Goal: Task Accomplishment & Management: Manage account settings

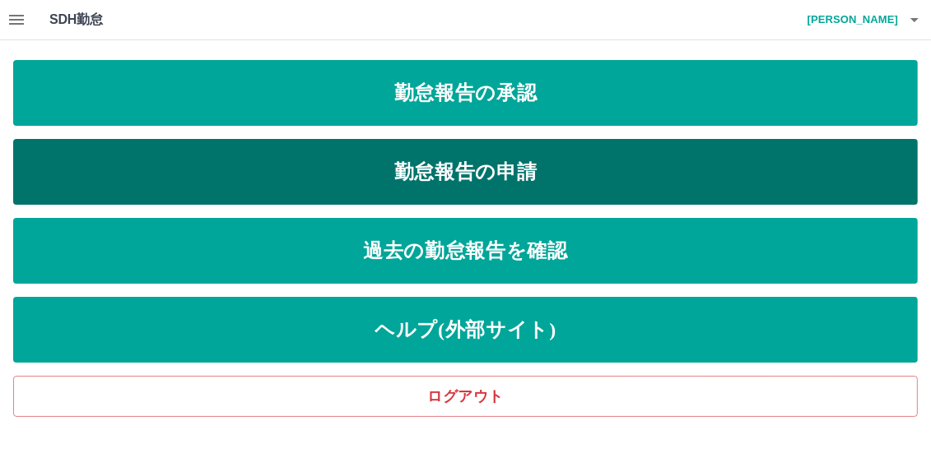
click at [396, 158] on link "勤怠報告の申請" at bounding box center [465, 172] width 905 height 66
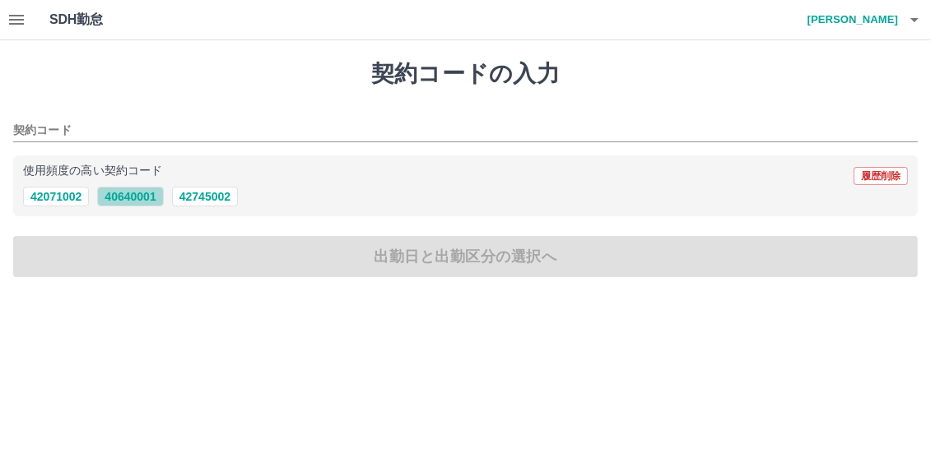
click at [145, 190] on button "40640001" at bounding box center [130, 197] width 66 height 20
type input "********"
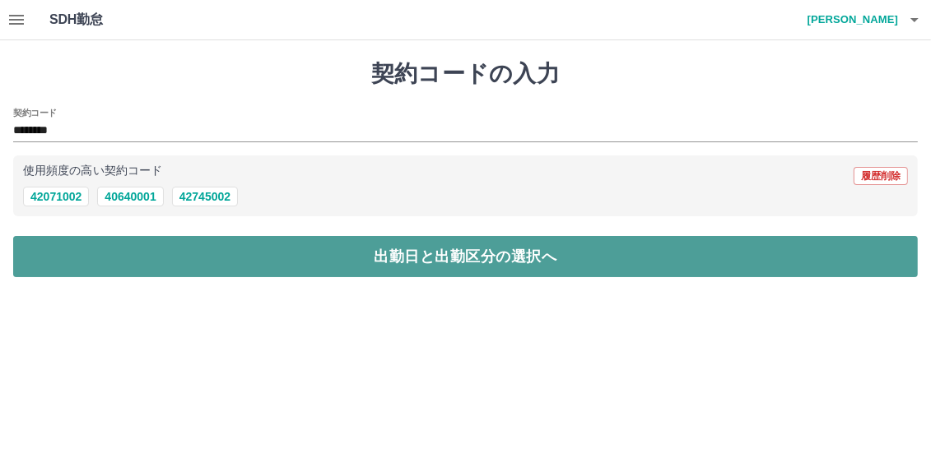
click at [295, 246] on button "出勤日と出勤区分の選択へ" at bounding box center [465, 256] width 905 height 41
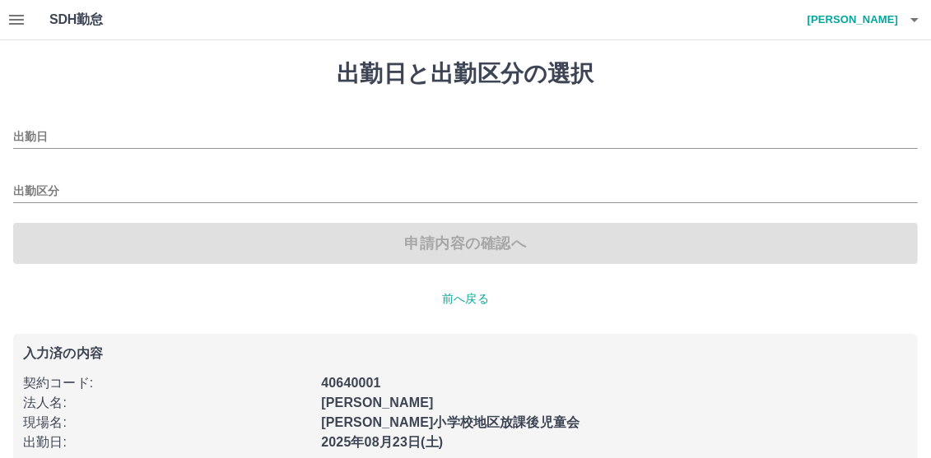
type input "**********"
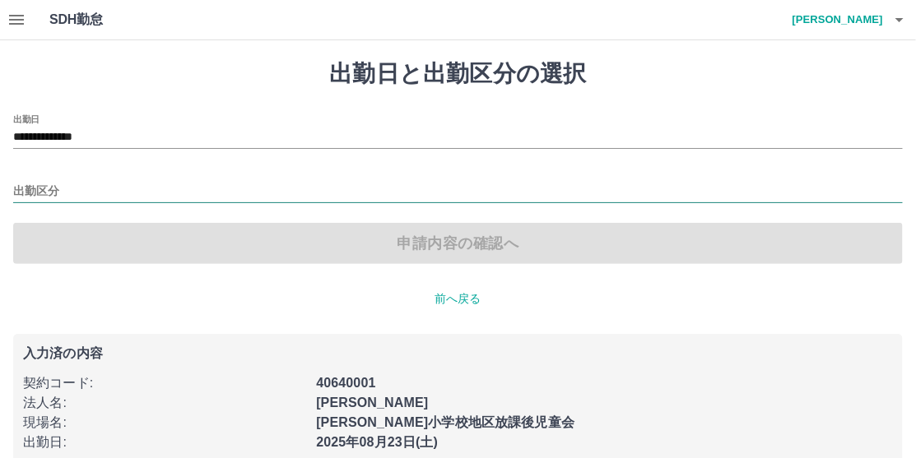
click at [24, 195] on input "出勤区分" at bounding box center [458, 192] width 890 height 21
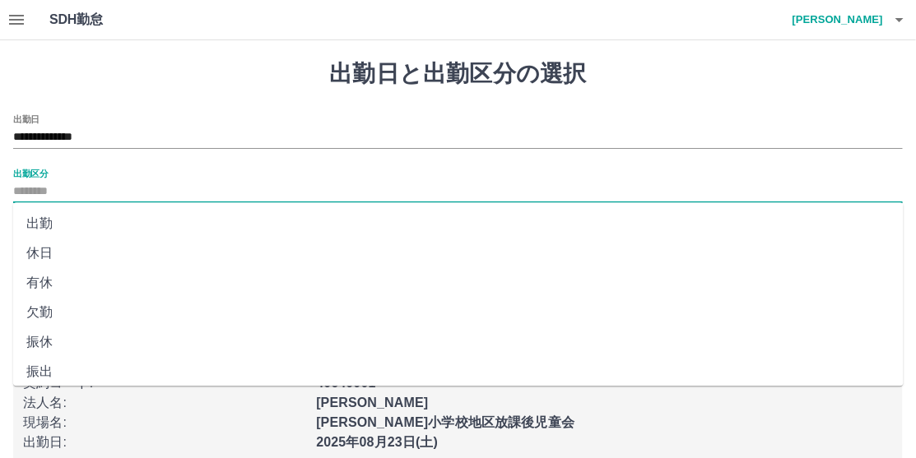
click at [40, 226] on li "出勤" at bounding box center [458, 224] width 891 height 30
type input "**"
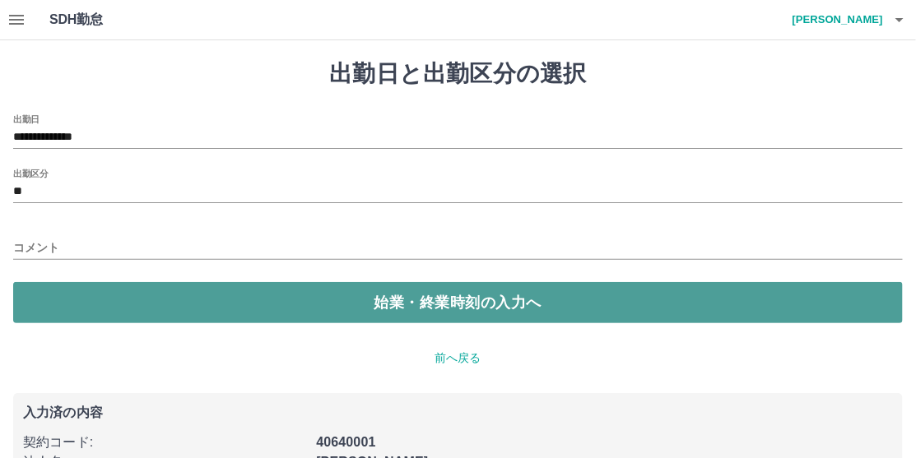
click at [348, 301] on button "始業・終業時刻の入力へ" at bounding box center [458, 302] width 890 height 41
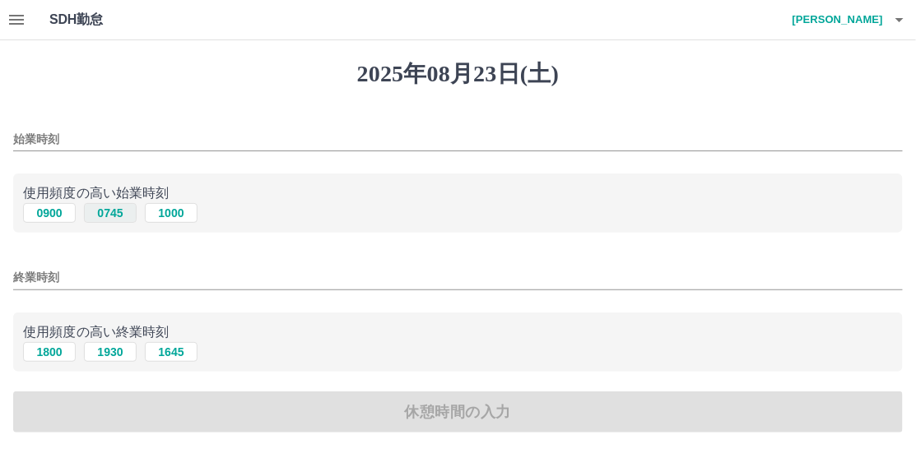
click at [116, 211] on button "0745" at bounding box center [110, 213] width 53 height 20
click at [62, 138] on input "****" at bounding box center [458, 140] width 890 height 24
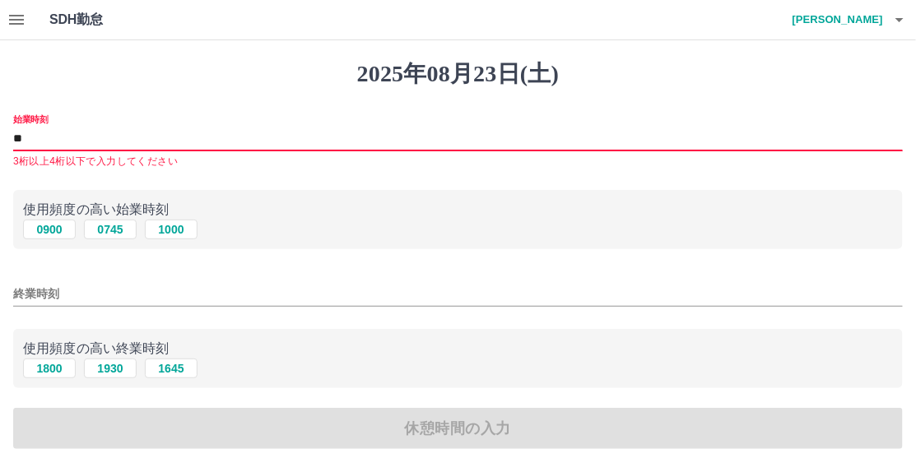
type input "*"
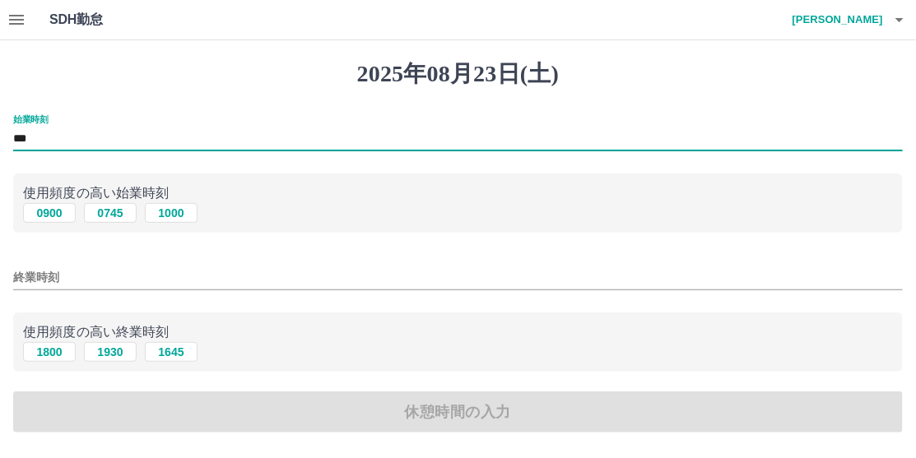
type input "***"
click at [95, 272] on input "終業時刻" at bounding box center [458, 278] width 890 height 24
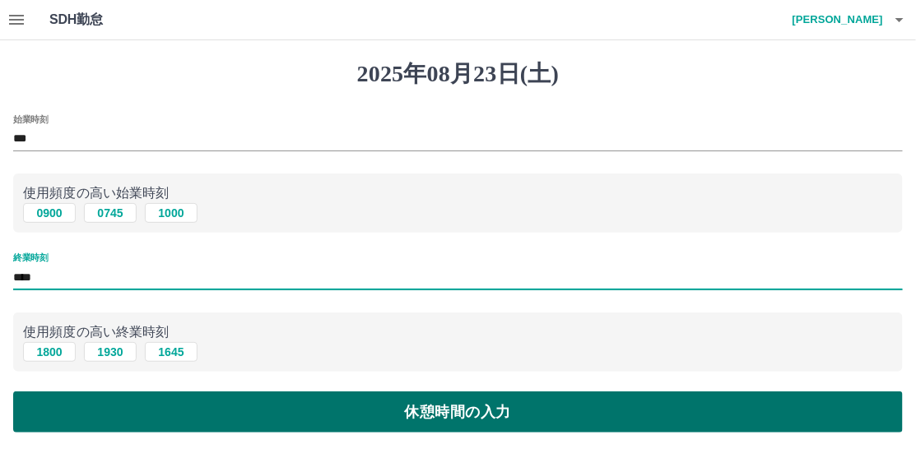
type input "****"
click at [198, 394] on button "休憩時間の入力" at bounding box center [458, 412] width 890 height 41
type input "****"
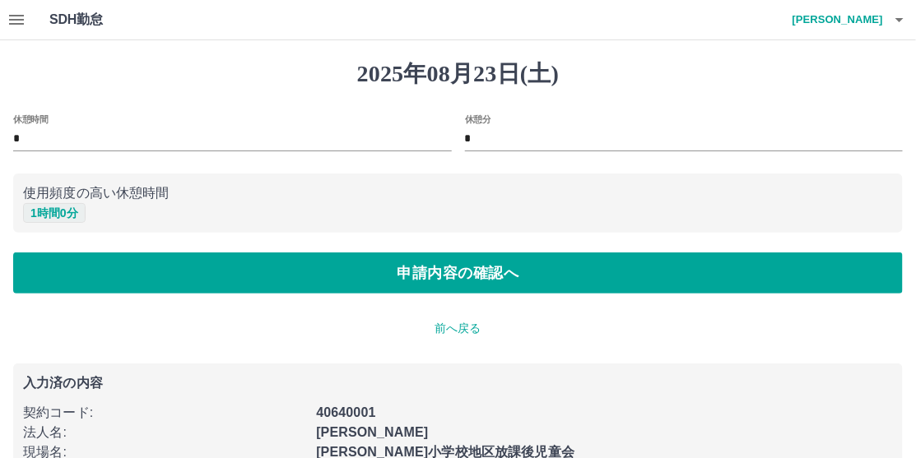
drag, startPoint x: 49, startPoint y: 212, endPoint x: 53, endPoint y: 221, distance: 9.2
click at [49, 212] on button "1 時間 0 分" at bounding box center [54, 213] width 63 height 20
type input "*"
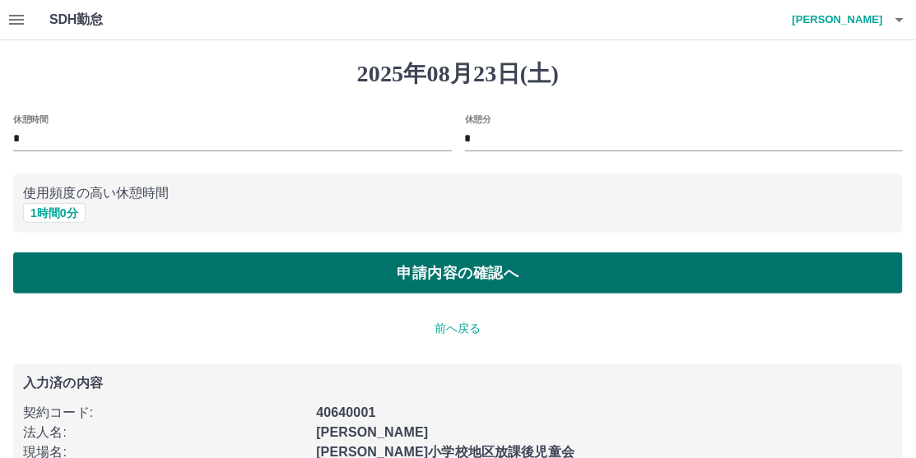
click at [104, 265] on button "申請内容の確認へ" at bounding box center [458, 273] width 890 height 41
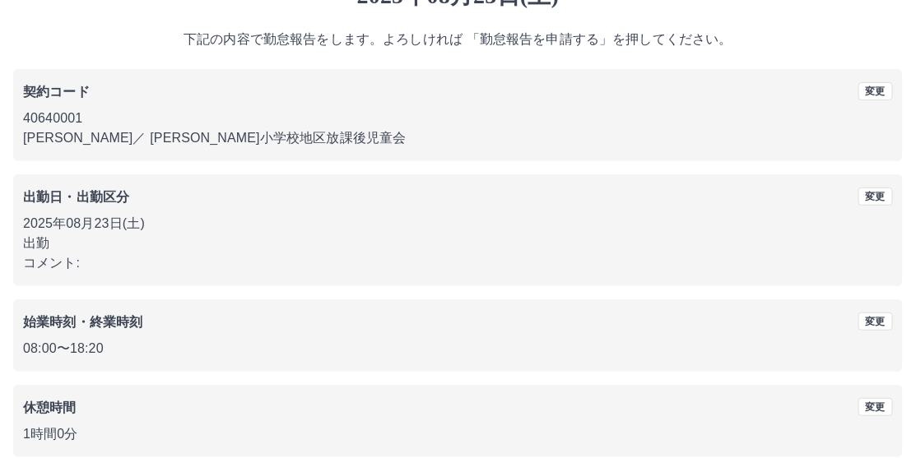
scroll to position [157, 0]
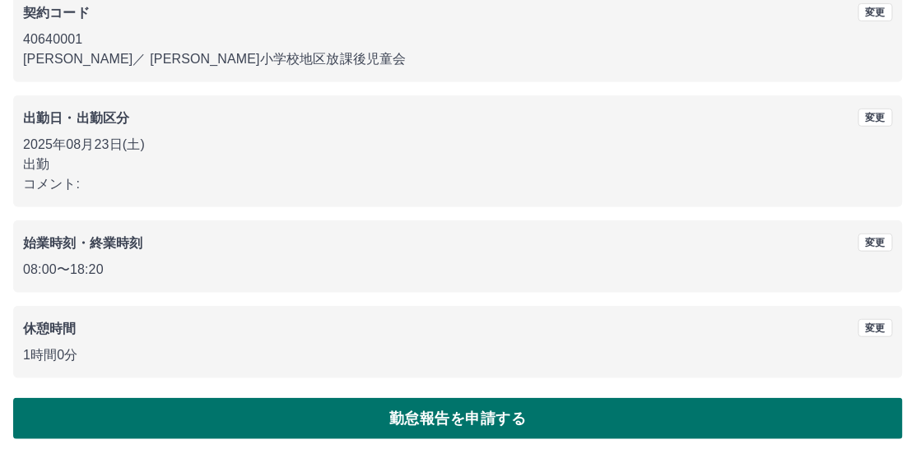
click at [198, 410] on button "勤怠報告を申請する" at bounding box center [458, 418] width 890 height 41
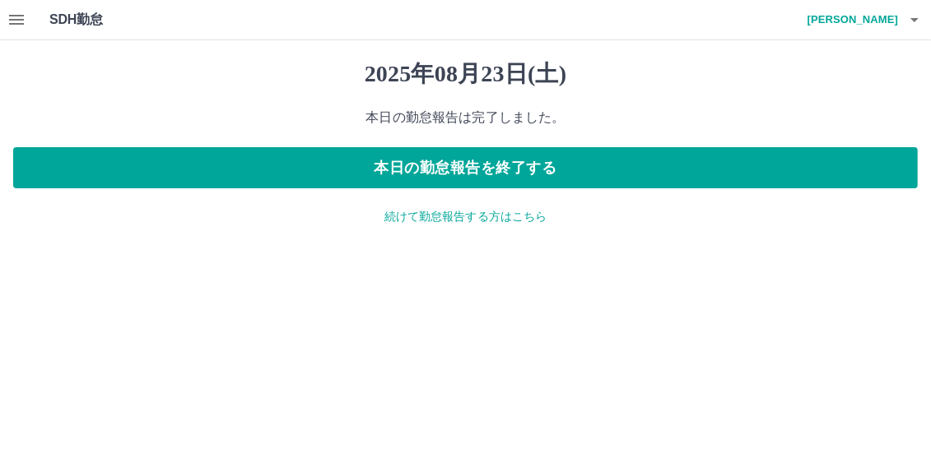
click at [22, 26] on icon "button" at bounding box center [17, 20] width 20 height 20
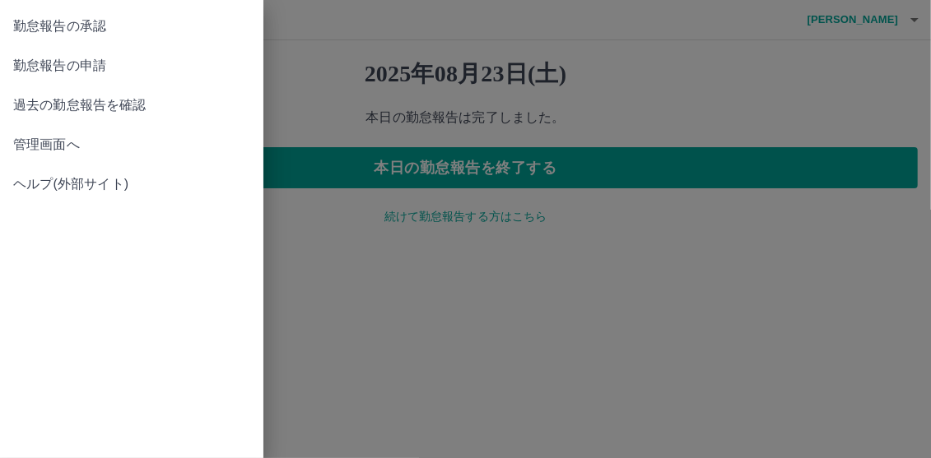
click at [67, 138] on span "管理画面へ" at bounding box center [131, 145] width 237 height 20
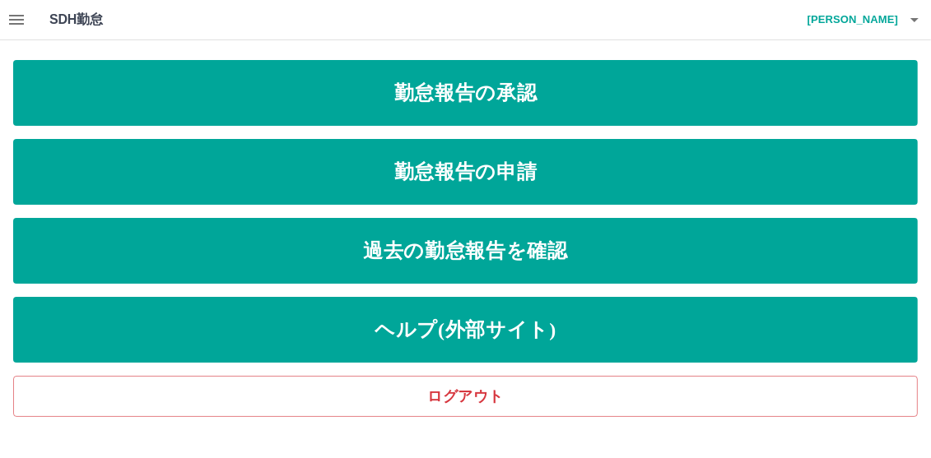
click at [12, 11] on icon "button" at bounding box center [17, 20] width 20 height 20
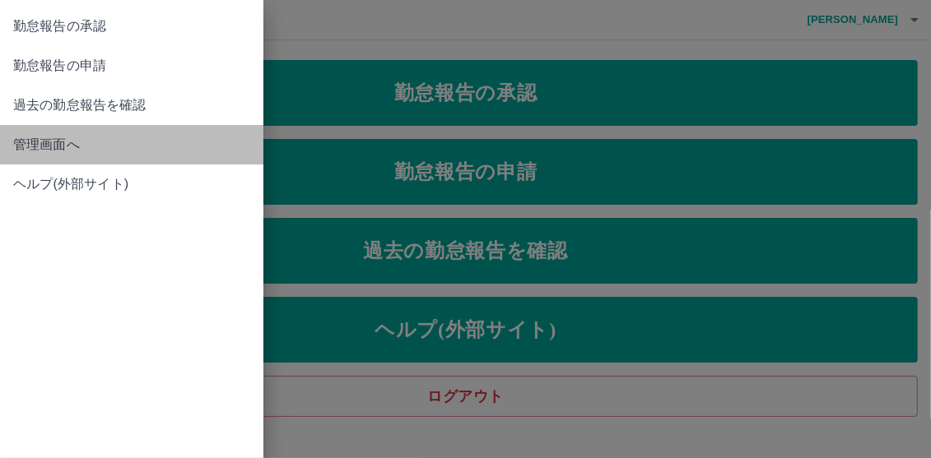
click at [41, 149] on span "管理画面へ" at bounding box center [131, 145] width 237 height 20
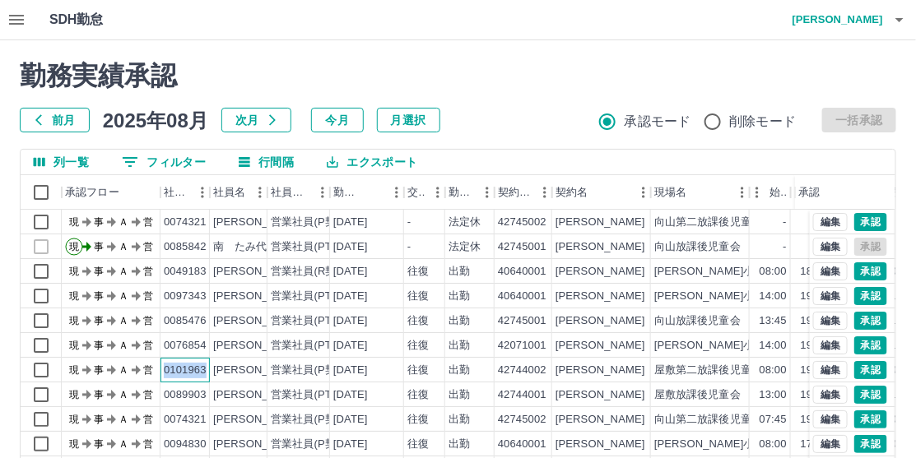
drag, startPoint x: 165, startPoint y: 368, endPoint x: 204, endPoint y: 370, distance: 38.7
click at [204, 370] on div "0101963" at bounding box center [185, 371] width 43 height 16
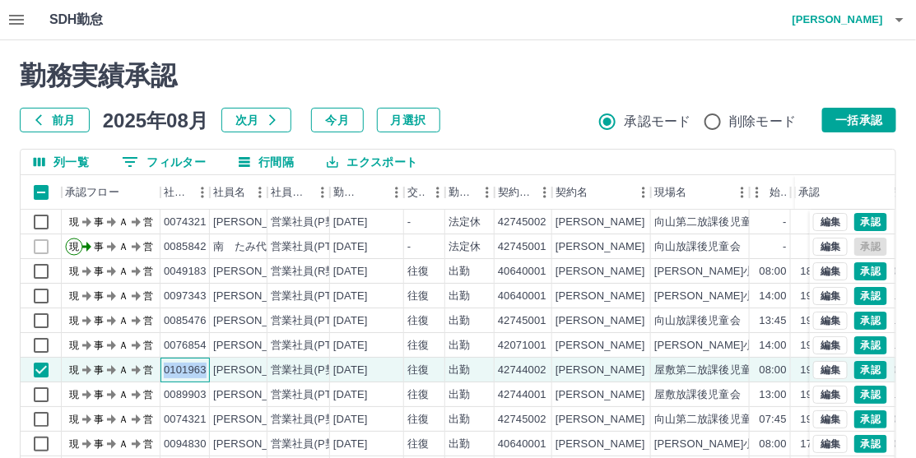
copy div "0101963"
click at [168, 156] on button "0 フィルター" at bounding box center [164, 162] width 110 height 25
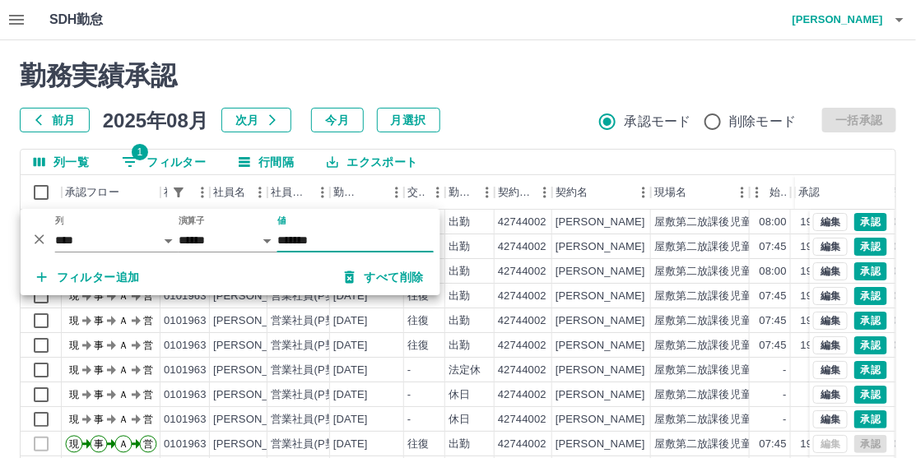
type input "*******"
click at [492, 54] on div "勤務実績承認 前月 [DATE] 次月 今月 月選択 承認モード 削除モード 一括承認 列一覧 1 フィルター 行間隔 エクスポート 承認フロー 社員番号 社…" at bounding box center [458, 367] width 916 height 655
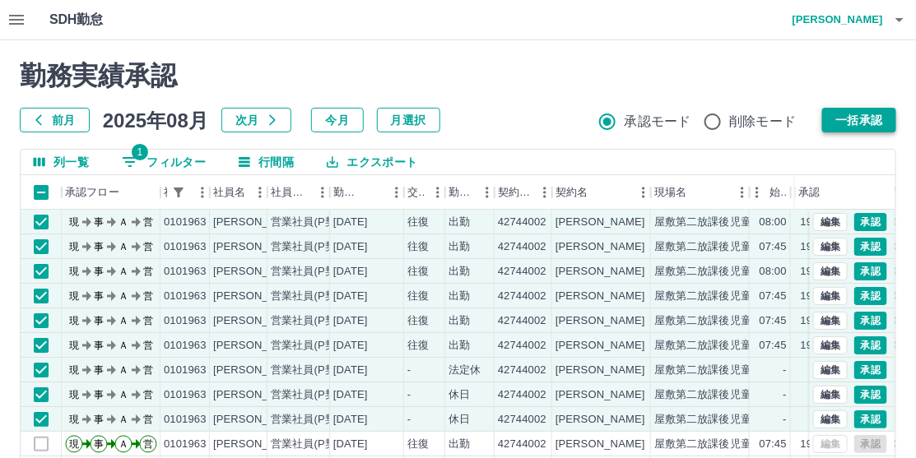
click at [847, 121] on button "一括承認" at bounding box center [859, 120] width 74 height 25
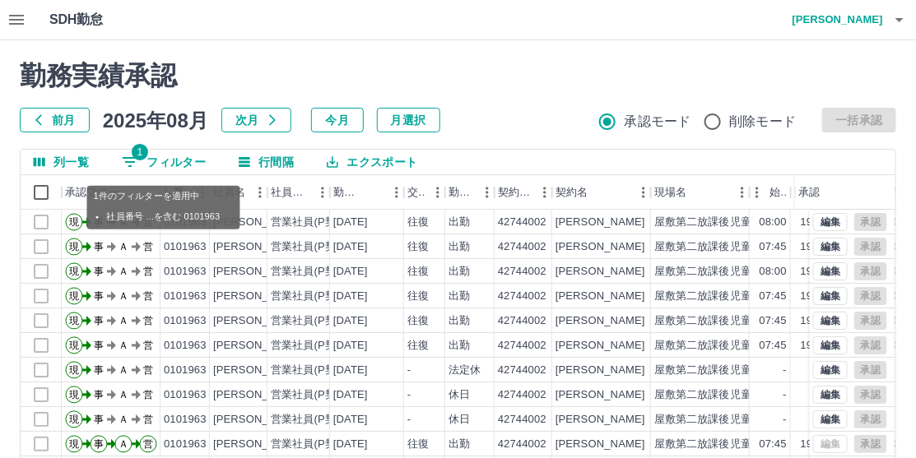
click at [161, 159] on button "1 フィルター" at bounding box center [164, 162] width 110 height 25
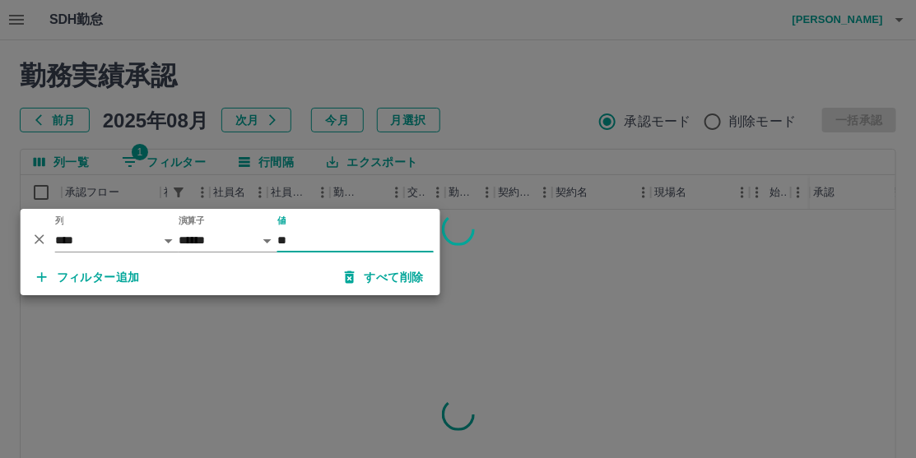
type input "*"
click at [505, 101] on div at bounding box center [458, 229] width 916 height 458
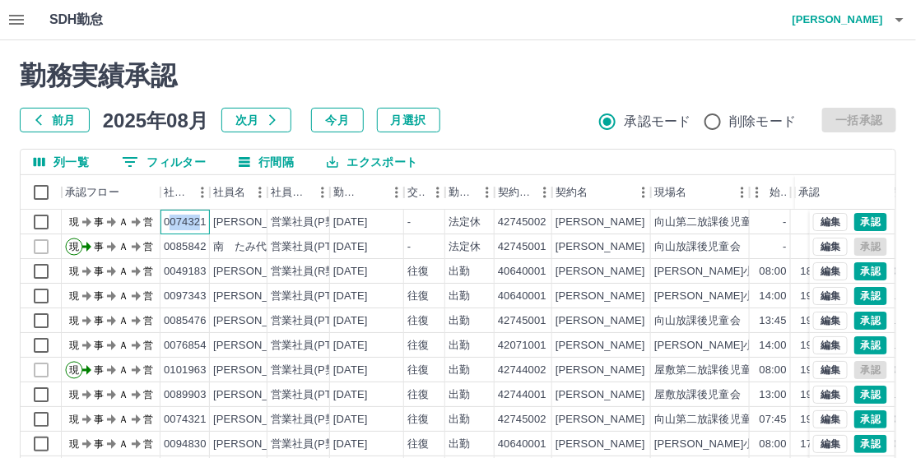
drag, startPoint x: 166, startPoint y: 220, endPoint x: 196, endPoint y: 182, distance: 48.1
click at [202, 222] on div "0074321" at bounding box center [185, 223] width 43 height 16
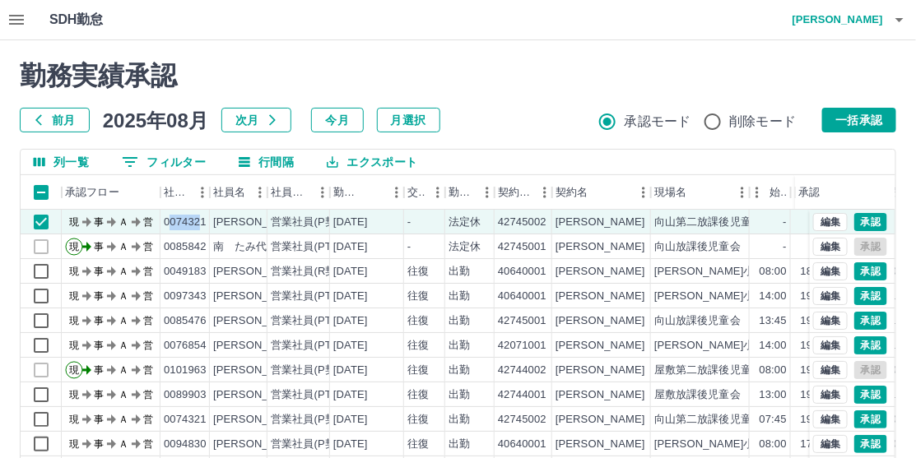
click at [196, 156] on button "0 フィルター" at bounding box center [164, 162] width 110 height 25
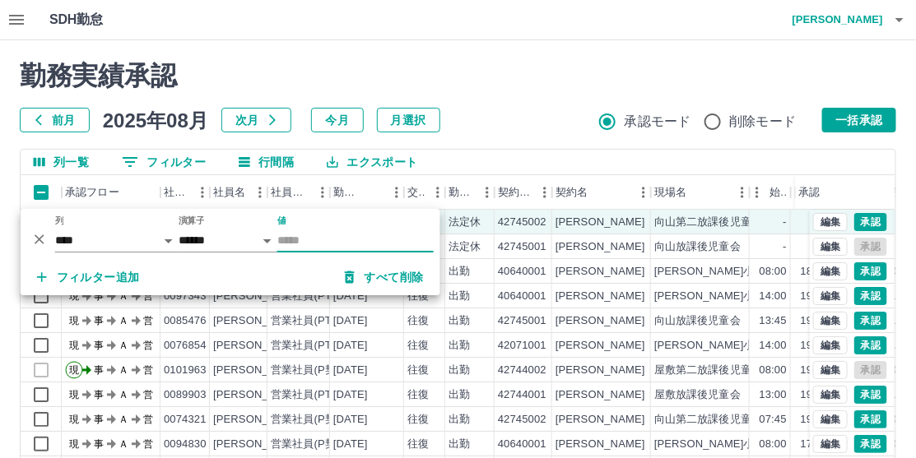
click at [473, 71] on h2 "勤務実績承認" at bounding box center [458, 75] width 877 height 31
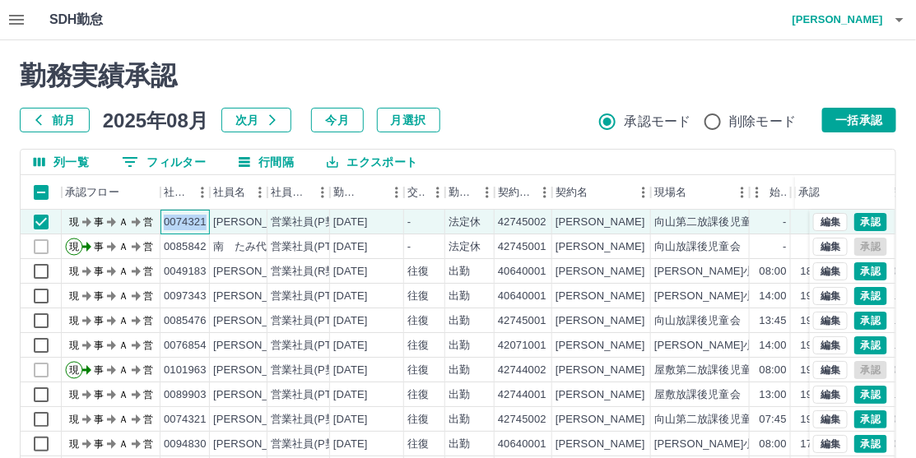
drag, startPoint x: 162, startPoint y: 219, endPoint x: 202, endPoint y: 222, distance: 39.6
click at [204, 222] on div "0074321" at bounding box center [185, 222] width 49 height 25
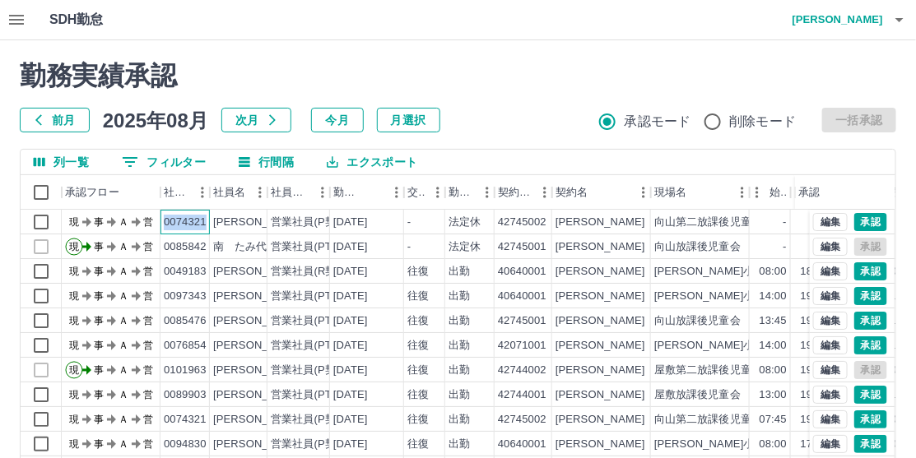
copy div "0074321"
click at [166, 165] on button "0 フィルター" at bounding box center [164, 162] width 110 height 25
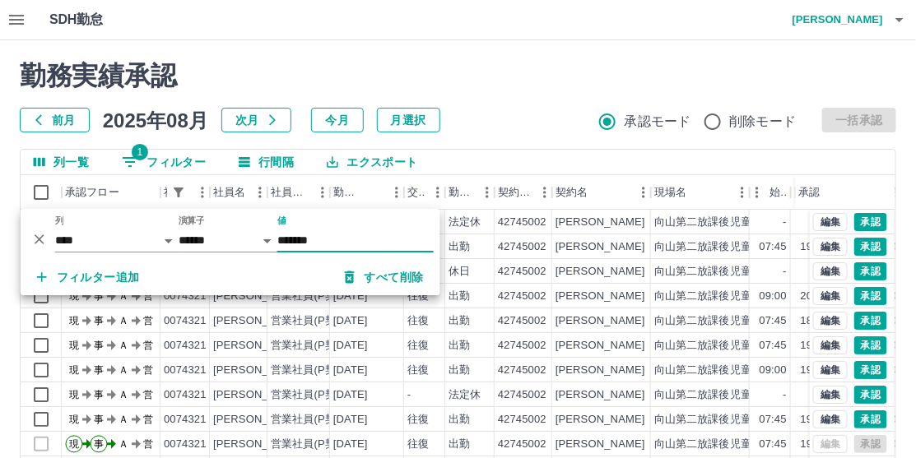
type input "*******"
click at [533, 84] on h2 "勤務実績承認" at bounding box center [458, 75] width 877 height 31
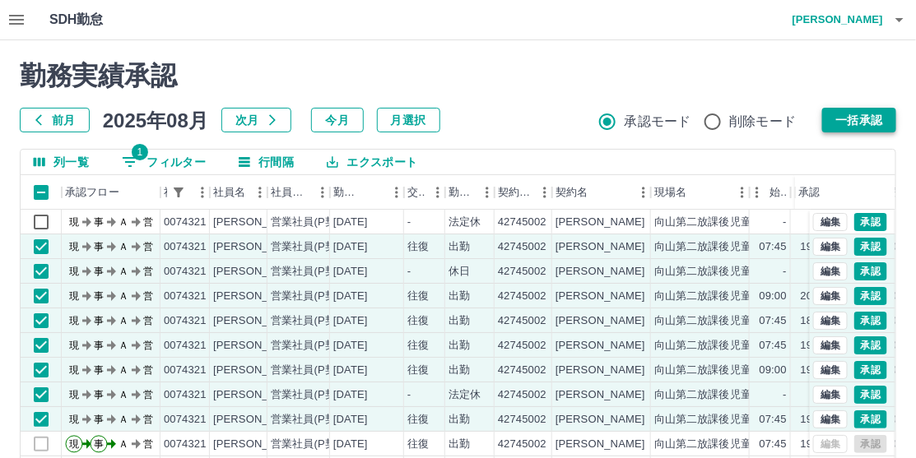
click at [873, 118] on button "一括承認" at bounding box center [859, 120] width 74 height 25
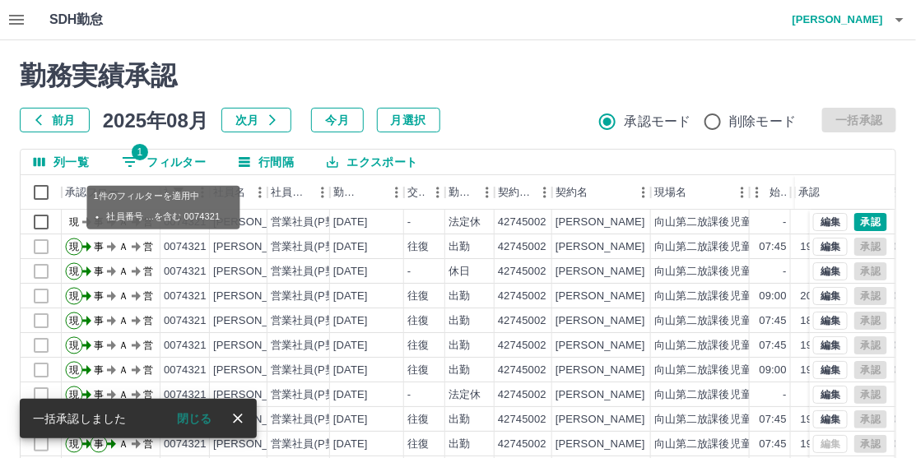
click at [187, 165] on button "1 フィルター" at bounding box center [164, 162] width 110 height 25
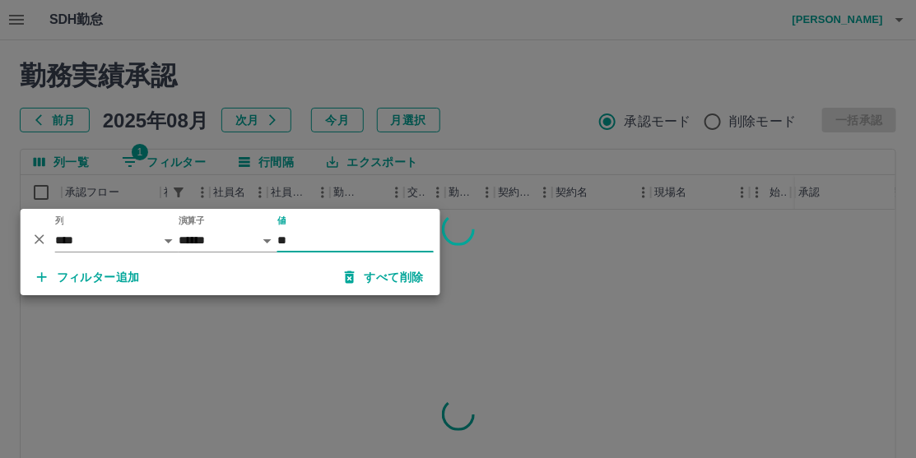
type input "*"
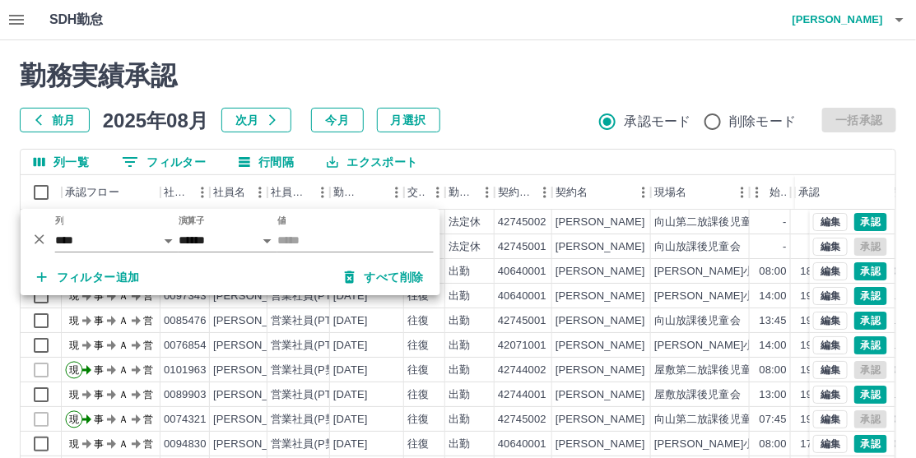
click at [462, 58] on div "勤務実績承認 前月 [DATE] 次月 今月 月選択 承認モード 削除モード 一括承認 列一覧 0 フィルター 行間隔 エクスポート 承認フロー 社員番号 社…" at bounding box center [458, 367] width 916 height 655
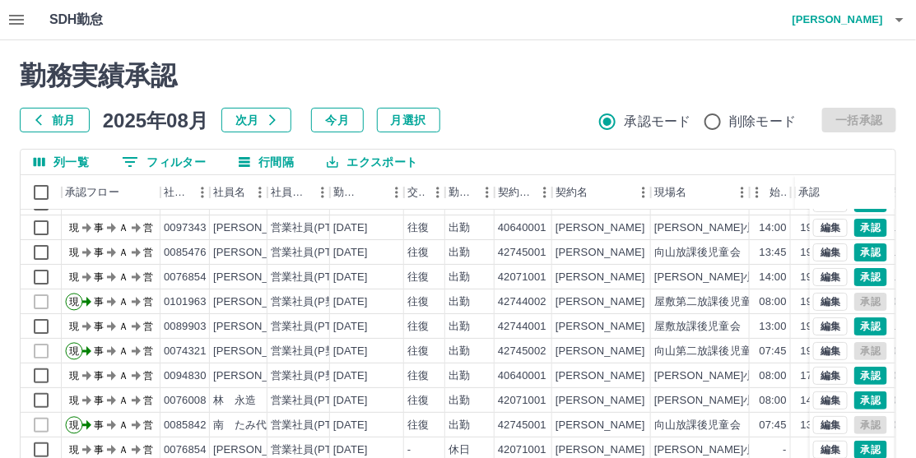
scroll to position [82, 0]
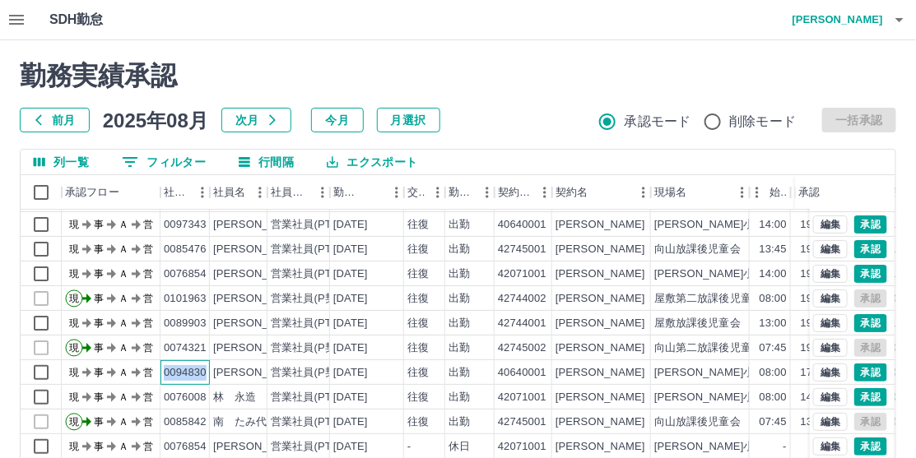
drag, startPoint x: 164, startPoint y: 364, endPoint x: 207, endPoint y: 364, distance: 43.6
click at [207, 364] on div "0094830" at bounding box center [185, 373] width 49 height 25
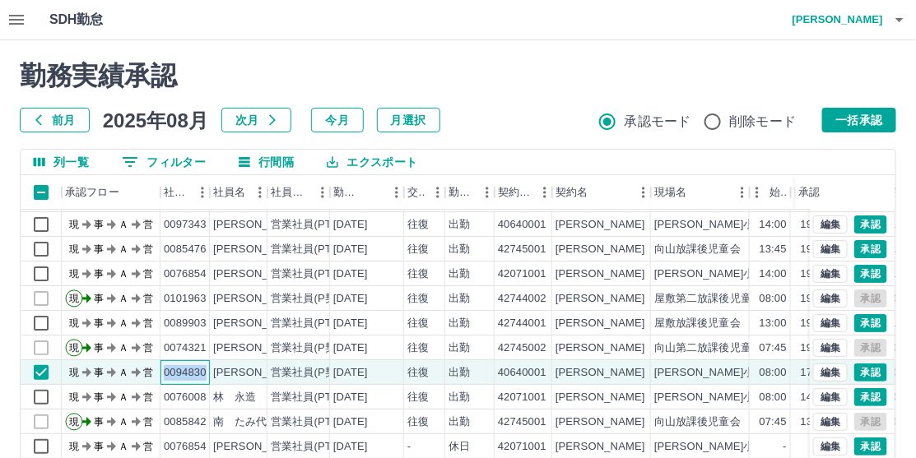
copy div "0094830"
click at [160, 157] on button "0 フィルター" at bounding box center [164, 162] width 110 height 25
drag, startPoint x: 160, startPoint y: 157, endPoint x: 269, endPoint y: 77, distance: 135.5
click at [269, 77] on h2 "勤務実績承認" at bounding box center [458, 75] width 877 height 31
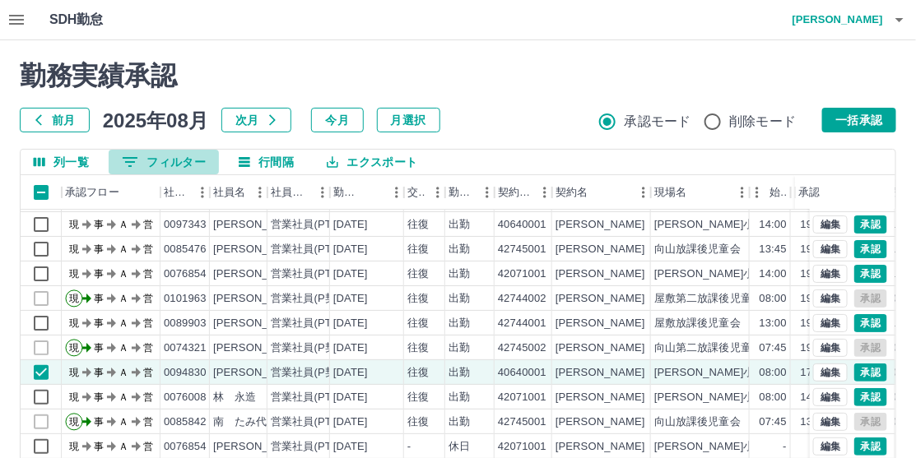
click at [174, 162] on button "0 フィルター" at bounding box center [164, 162] width 110 height 25
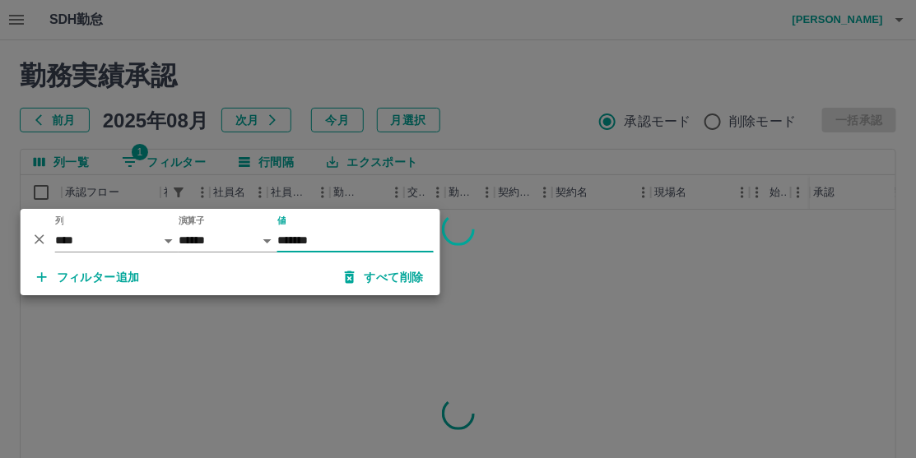
scroll to position [0, 0]
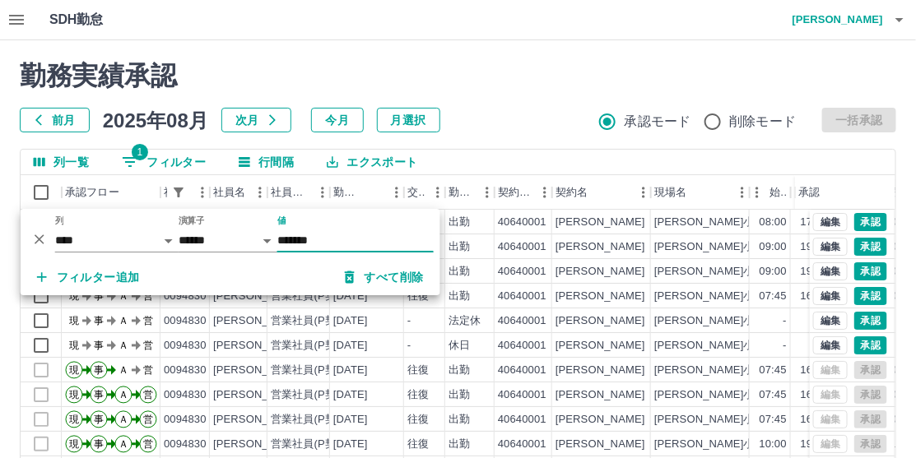
type input "*******"
click at [597, 83] on h2 "勤務実績承認" at bounding box center [458, 75] width 877 height 31
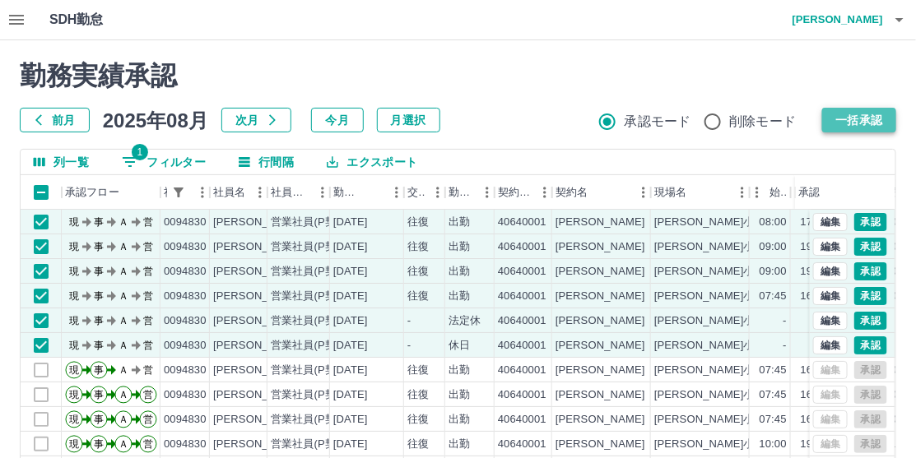
click at [877, 121] on button "一括承認" at bounding box center [859, 120] width 74 height 25
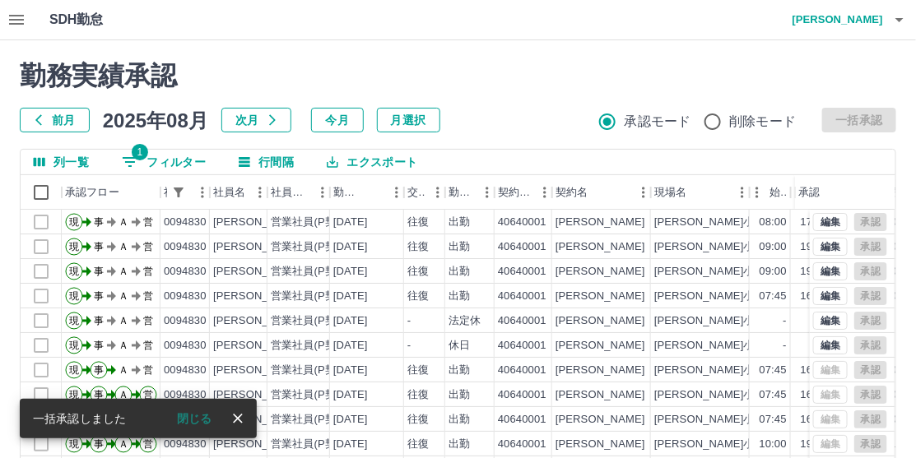
click at [487, 100] on div "勤務実績承認 前月 [DATE] 次月 今月 月選択 承認モード 削除モード 一括承認" at bounding box center [458, 96] width 877 height 72
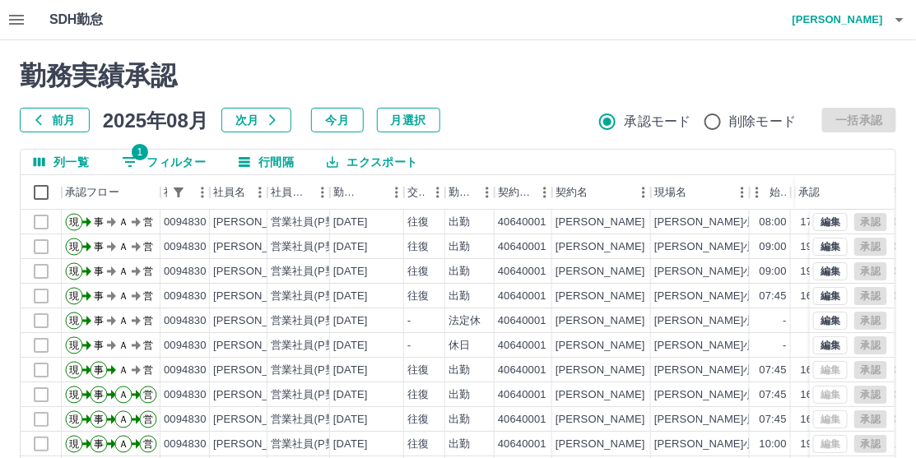
click at [161, 163] on button "1 フィルター" at bounding box center [164, 162] width 110 height 25
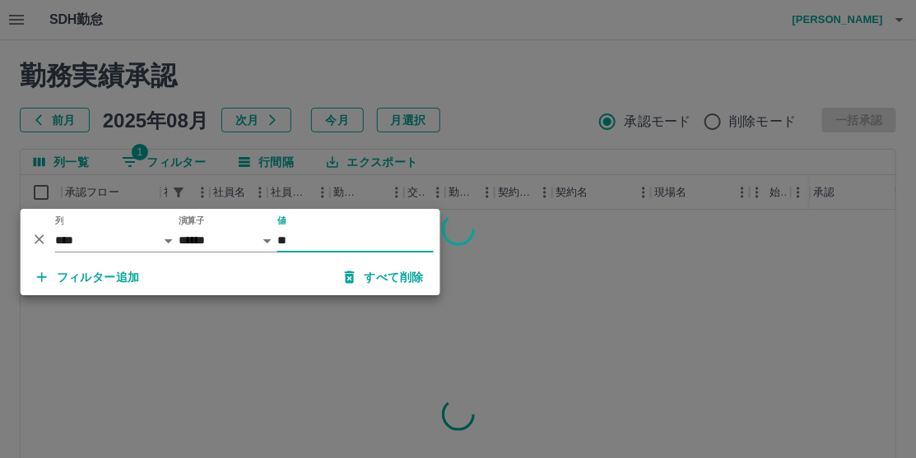
type input "*"
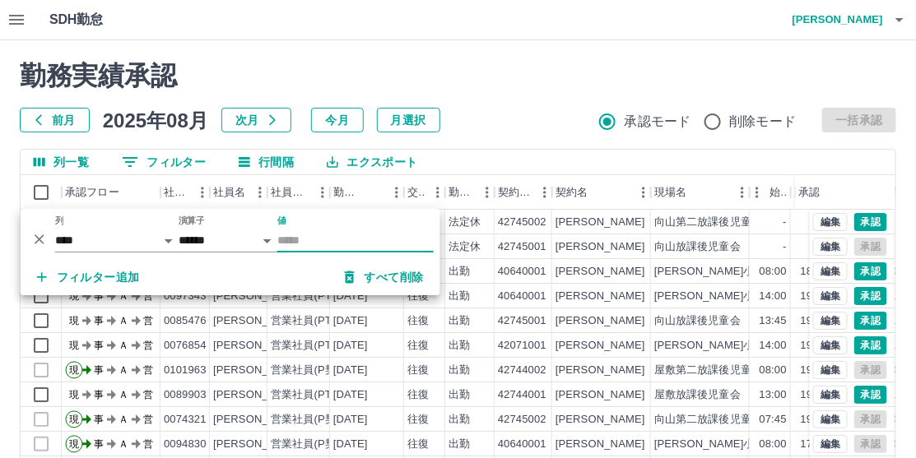
drag, startPoint x: 506, startPoint y: 72, endPoint x: 487, endPoint y: 82, distance: 21.7
click at [506, 72] on h2 "勤務実績承認" at bounding box center [458, 75] width 877 height 31
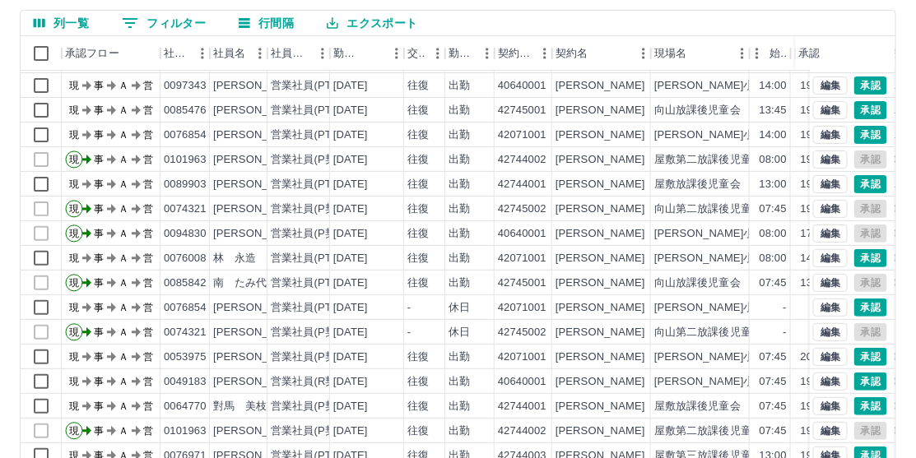
scroll to position [165, 0]
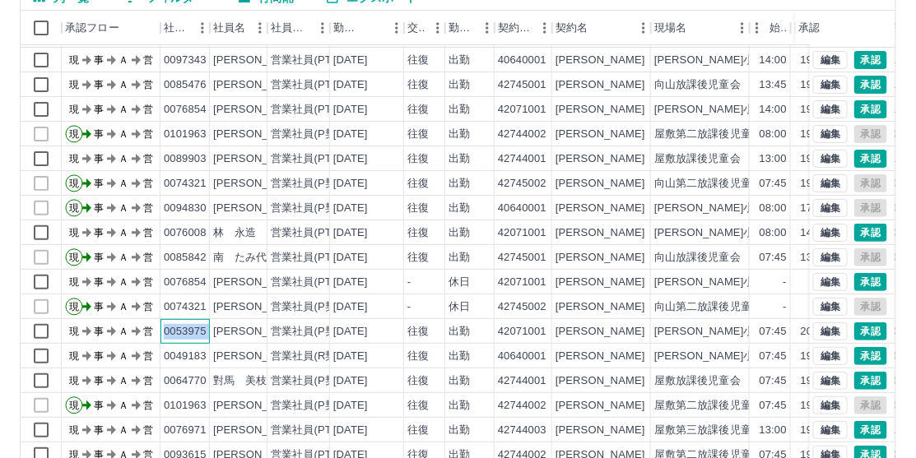
drag, startPoint x: 165, startPoint y: 315, endPoint x: 212, endPoint y: 315, distance: 46.1
click at [212, 319] on div "現 事 Ａ 営 0053975 [PERSON_NAME] 営業社員(P契約) [DATE] 往復 出勤 42071001 [GEOGRAPHIC_DATA]…" at bounding box center [542, 331] width 1042 height 25
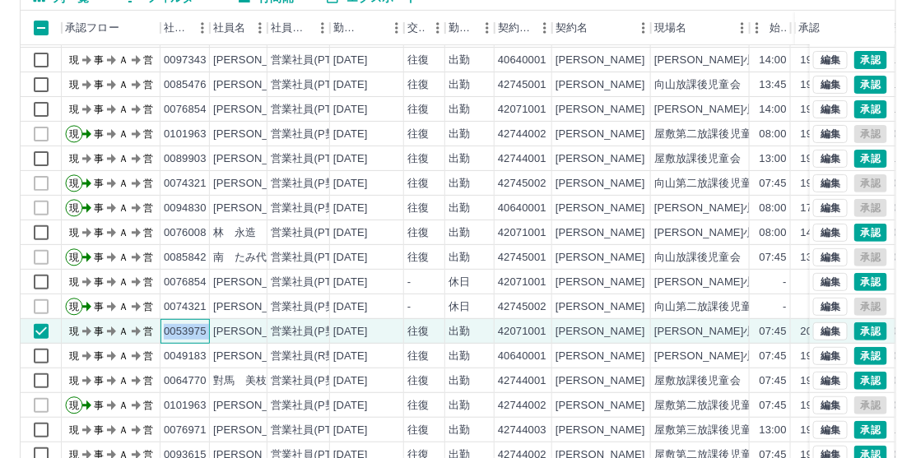
copy div "0053975"
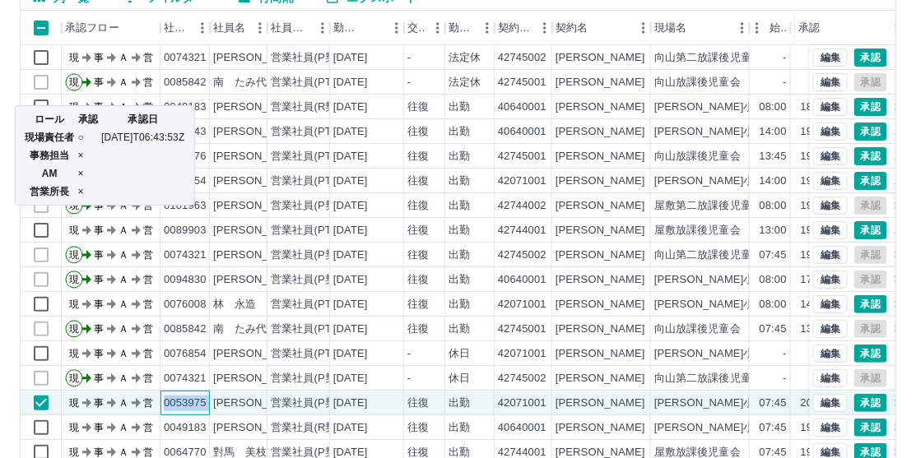
scroll to position [0, 0]
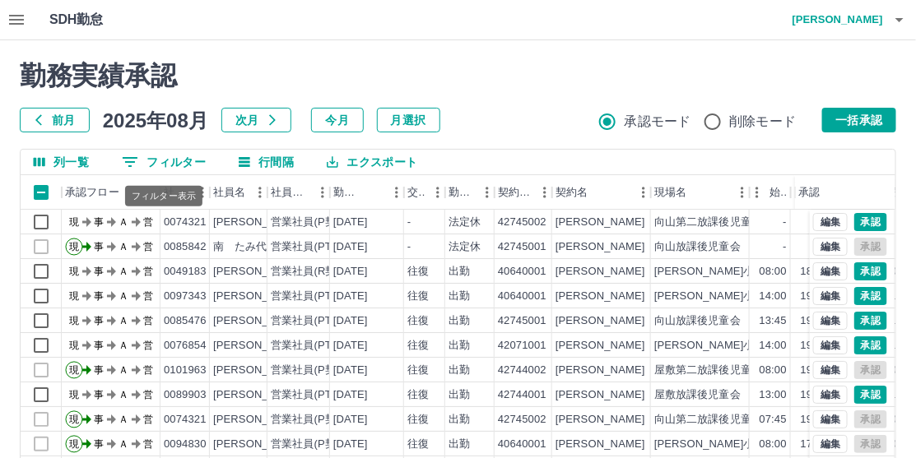
click at [176, 160] on button "0 フィルター" at bounding box center [164, 162] width 110 height 25
drag, startPoint x: 176, startPoint y: 160, endPoint x: 471, endPoint y: 104, distance: 299.9
click at [471, 104] on div "勤務実績承認 前月 [DATE] 次月 今月 月選択 承認モード 削除モード 一括承認" at bounding box center [458, 96] width 877 height 72
click at [188, 165] on button "0 フィルター" at bounding box center [164, 162] width 110 height 25
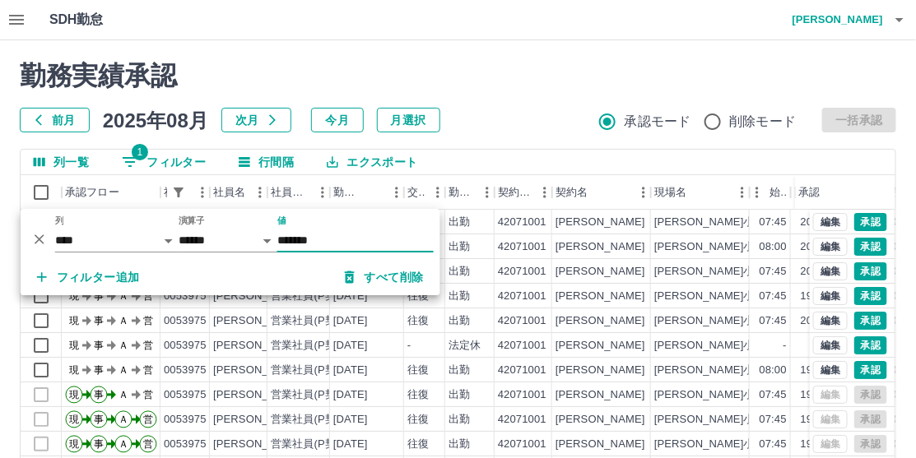
type input "*******"
click at [476, 105] on div "勤務実績承認 前月 [DATE] 次月 今月 月選択 承認モード 削除モード 一括承認" at bounding box center [458, 96] width 877 height 72
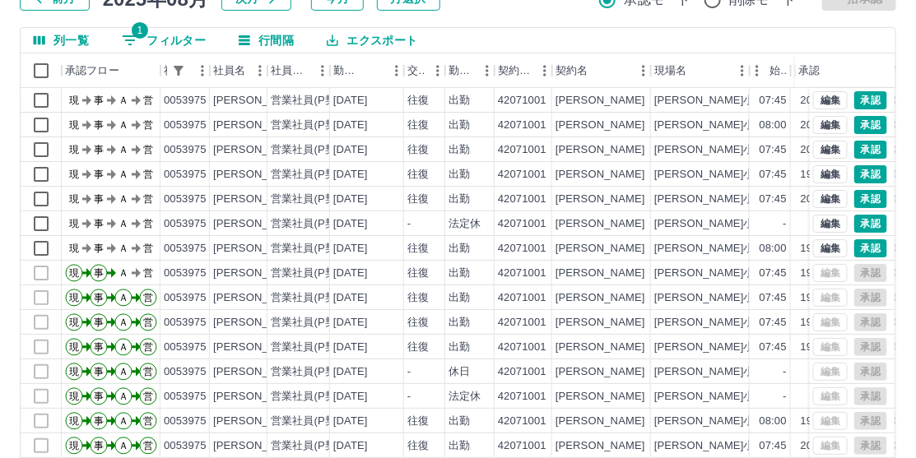
scroll to position [72, 0]
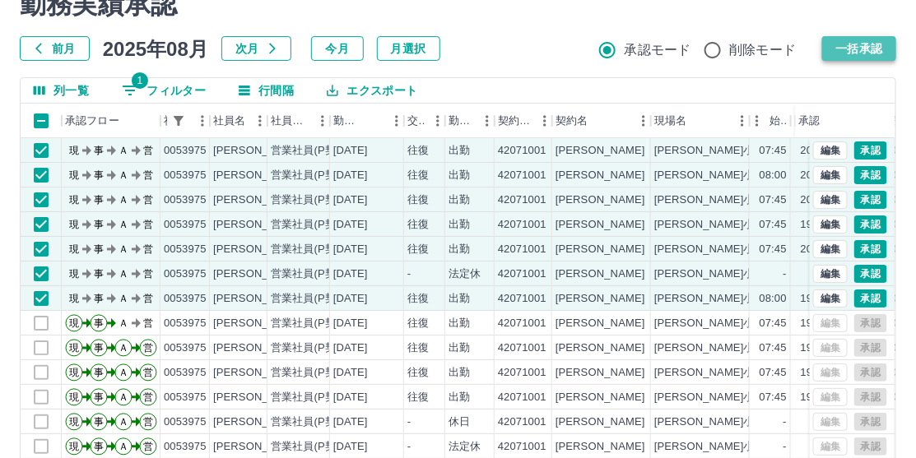
click at [854, 46] on button "一括承認" at bounding box center [859, 48] width 74 height 25
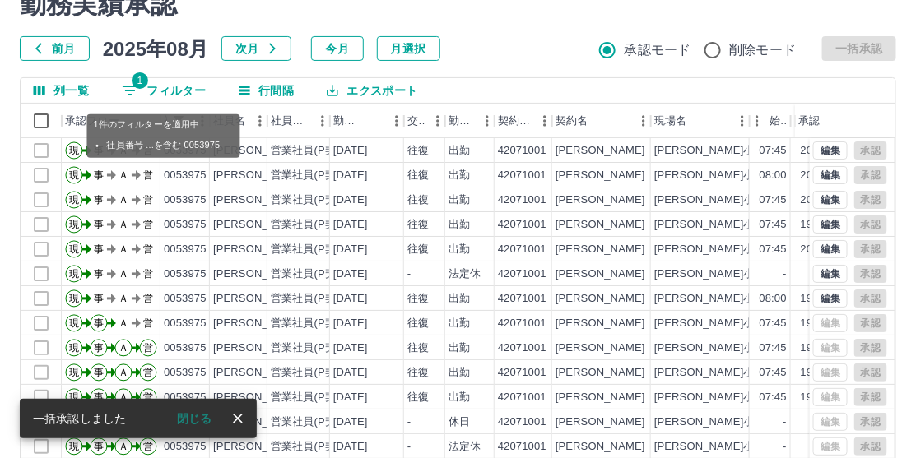
click at [147, 82] on button "1 フィルター" at bounding box center [164, 90] width 110 height 25
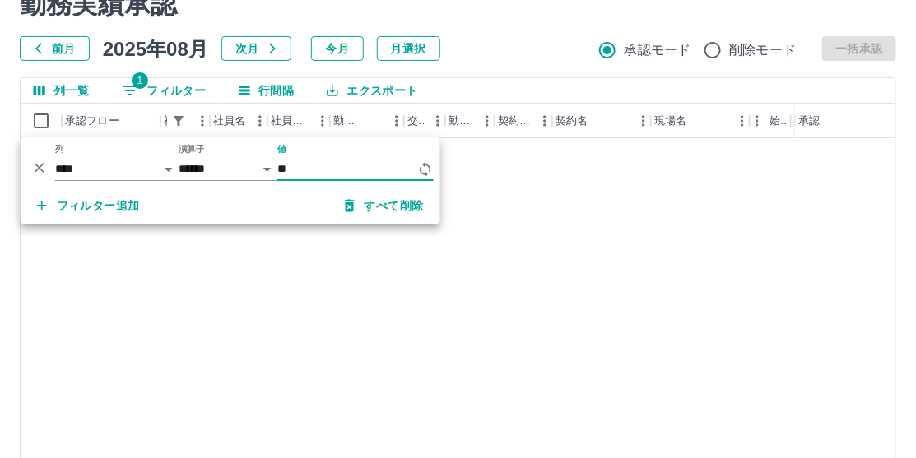
type input "*"
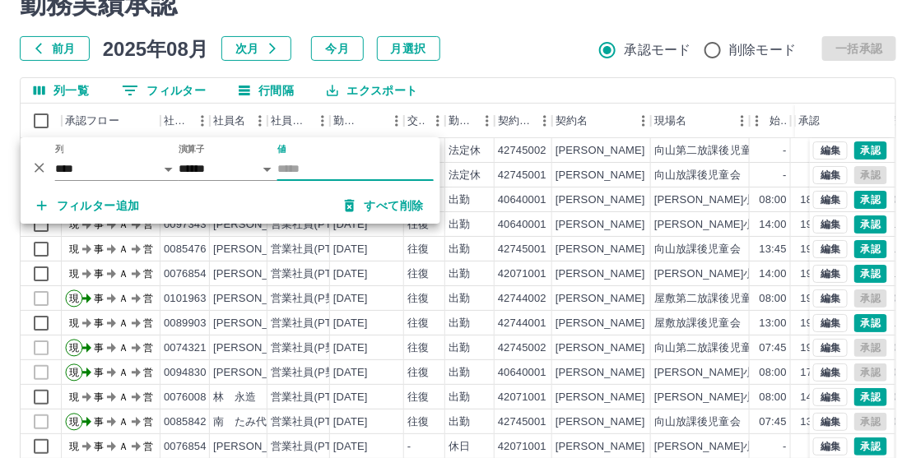
click at [160, 93] on button "0 フィルター" at bounding box center [164, 90] width 110 height 25
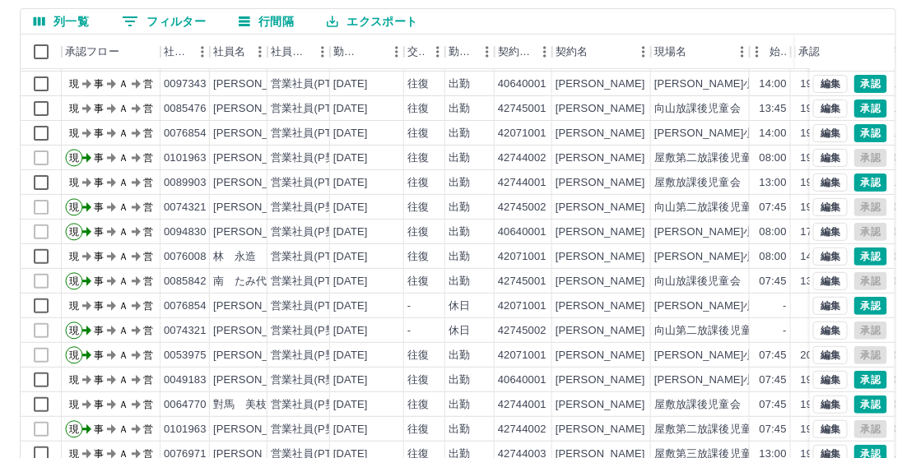
scroll to position [154, 0]
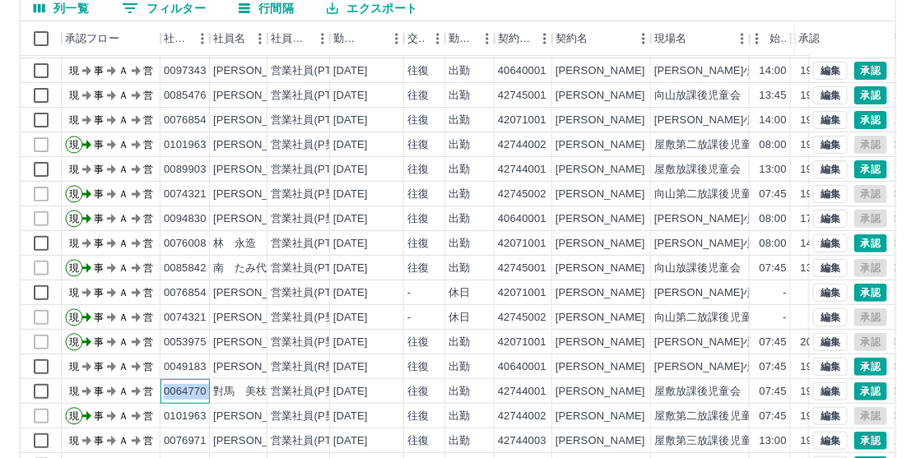
drag, startPoint x: 165, startPoint y: 372, endPoint x: 210, endPoint y: 372, distance: 44.4
click at [210, 379] on div "現 事 Ａ 営 0064770 [PERSON_NAME] 営業社員(P契約) [DATE] 往復 出勤 42744001 [GEOGRAPHIC_DATA]…" at bounding box center [542, 391] width 1042 height 25
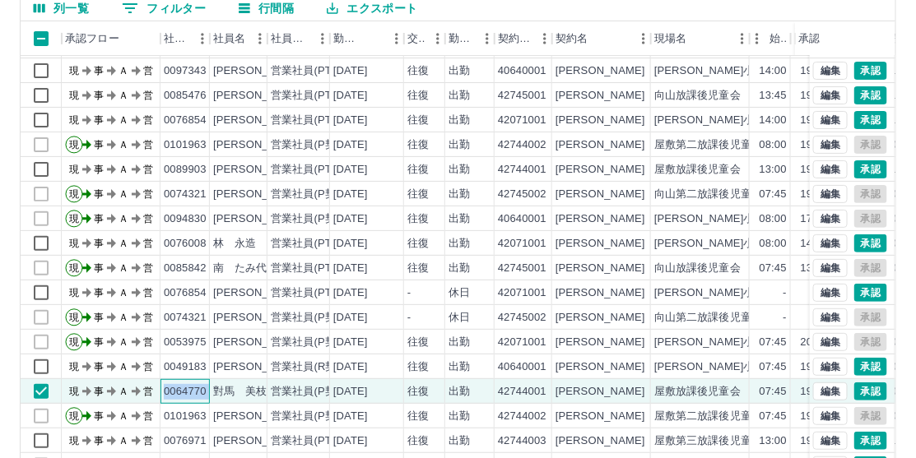
copy div "0064770"
click at [171, 14] on button "0 フィルター" at bounding box center [164, 8] width 110 height 25
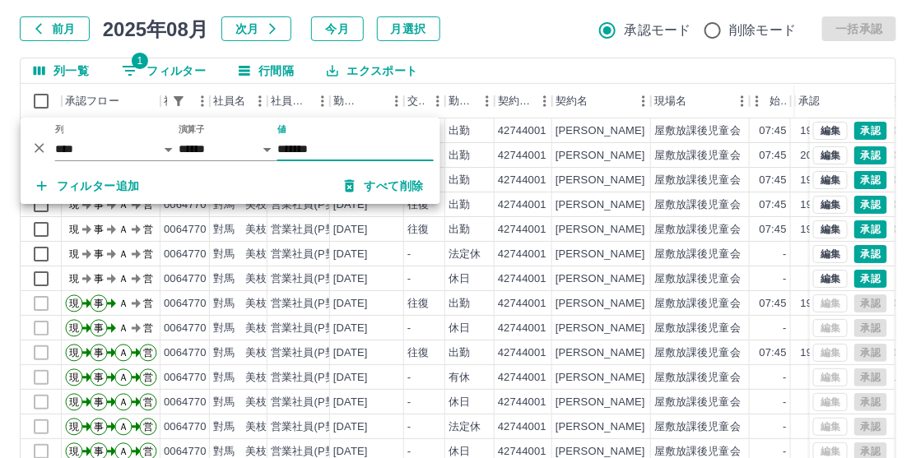
scroll to position [0, 0]
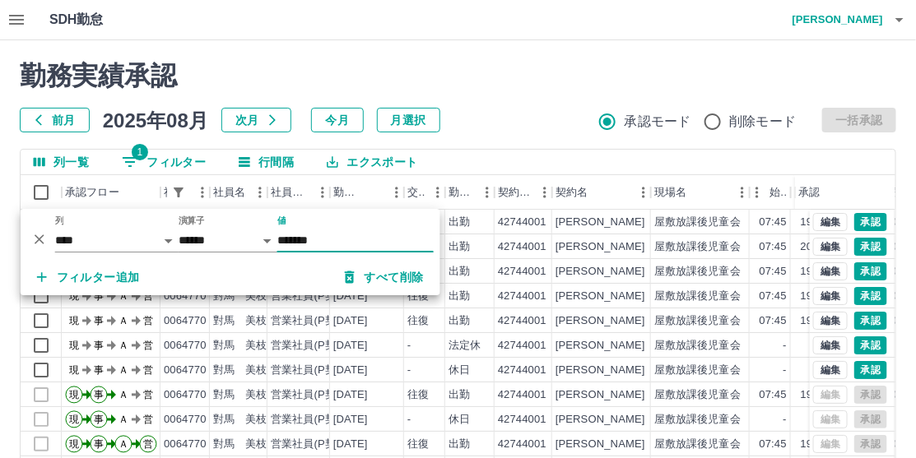
type input "*******"
click at [517, 86] on h2 "勤務実績承認" at bounding box center [458, 75] width 877 height 31
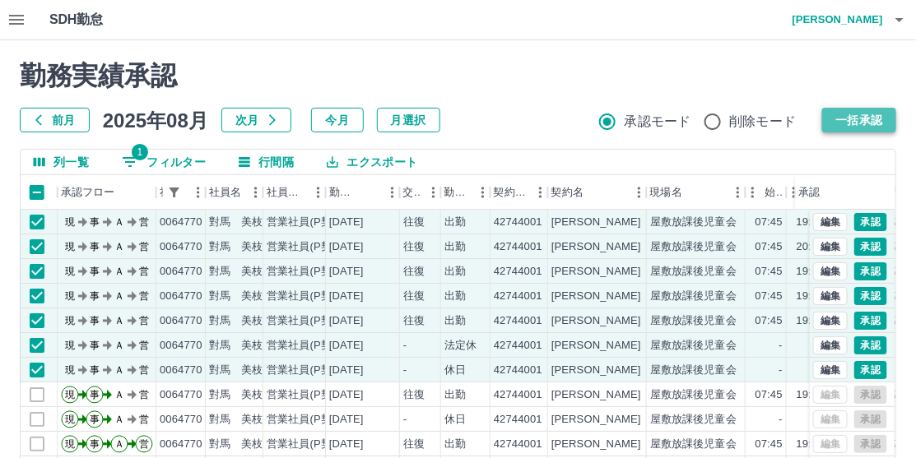
click at [860, 118] on button "一括承認" at bounding box center [859, 120] width 74 height 25
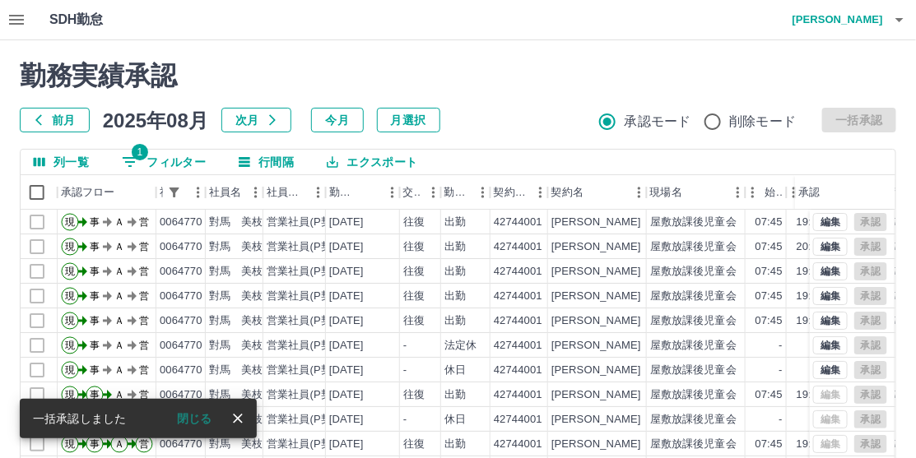
click at [170, 160] on button "1 フィルター" at bounding box center [164, 162] width 110 height 25
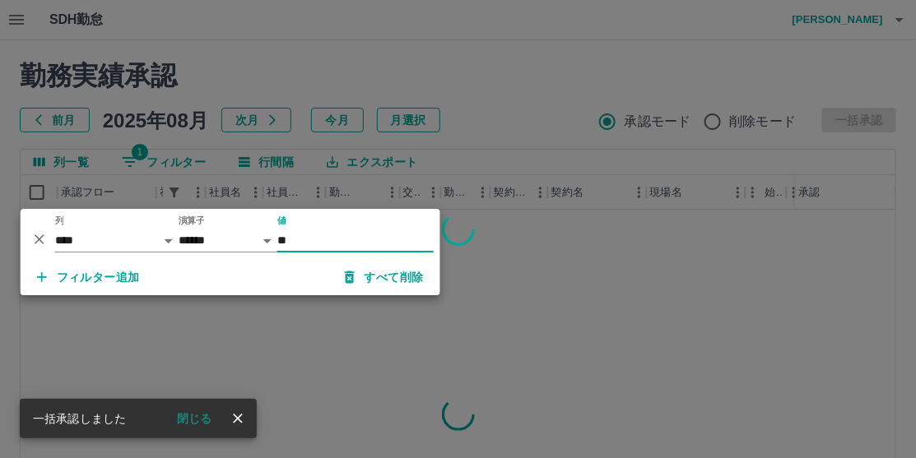
type input "*"
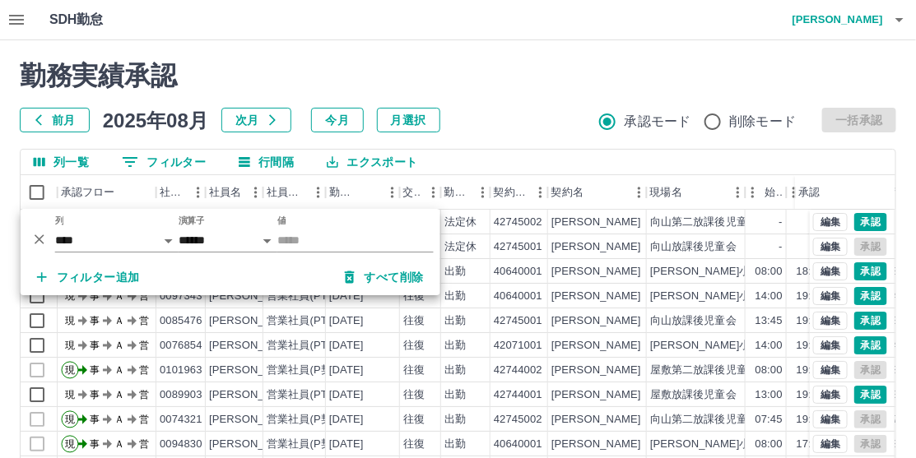
click at [483, 77] on h2 "勤務実績承認" at bounding box center [458, 75] width 877 height 31
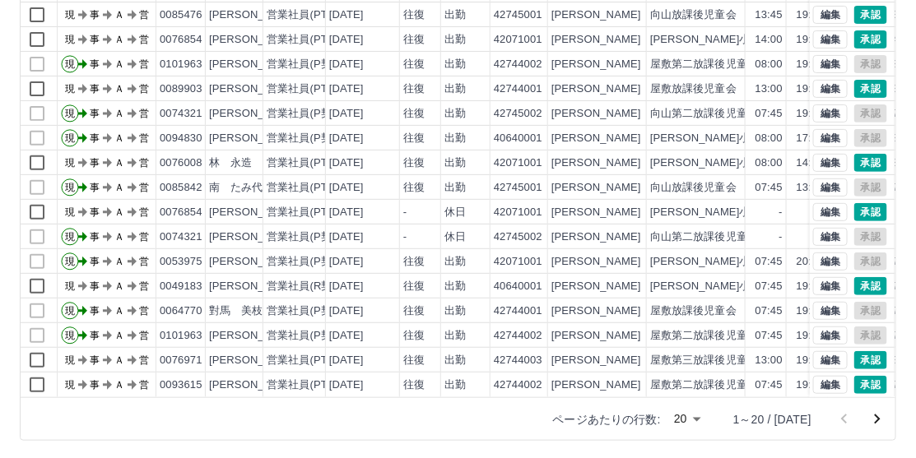
scroll to position [236, 0]
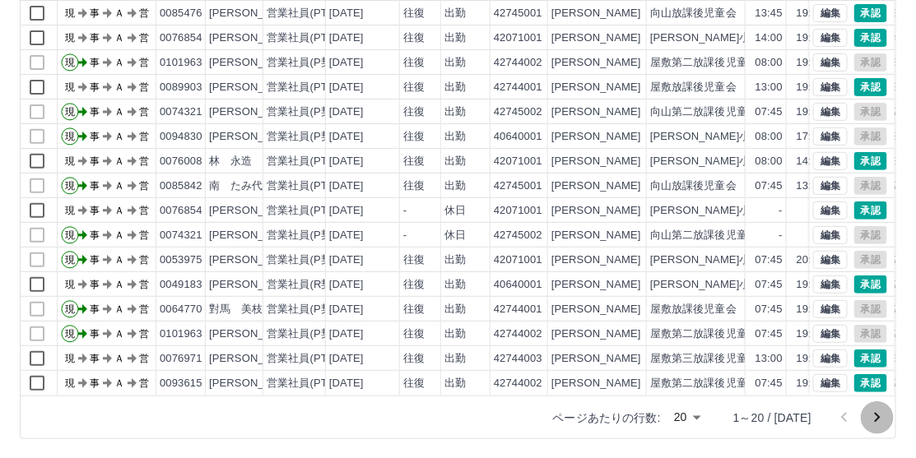
click at [876, 421] on icon "次のページへ" at bounding box center [878, 418] width 6 height 10
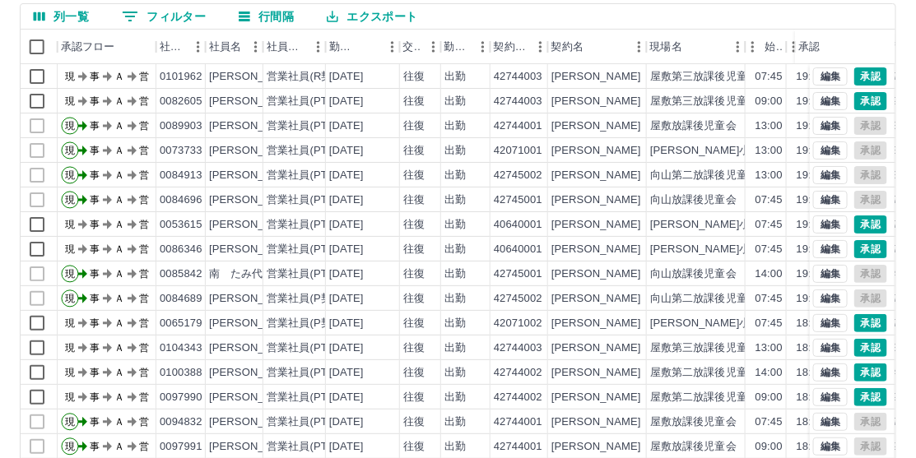
scroll to position [72, 0]
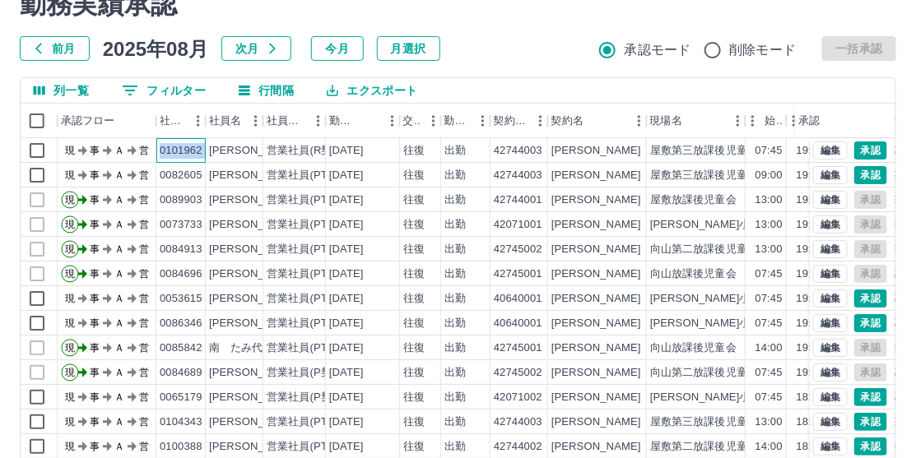
drag, startPoint x: 160, startPoint y: 147, endPoint x: 212, endPoint y: 148, distance: 52.7
click at [212, 148] on div "現 事 Ａ 営 0101962 [PERSON_NAME] 営業社員(R契約) [DATE] 往復 出勤 42744003 [GEOGRAPHIC_DATA]…" at bounding box center [537, 150] width 1042 height 25
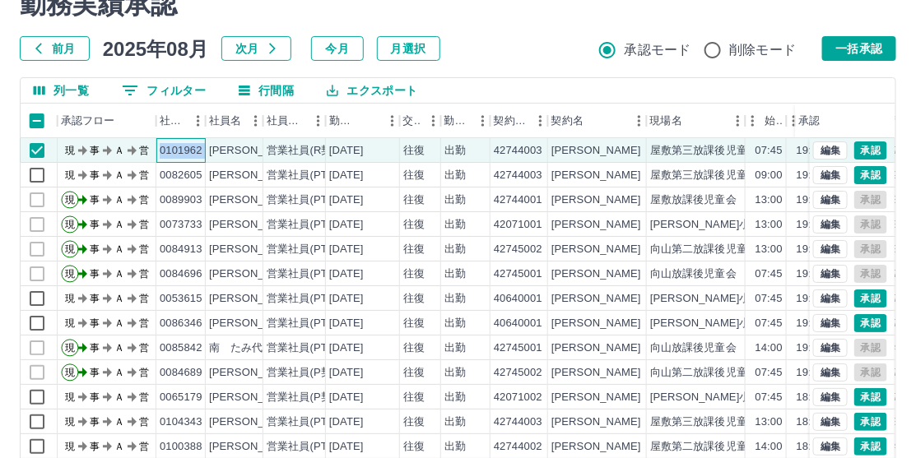
copy div "0101962"
drag, startPoint x: 179, startPoint y: 87, endPoint x: 226, endPoint y: 90, distance: 46.2
click at [179, 87] on button "0 フィルター" at bounding box center [164, 90] width 110 height 25
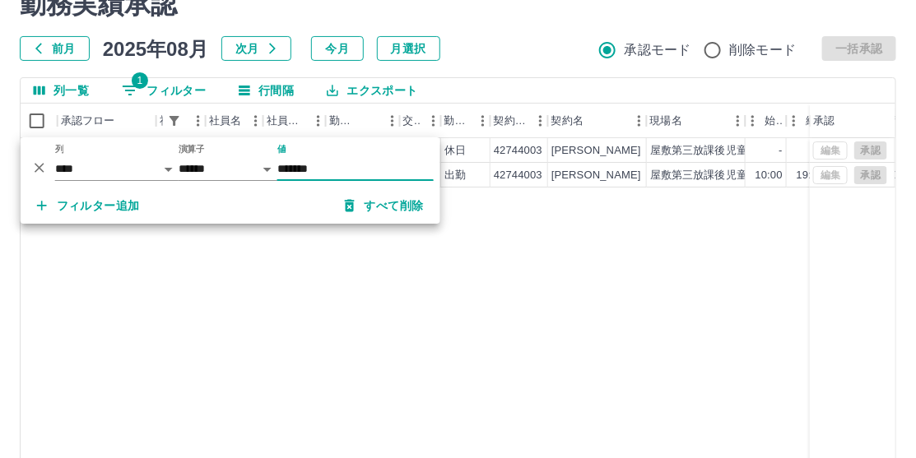
type input "*******"
click at [497, 40] on div "前月 [DATE] 次月 今月 月選択 承認モード 削除モード 一括承認" at bounding box center [458, 48] width 877 height 25
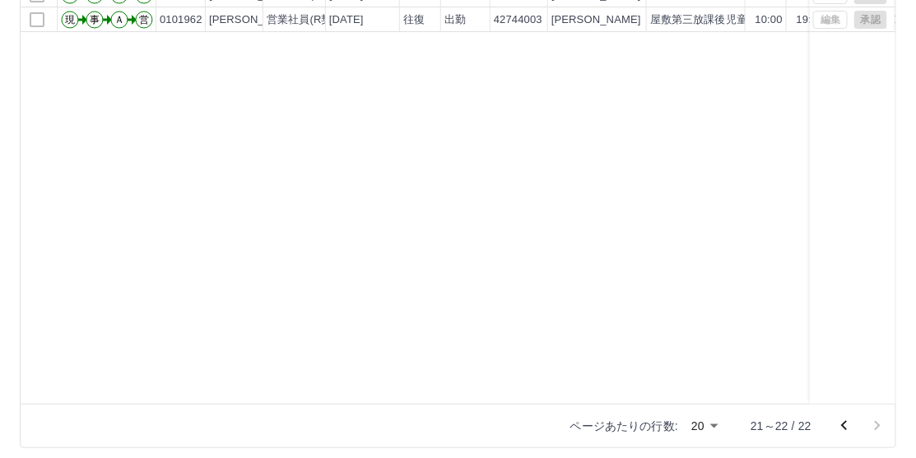
scroll to position [236, 0]
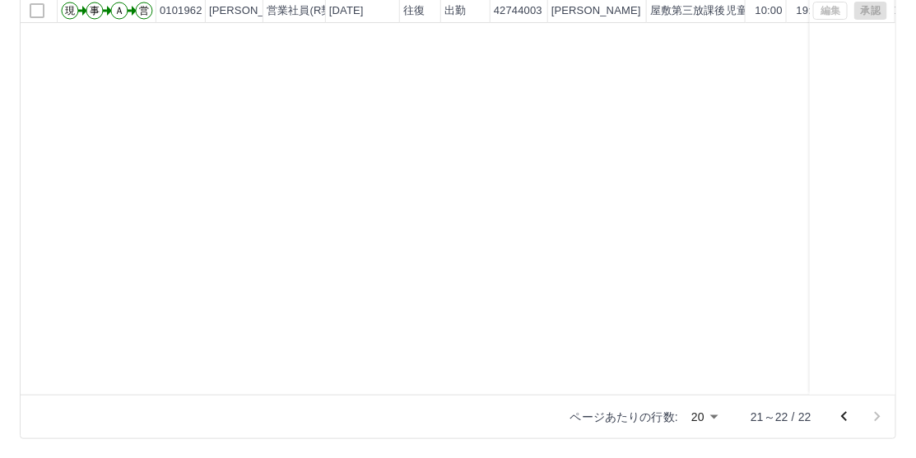
click at [849, 419] on icon "前のページへ" at bounding box center [845, 417] width 20 height 20
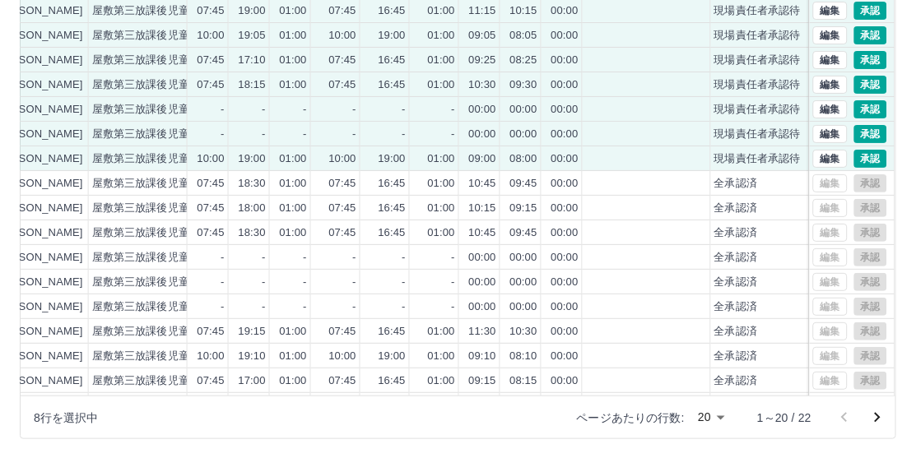
scroll to position [72, 0]
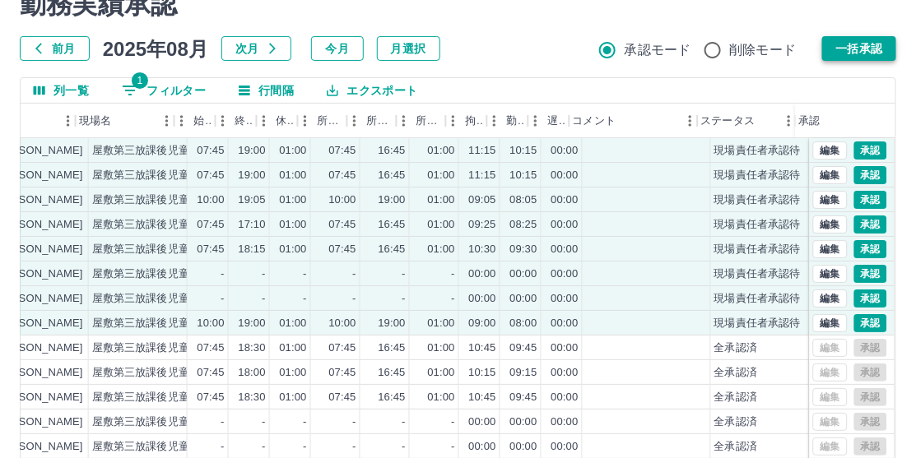
click at [863, 51] on button "一括承認" at bounding box center [859, 48] width 74 height 25
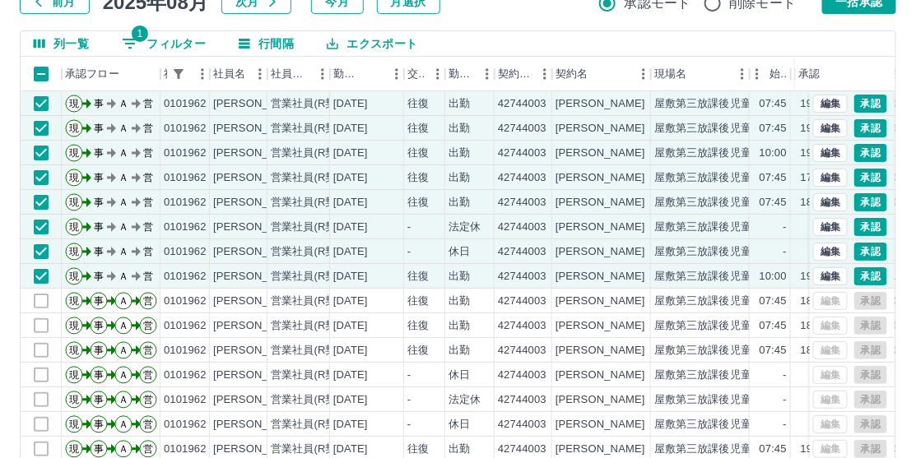
scroll to position [0, 0]
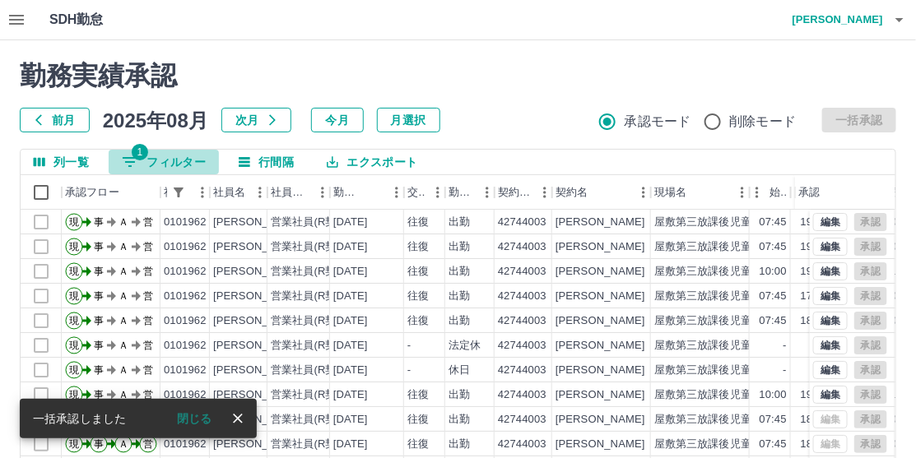
click at [172, 162] on button "1 フィルター" at bounding box center [164, 162] width 110 height 25
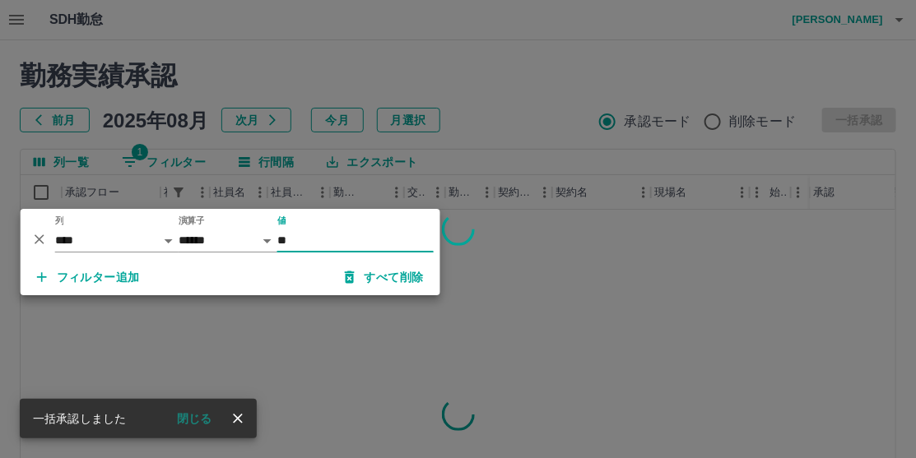
type input "*"
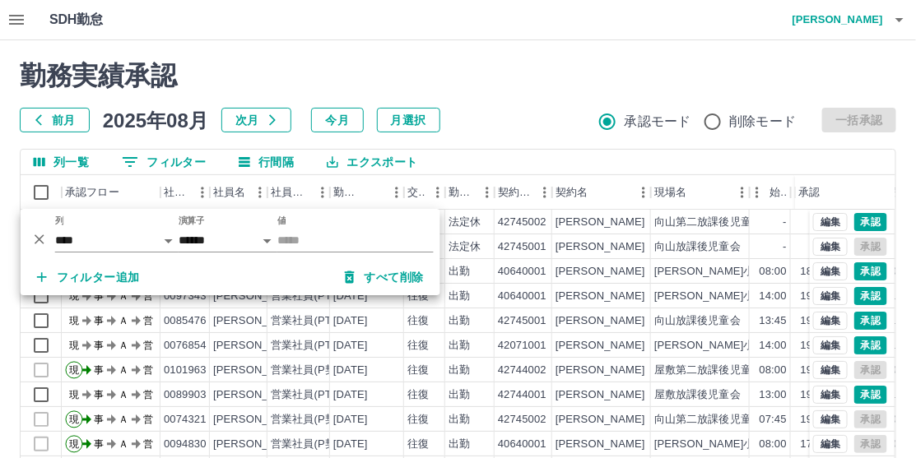
click at [539, 98] on div "勤務実績承認 前月 [DATE] 次月 今月 月選択 承認モード 削除モード 一括承認" at bounding box center [458, 96] width 877 height 72
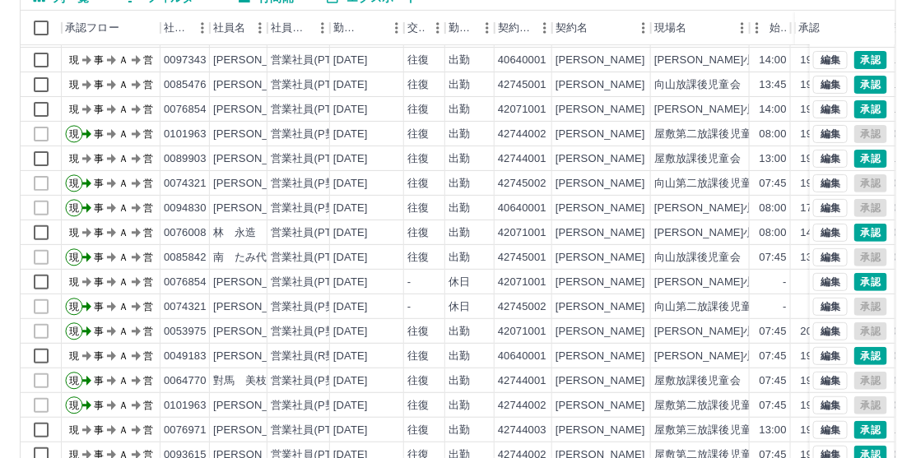
scroll to position [236, 0]
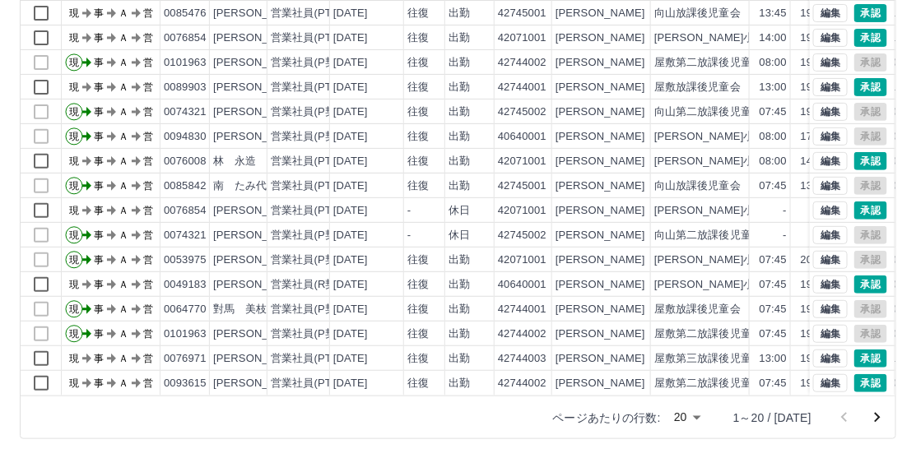
click at [879, 418] on icon "次のページへ" at bounding box center [878, 418] width 6 height 10
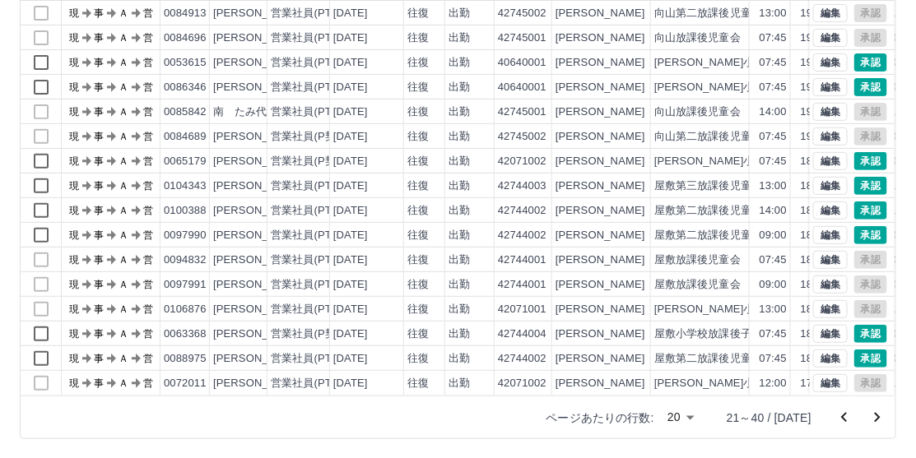
scroll to position [0, 0]
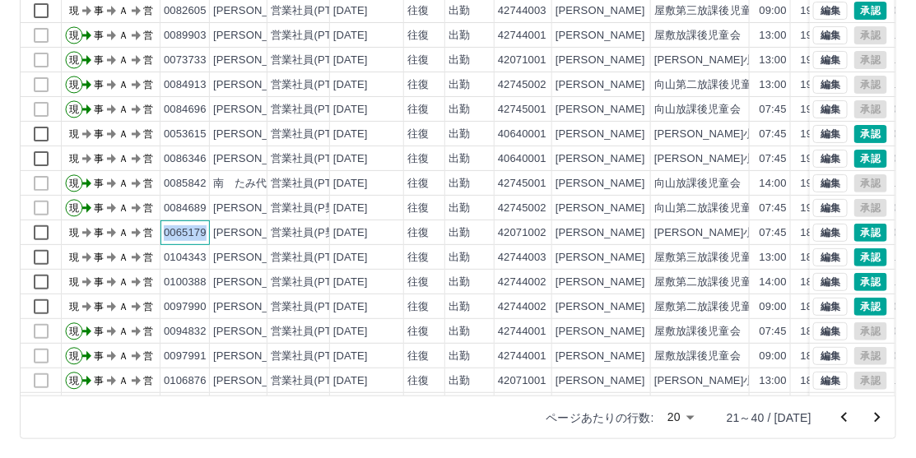
drag, startPoint x: 164, startPoint y: 230, endPoint x: 209, endPoint y: 230, distance: 45.3
click at [209, 230] on div "現 事 Ａ 営 0065179 [PERSON_NAME] 営業社員(P契約) [DATE] 往復 出勤 42071002 [GEOGRAPHIC_DATA]…" at bounding box center [542, 233] width 1042 height 25
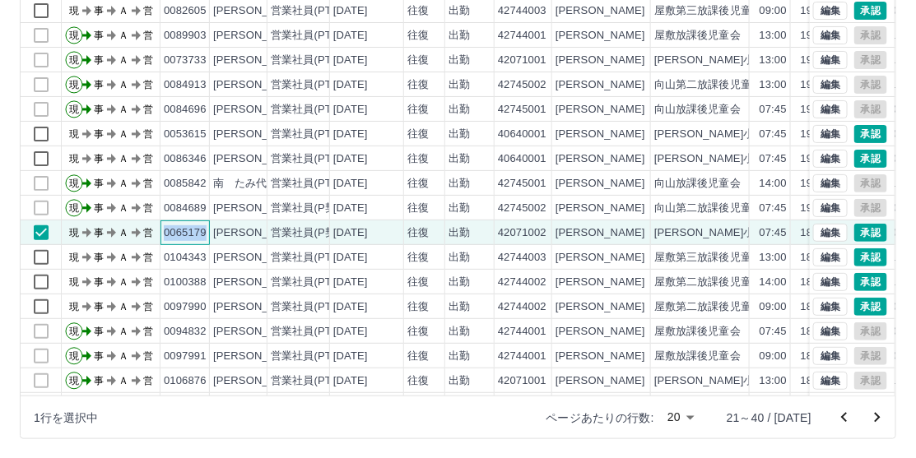
copy div "0065179"
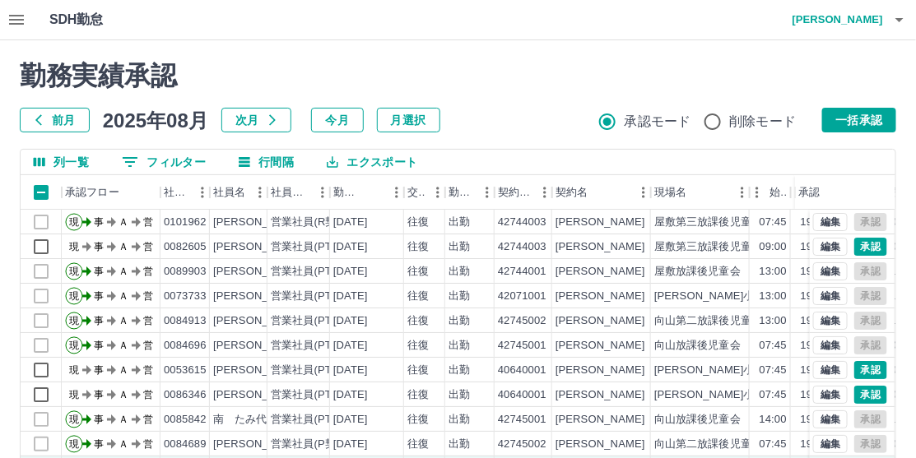
click at [169, 157] on button "0 フィルター" at bounding box center [164, 162] width 110 height 25
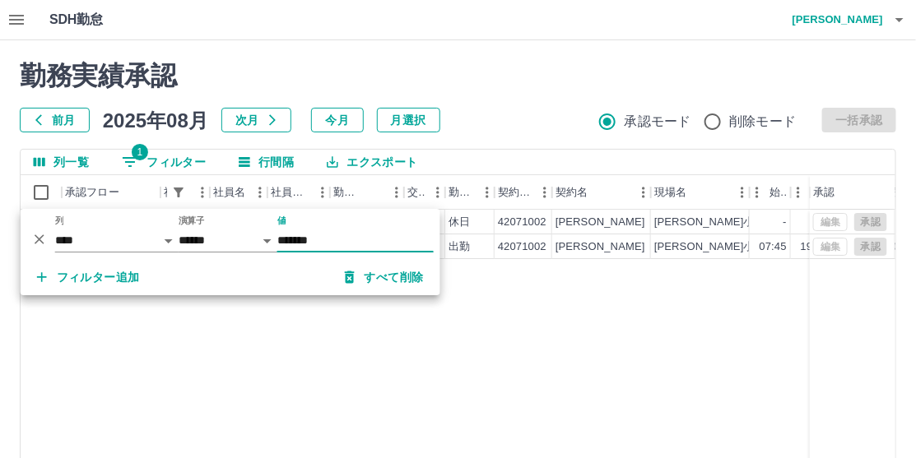
type input "*******"
click at [509, 88] on h2 "勤務実績承認" at bounding box center [458, 75] width 877 height 31
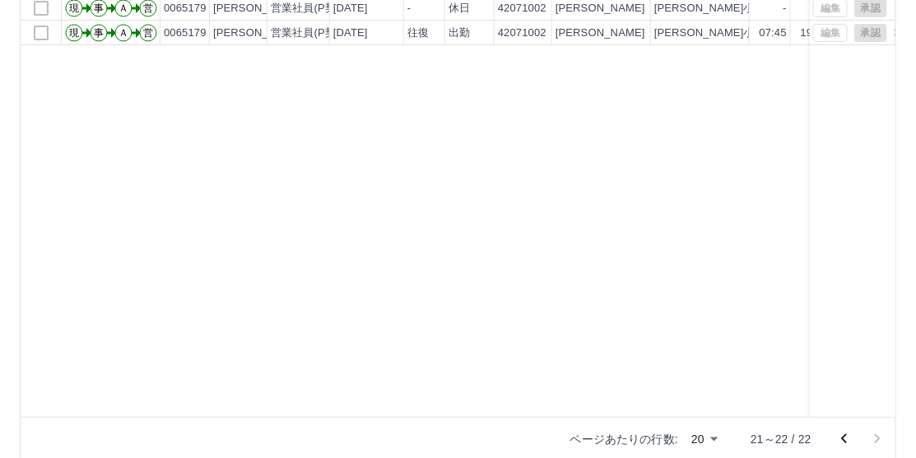
scroll to position [236, 0]
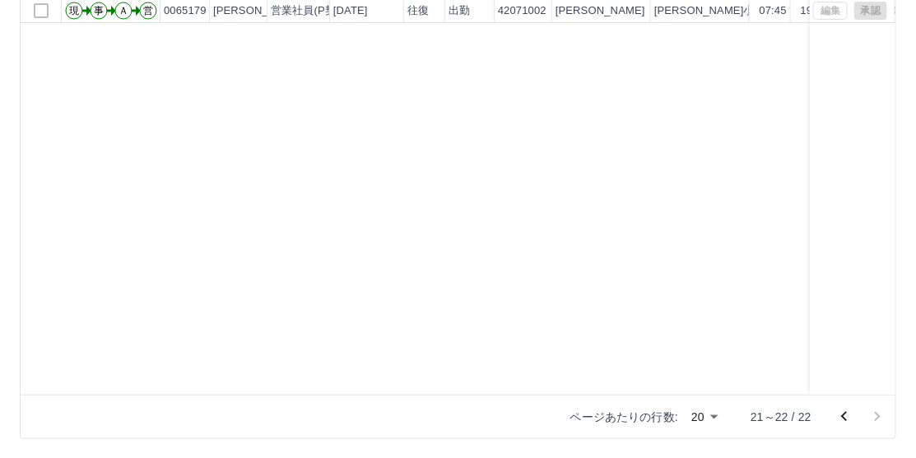
click at [846, 415] on icon "前のページへ" at bounding box center [845, 417] width 20 height 20
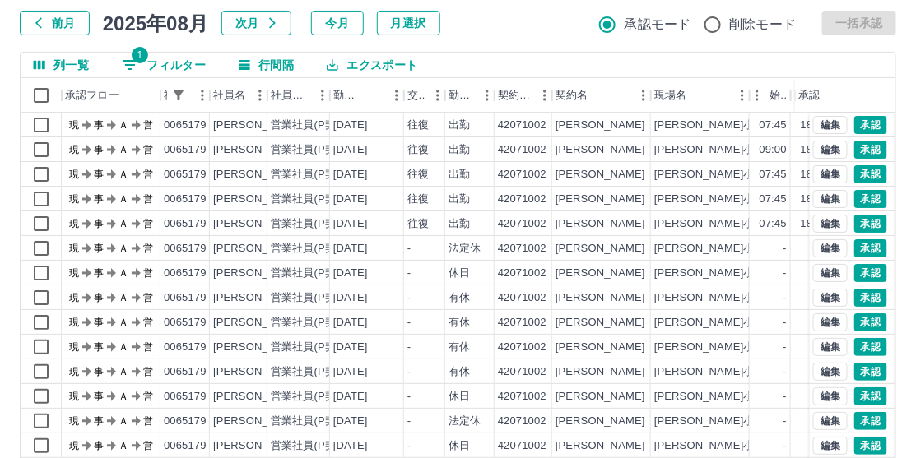
scroll to position [0, 0]
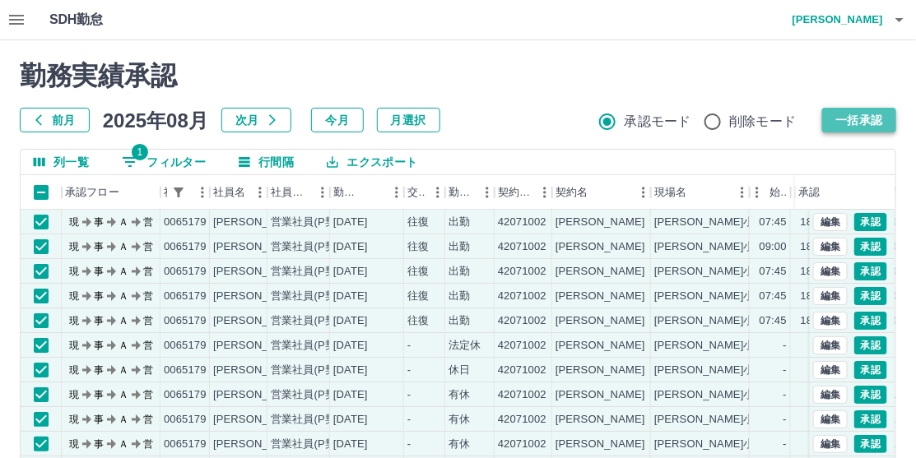
click at [849, 115] on button "一括承認" at bounding box center [859, 120] width 74 height 25
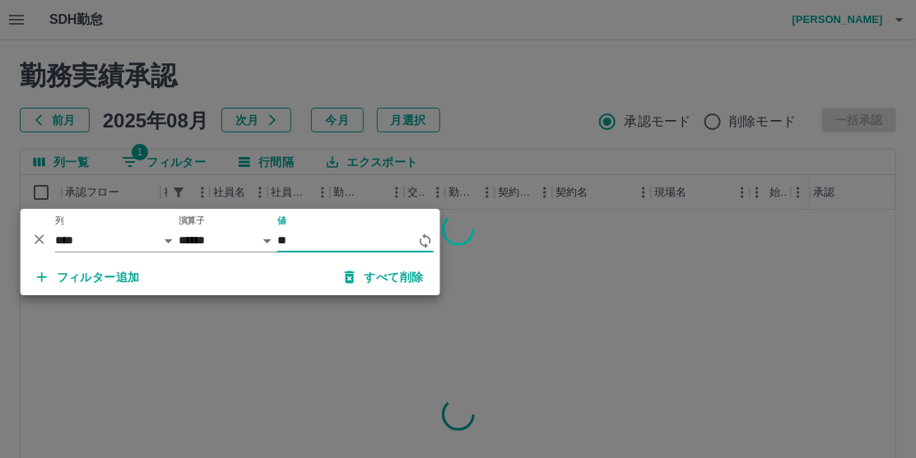
type input "*"
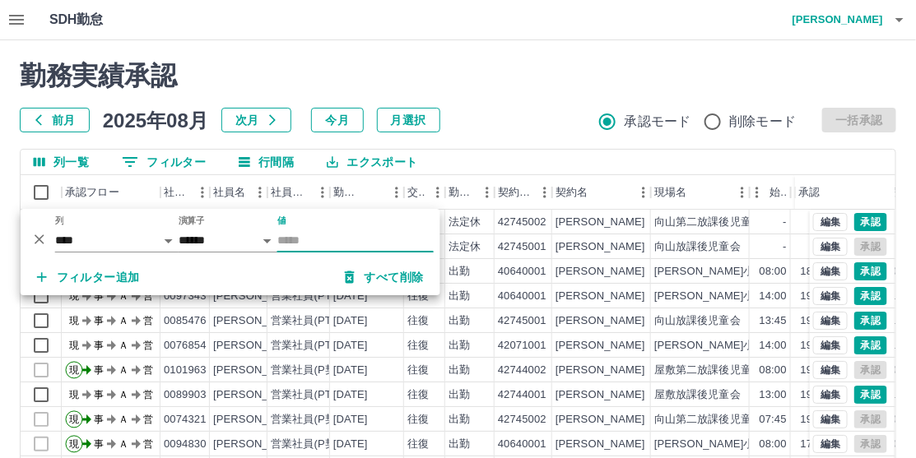
click at [308, 76] on h2 "勤務実績承認" at bounding box center [458, 75] width 877 height 31
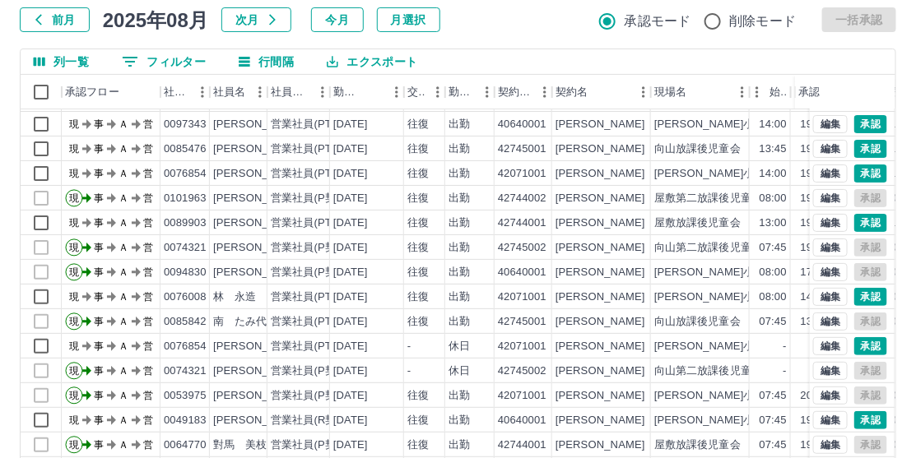
scroll to position [236, 0]
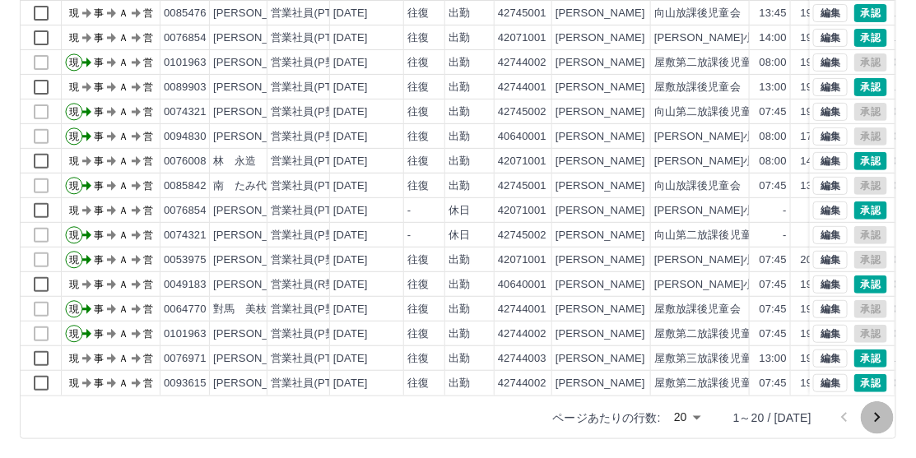
click at [884, 415] on icon "次のページへ" at bounding box center [878, 418] width 20 height 20
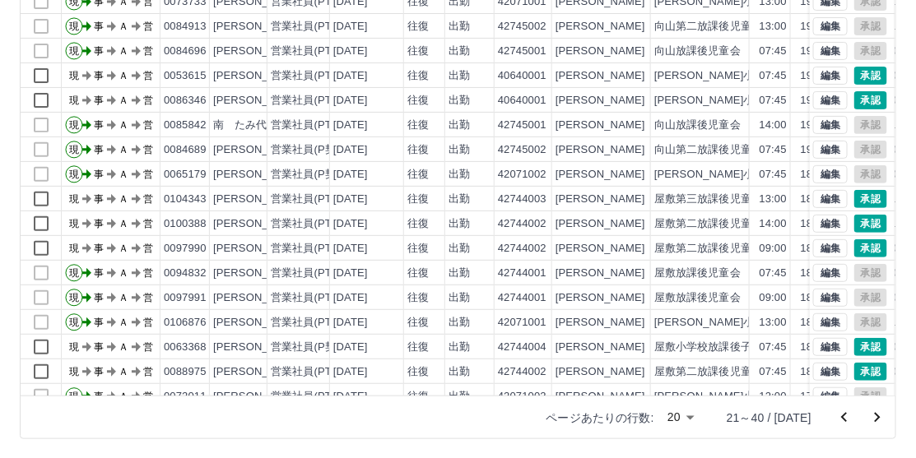
scroll to position [82, 0]
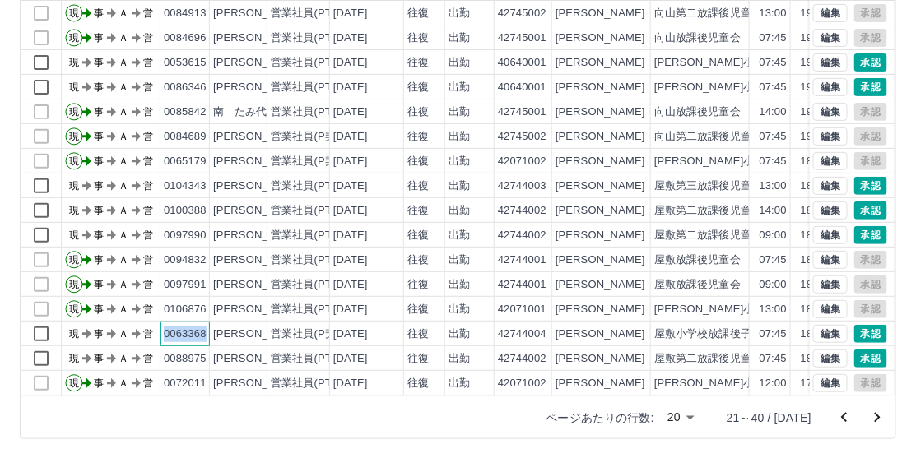
drag, startPoint x: 165, startPoint y: 320, endPoint x: 205, endPoint y: 320, distance: 39.5
click at [205, 327] on div "0063368" at bounding box center [185, 335] width 43 height 16
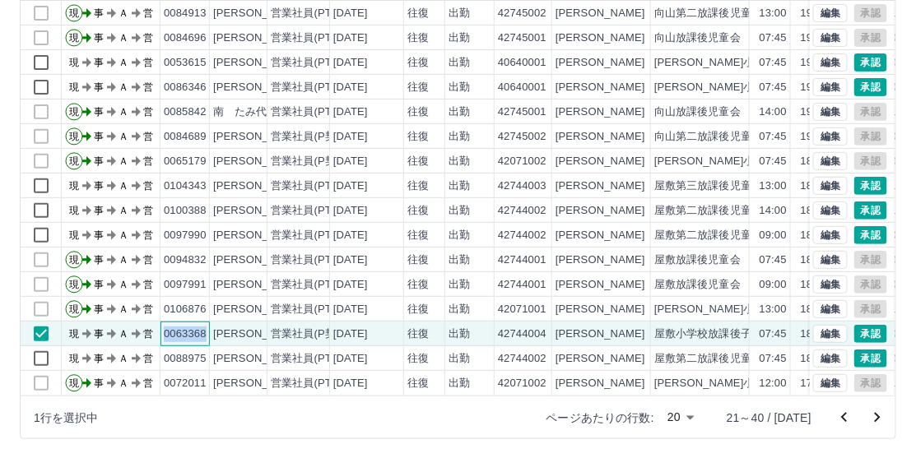
copy div "0063368"
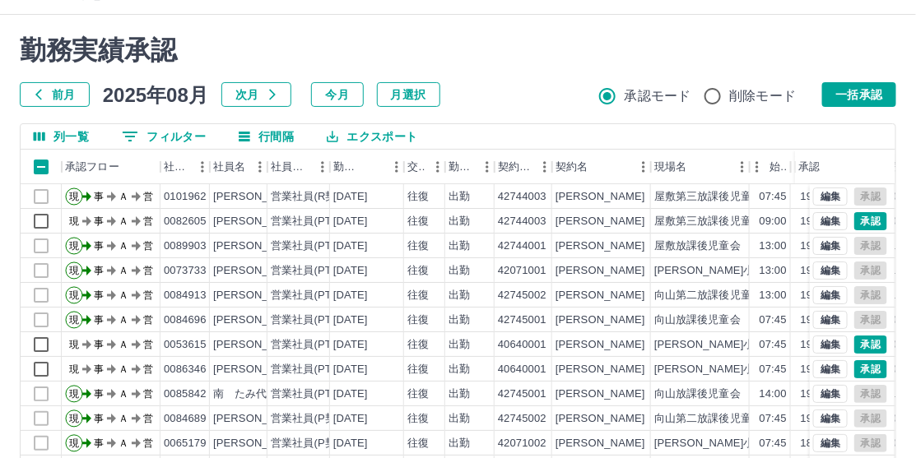
scroll to position [0, 0]
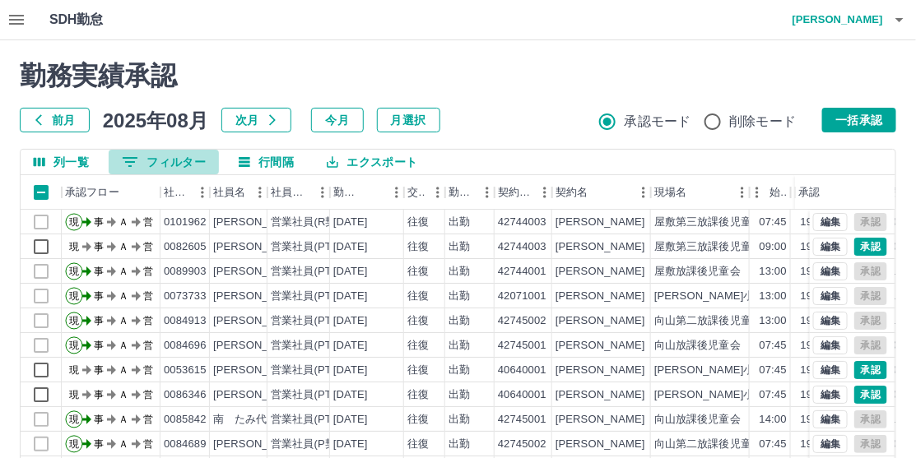
click at [169, 167] on button "0 フィルター" at bounding box center [164, 162] width 110 height 25
drag, startPoint x: 169, startPoint y: 167, endPoint x: 151, endPoint y: 158, distance: 20.2
click at [151, 158] on button "0 フィルター" at bounding box center [164, 162] width 110 height 25
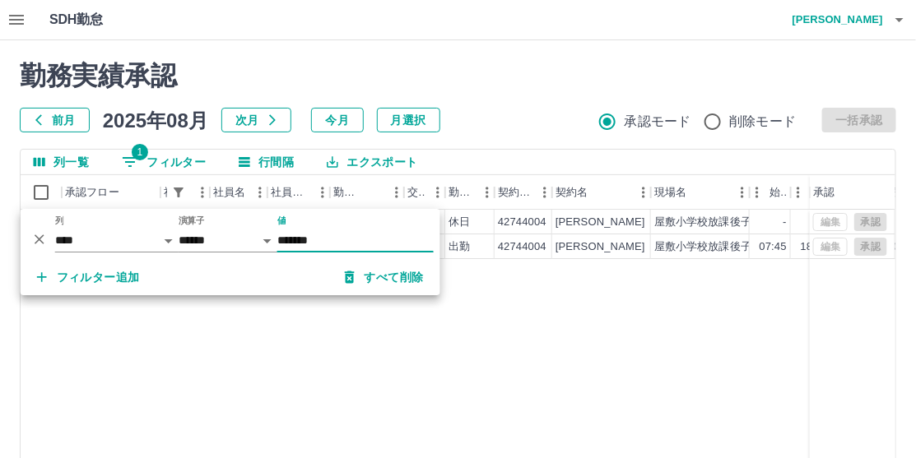
type input "*******"
click at [530, 44] on div "勤務実績承認 前月 [DATE] 次月 今月 月選択 承認モード 削除モード 一括承認 列一覧 1 フィルター 行間隔 エクスポート 承認フロー 社員番号 社…" at bounding box center [458, 367] width 916 height 655
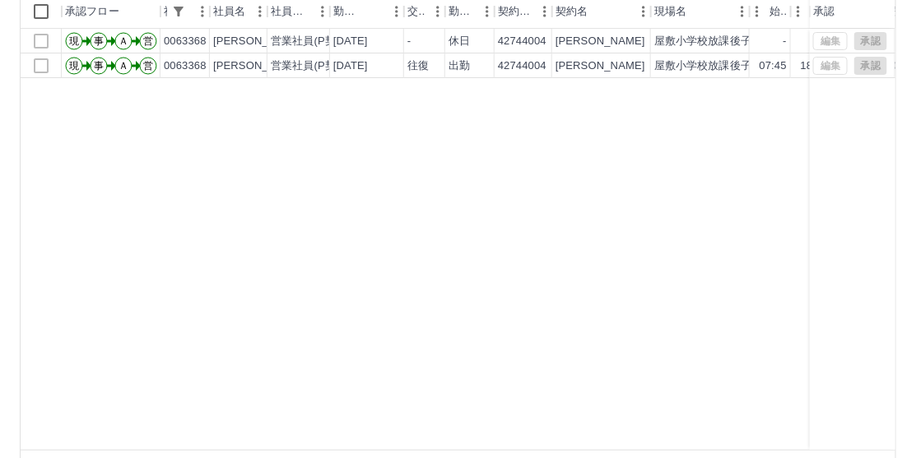
scroll to position [236, 0]
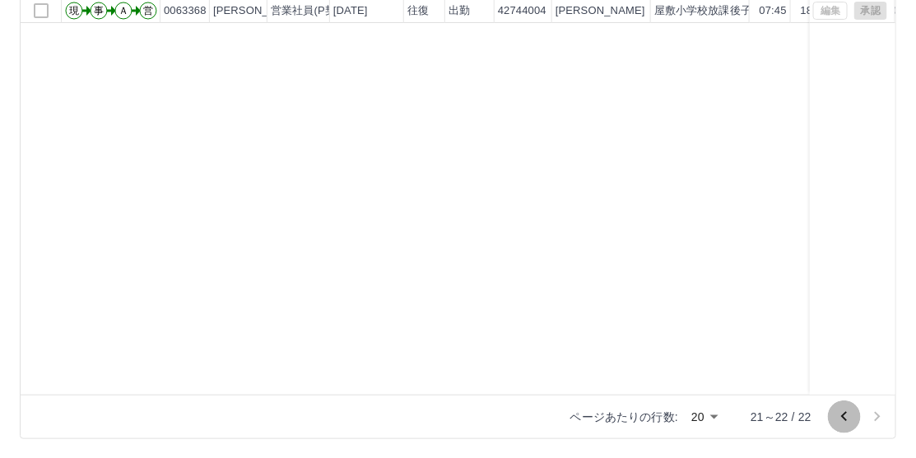
click at [843, 416] on icon "前のページへ" at bounding box center [844, 417] width 6 height 10
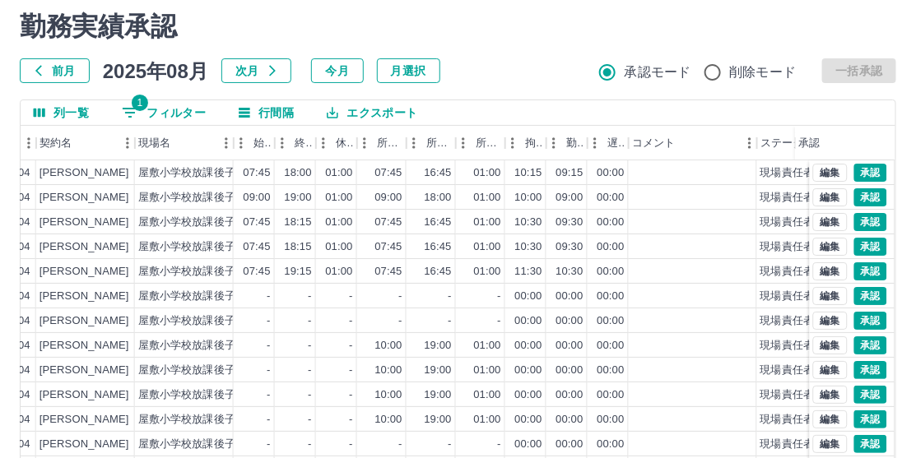
scroll to position [0, 0]
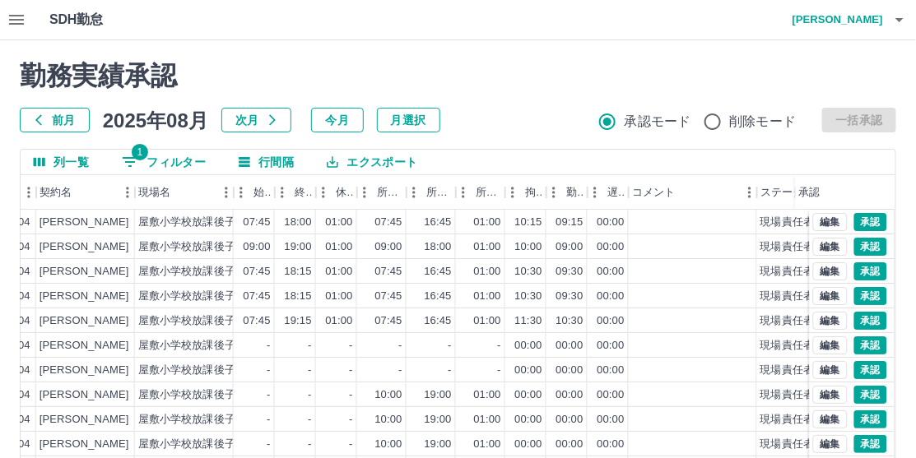
click at [184, 163] on button "1 フィルター" at bounding box center [164, 162] width 110 height 25
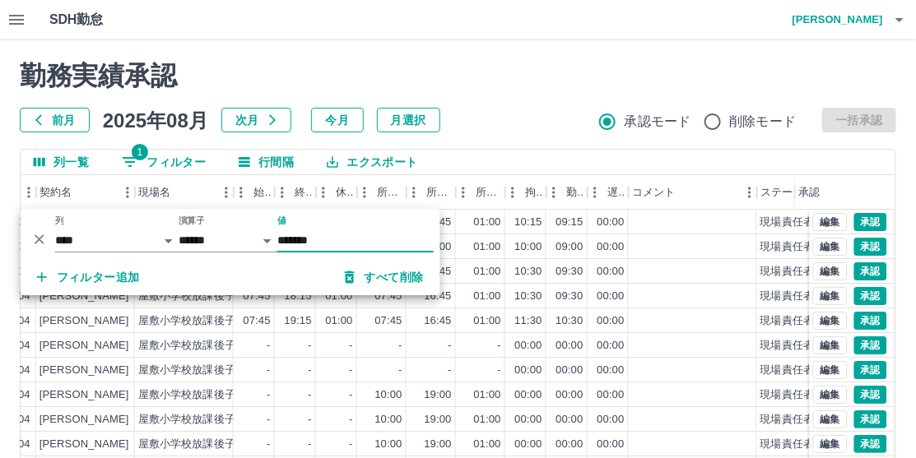
click at [506, 96] on div "勤務実績承認 前月 [DATE] 次月 今月 月選択 承認モード 削除モード 一括承認" at bounding box center [458, 96] width 877 height 72
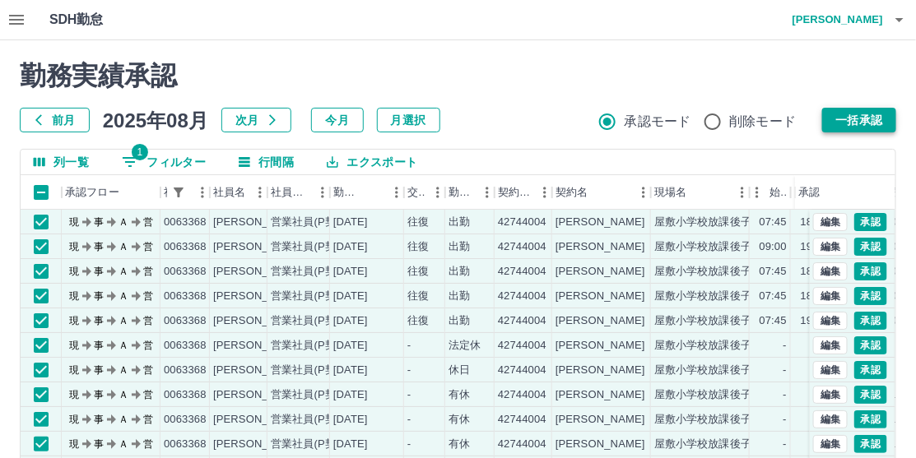
click at [873, 115] on button "一括承認" at bounding box center [859, 120] width 74 height 25
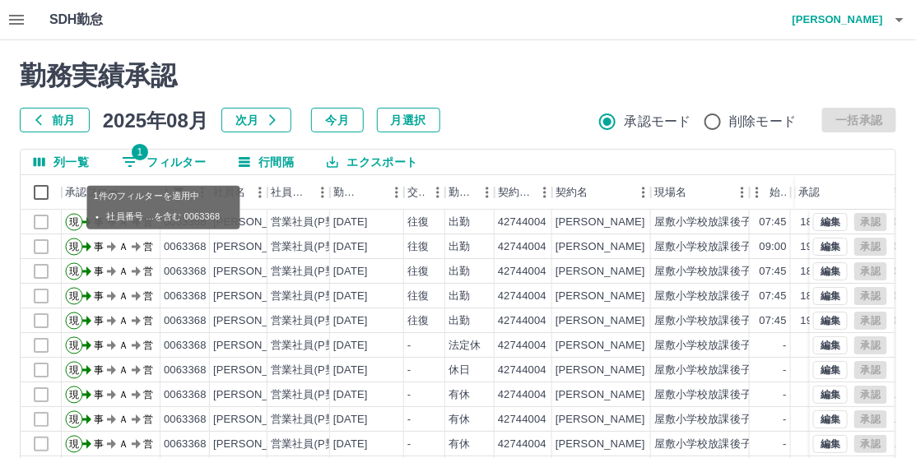
click at [179, 162] on button "1 フィルター" at bounding box center [164, 162] width 110 height 25
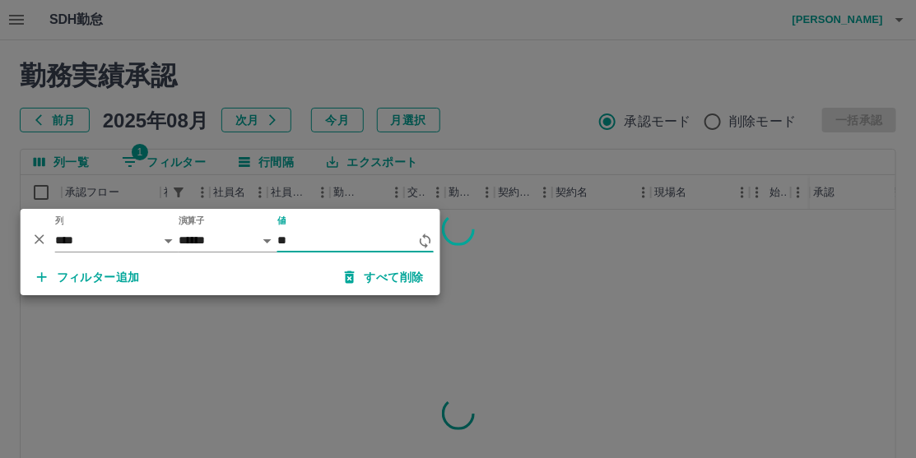
type input "*"
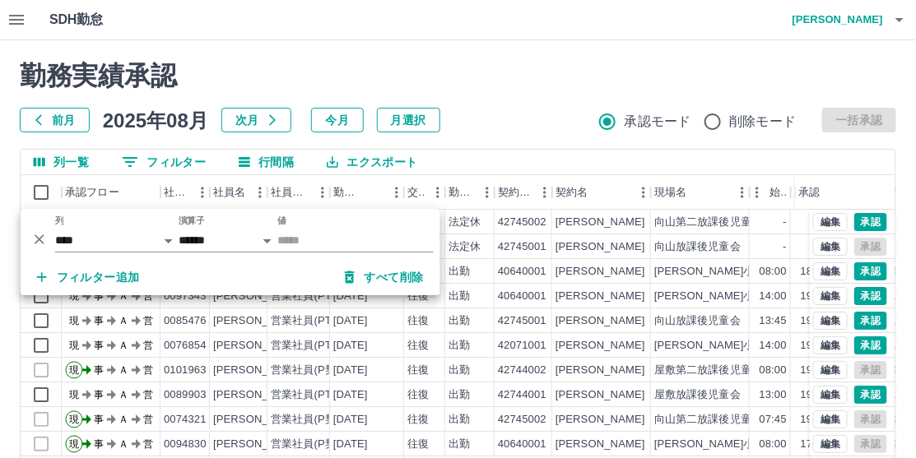
click at [486, 77] on h2 "勤務実績承認" at bounding box center [458, 75] width 877 height 31
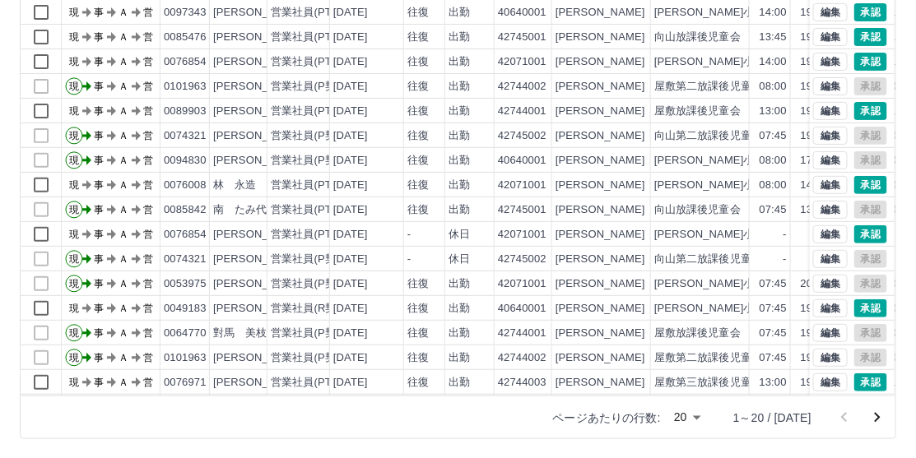
scroll to position [85, 0]
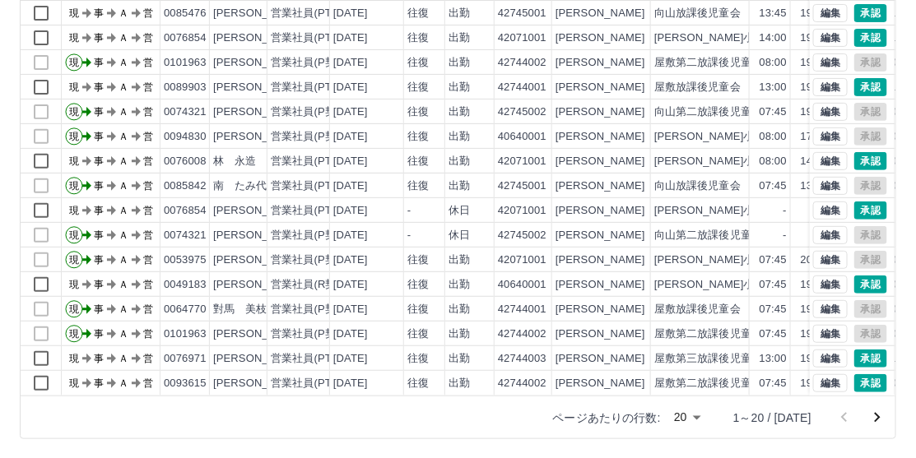
click at [876, 412] on icon "次のページへ" at bounding box center [878, 418] width 20 height 20
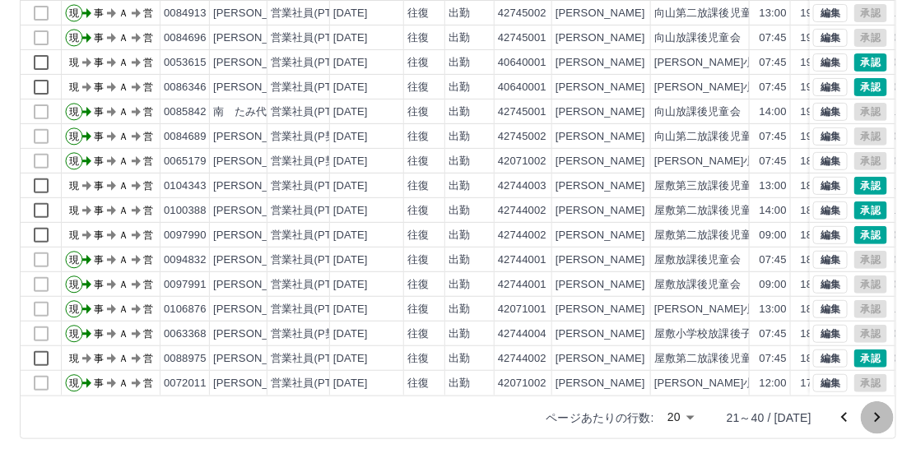
click at [880, 412] on icon "次のページへ" at bounding box center [878, 418] width 20 height 20
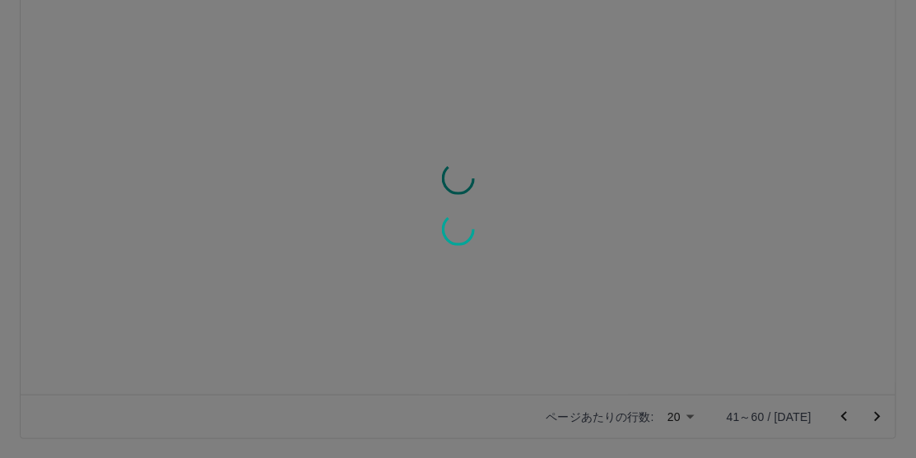
scroll to position [0, 0]
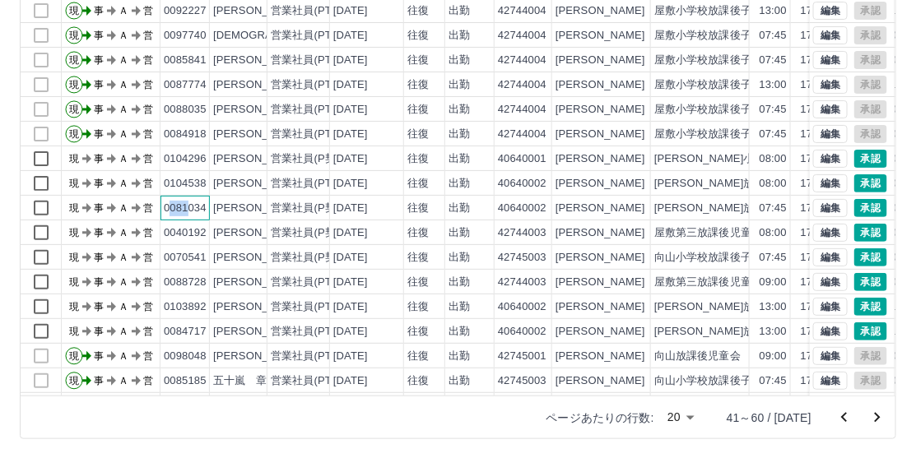
drag, startPoint x: 166, startPoint y: 206, endPoint x: 190, endPoint y: 206, distance: 23.9
click at [190, 206] on div "0081034" at bounding box center [185, 209] width 43 height 16
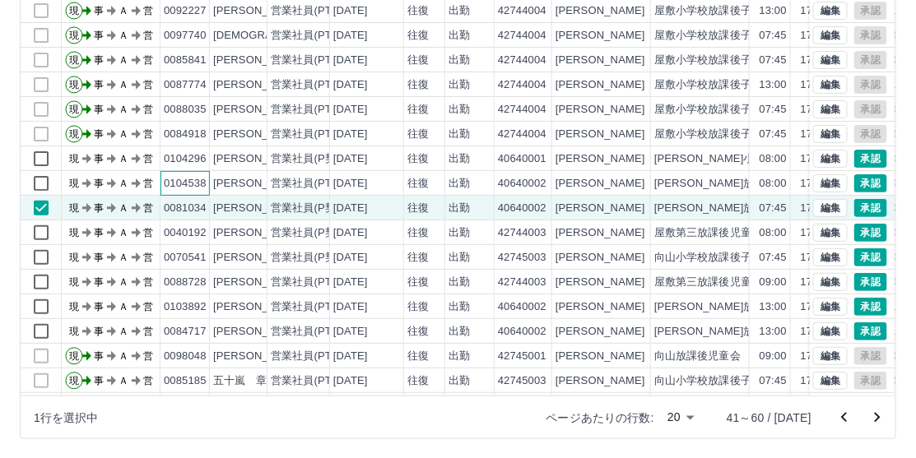
click at [201, 177] on div "0104538" at bounding box center [185, 184] width 43 height 16
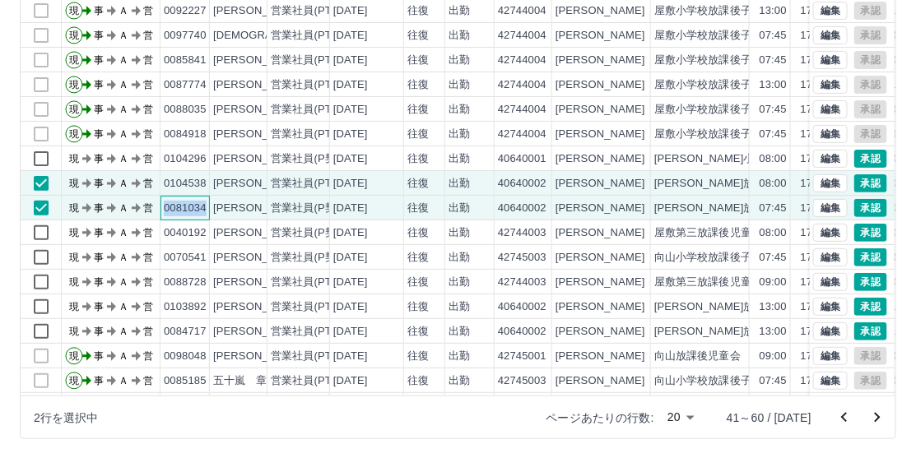
drag, startPoint x: 165, startPoint y: 209, endPoint x: 207, endPoint y: 209, distance: 42.8
click at [207, 209] on div "0081034" at bounding box center [185, 208] width 49 height 25
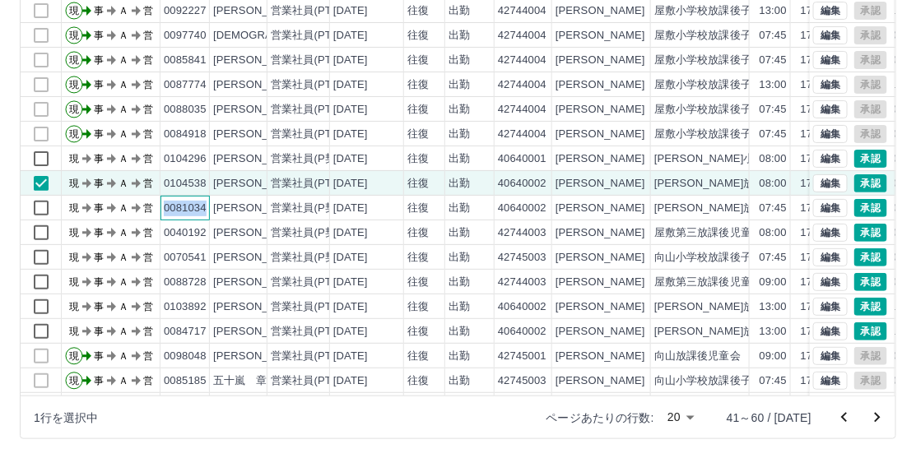
copy div "0081034"
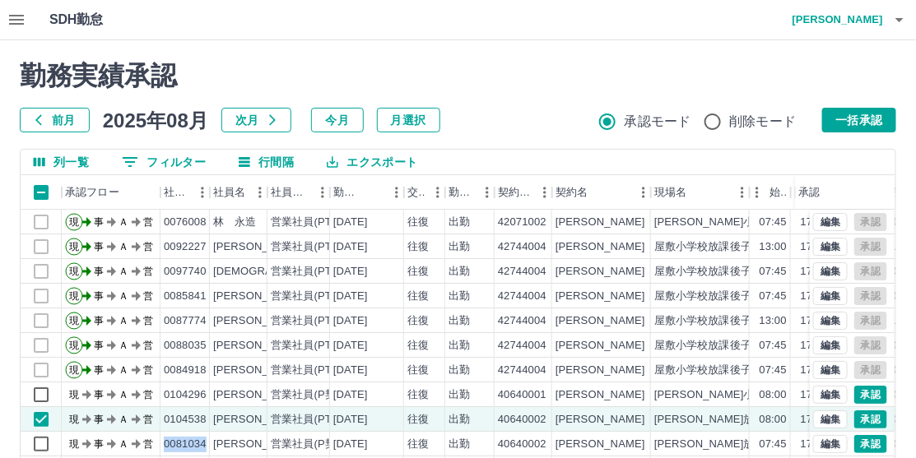
click at [163, 154] on button "0 フィルター" at bounding box center [164, 162] width 110 height 25
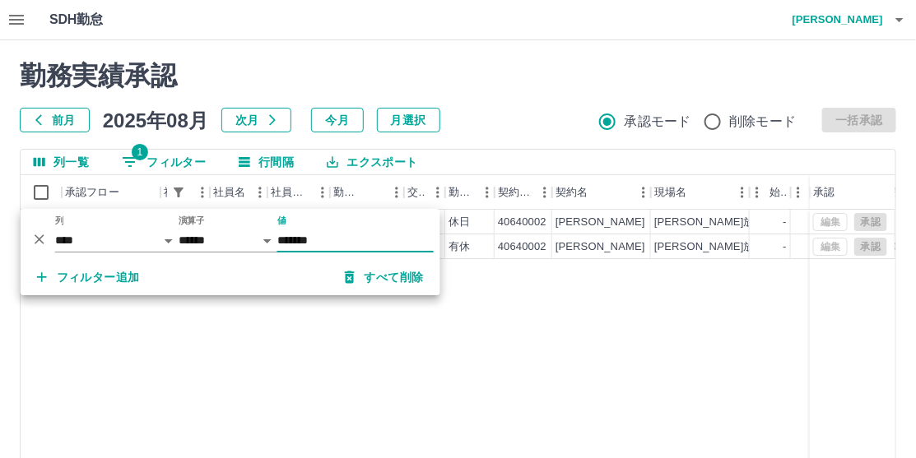
type input "*******"
click at [564, 108] on div "前月 [DATE] 次月 今月 月選択 承認モード 削除モード 一括承認" at bounding box center [458, 120] width 877 height 25
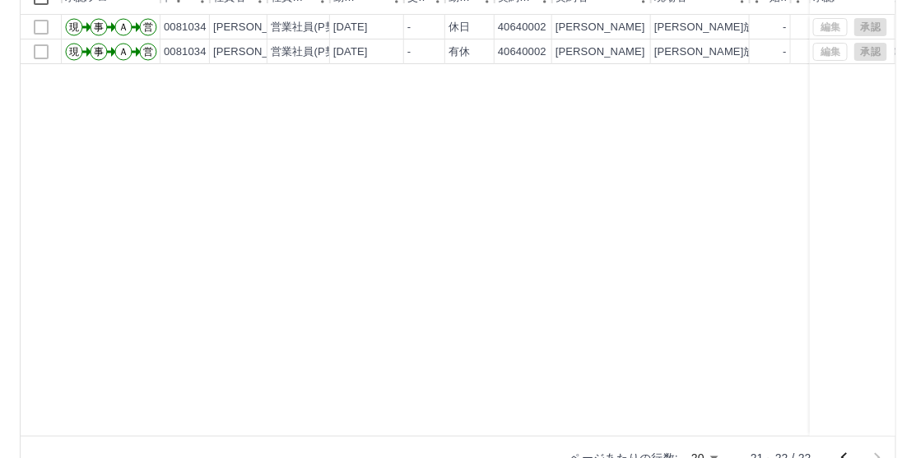
scroll to position [236, 0]
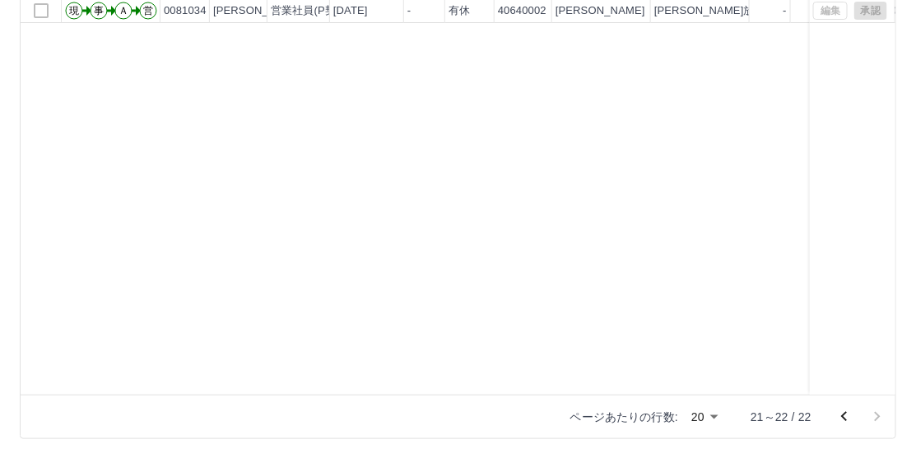
click at [846, 415] on icon "前のページへ" at bounding box center [845, 417] width 20 height 20
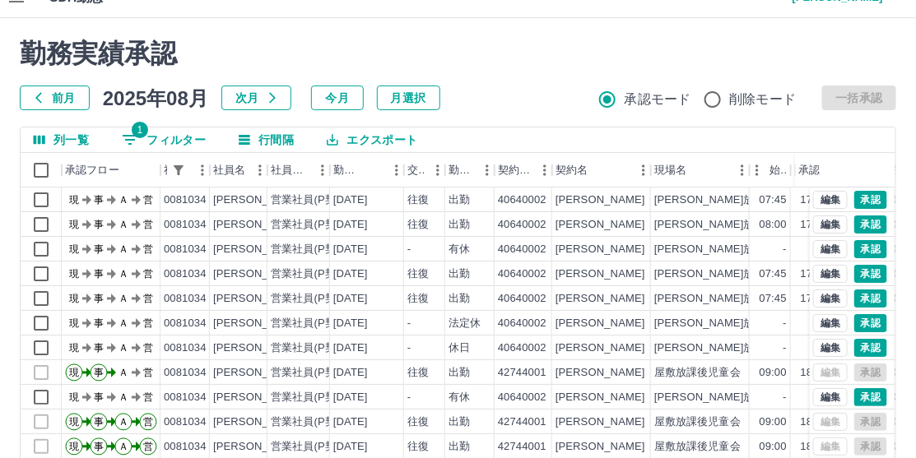
scroll to position [0, 0]
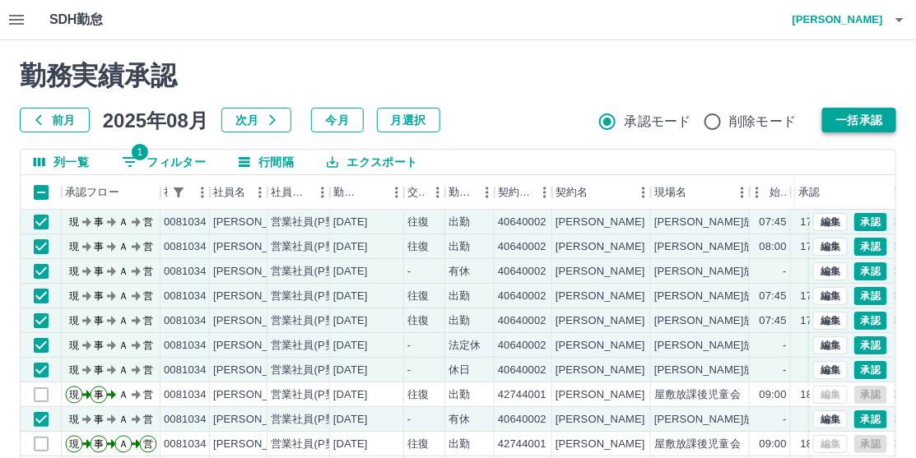
click at [845, 119] on button "一括承認" at bounding box center [859, 120] width 74 height 25
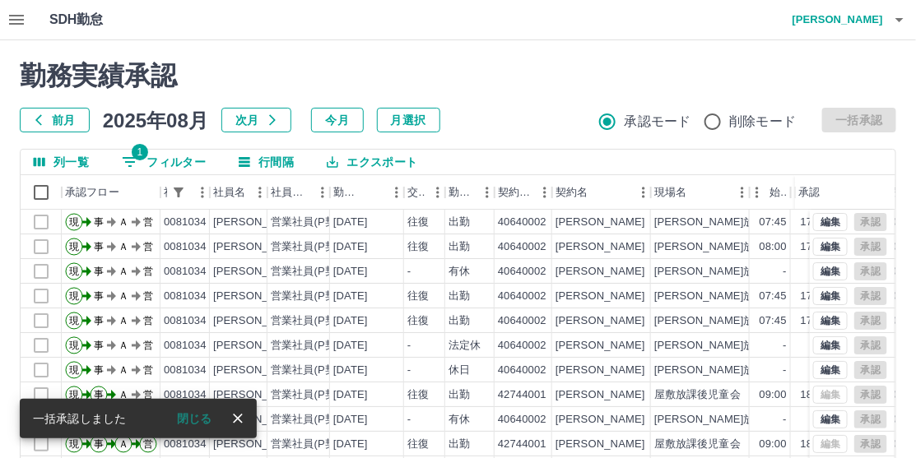
click at [176, 160] on button "1 フィルター" at bounding box center [164, 162] width 110 height 25
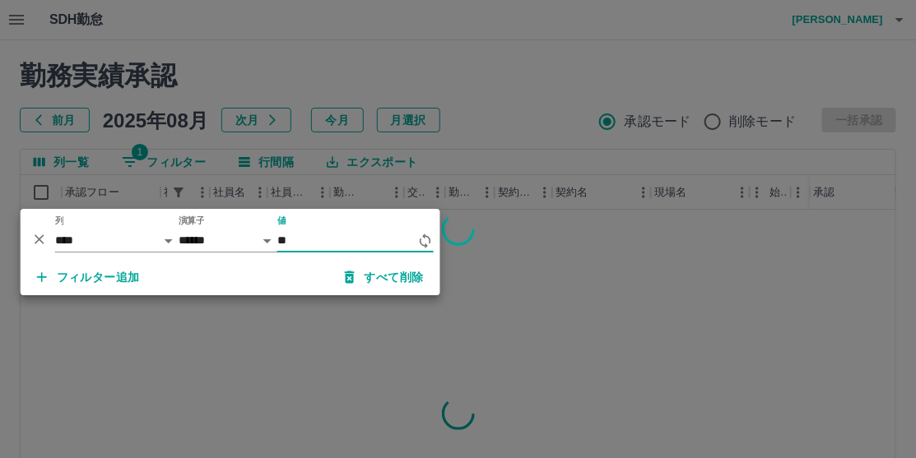
type input "*"
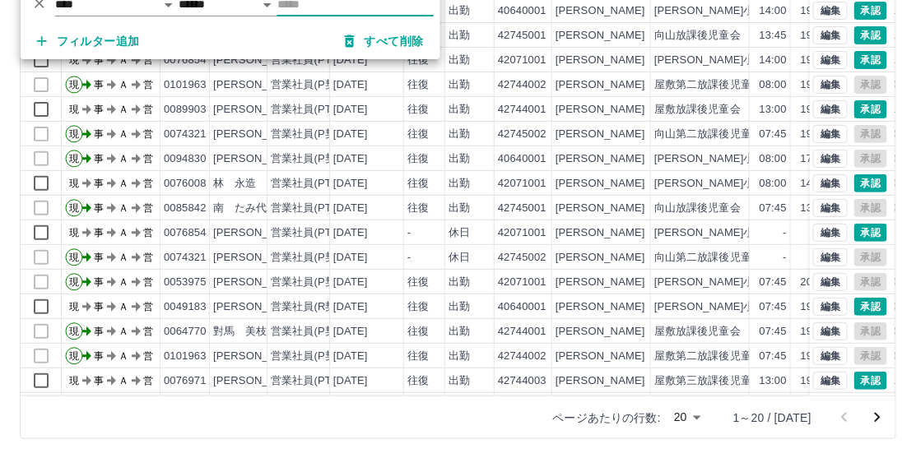
scroll to position [85, 0]
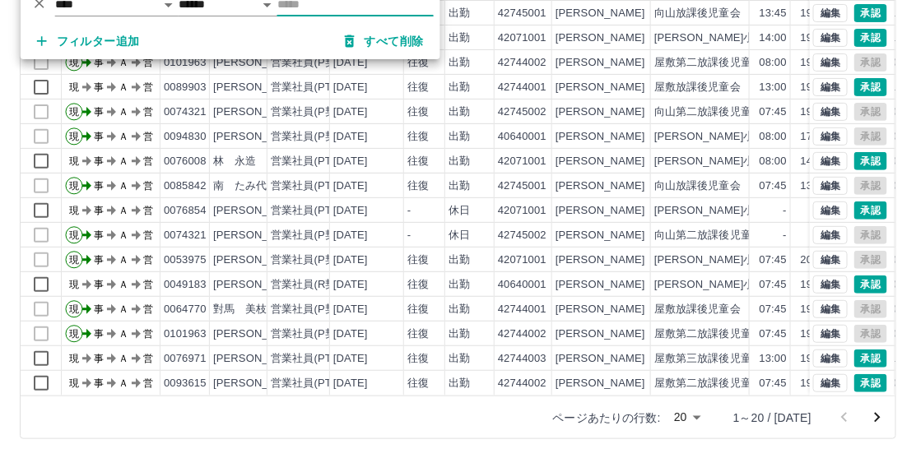
click at [876, 414] on icon "次のページへ" at bounding box center [878, 418] width 6 height 10
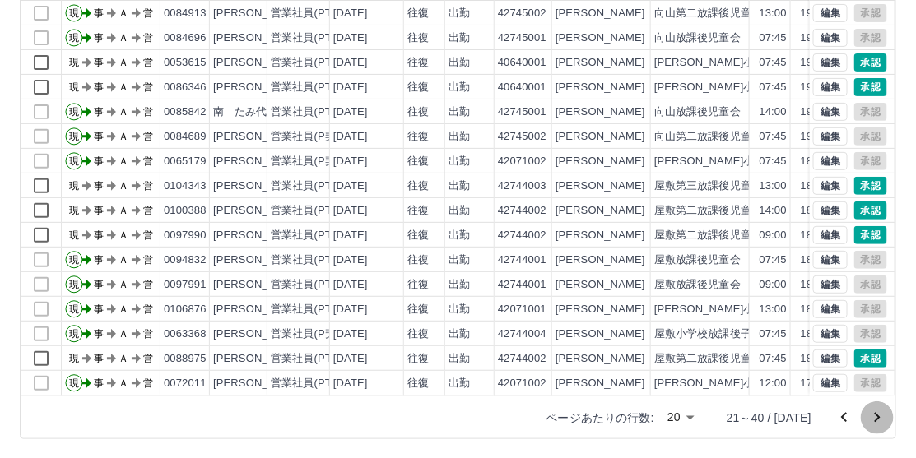
click at [878, 414] on icon "次のページへ" at bounding box center [878, 418] width 6 height 10
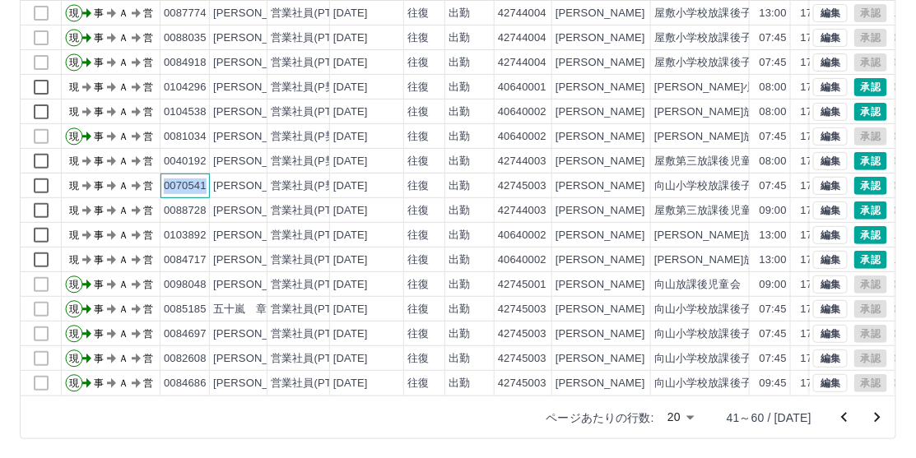
drag, startPoint x: 165, startPoint y: 172, endPoint x: 204, endPoint y: 172, distance: 38.7
click at [204, 179] on div "0070541" at bounding box center [185, 187] width 43 height 16
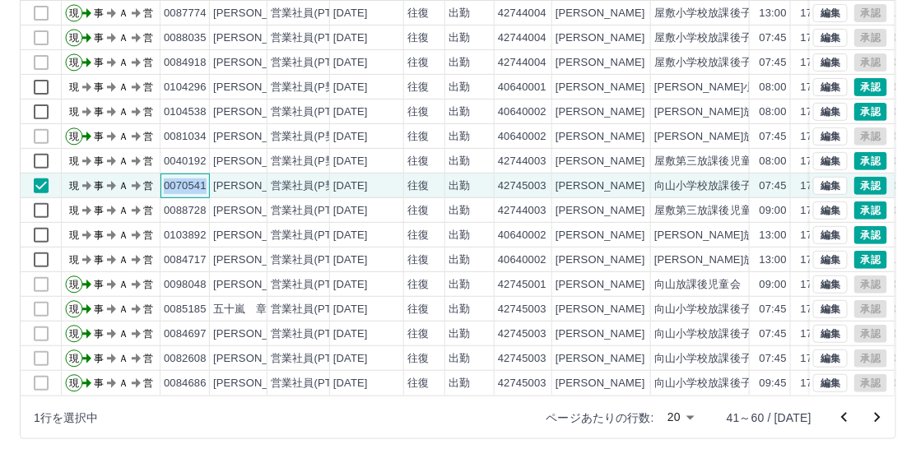
copy div "0070541"
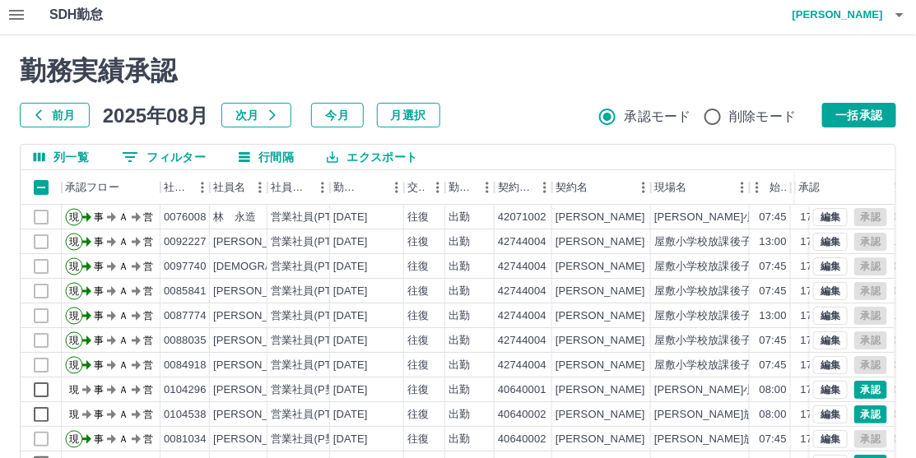
scroll to position [0, 0]
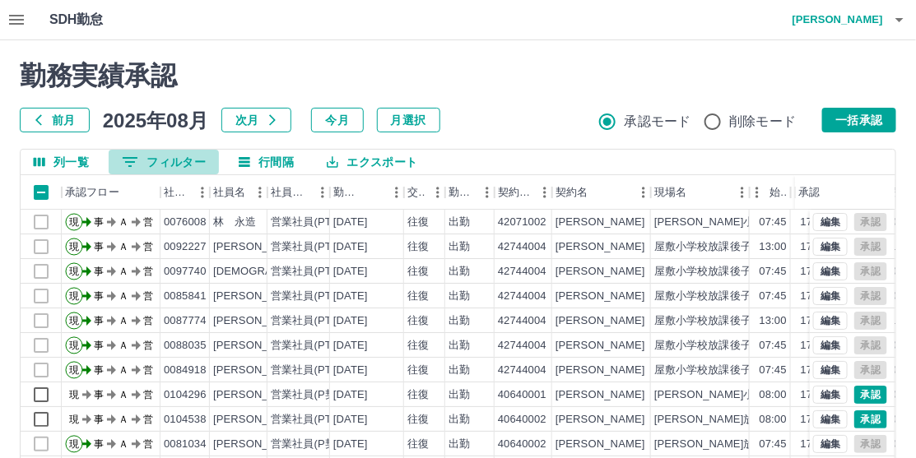
click at [179, 165] on button "0 フィルター" at bounding box center [164, 162] width 110 height 25
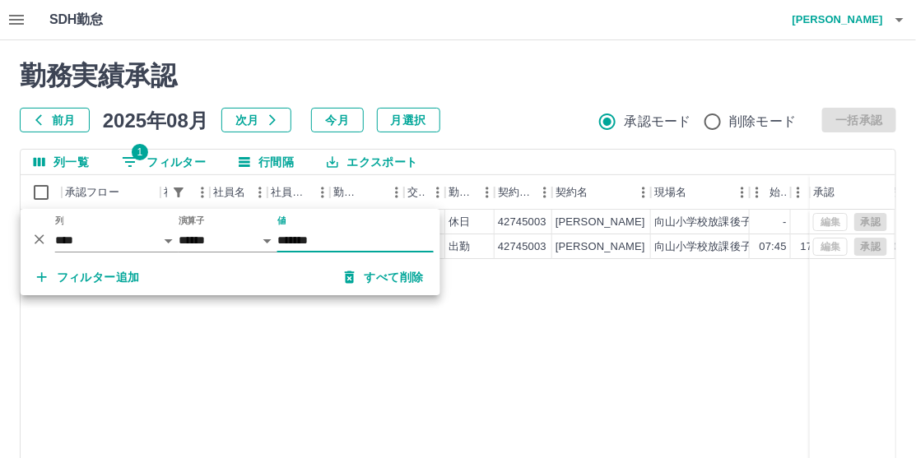
type input "*******"
click at [516, 91] on div "勤務実績承認 前月 [DATE] 次月 今月 月選択 承認モード 削除モード 一括承認" at bounding box center [458, 96] width 877 height 72
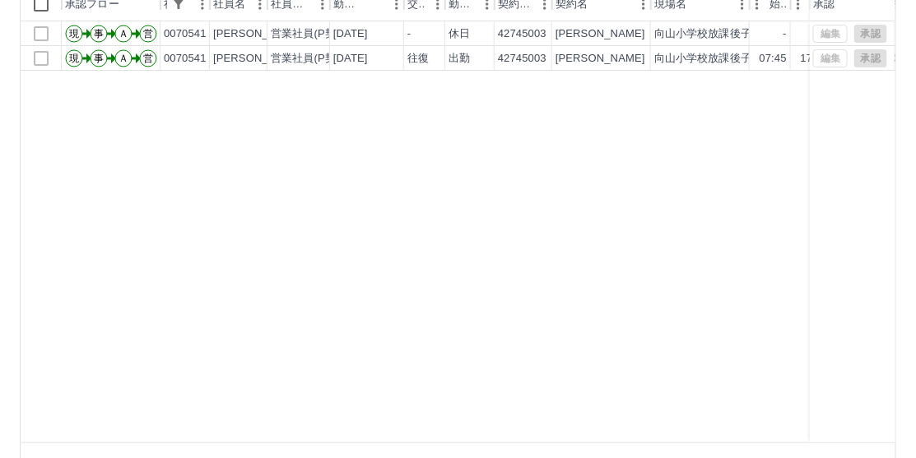
scroll to position [236, 0]
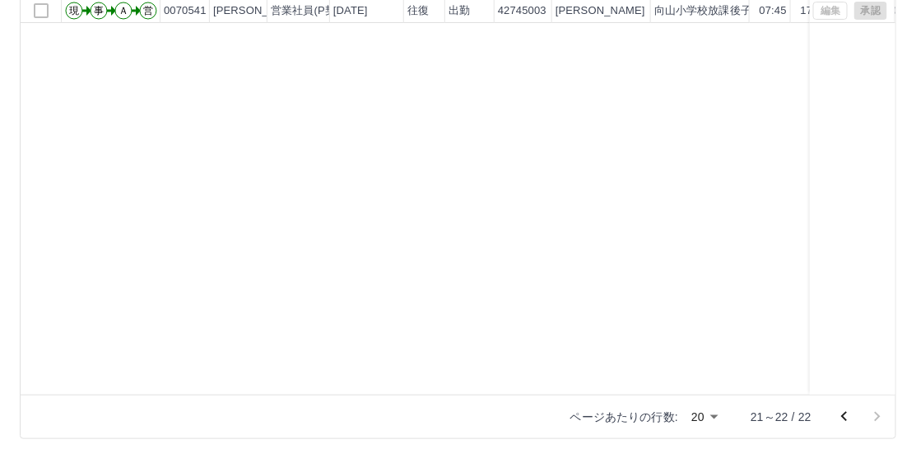
click at [851, 414] on icon "前のページへ" at bounding box center [845, 417] width 20 height 20
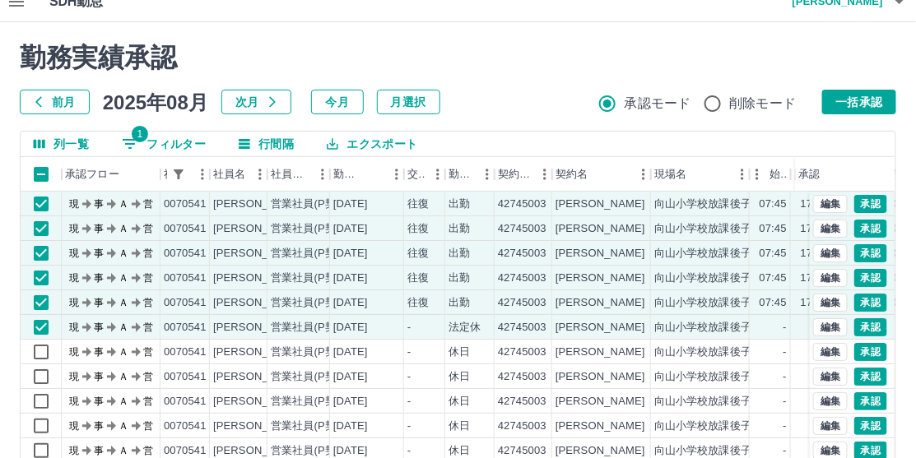
scroll to position [0, 0]
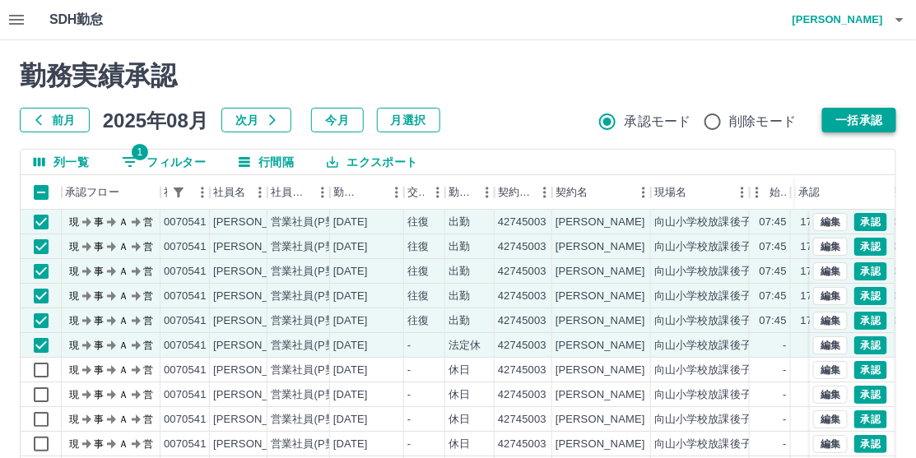
click at [866, 119] on button "一括承認" at bounding box center [859, 120] width 74 height 25
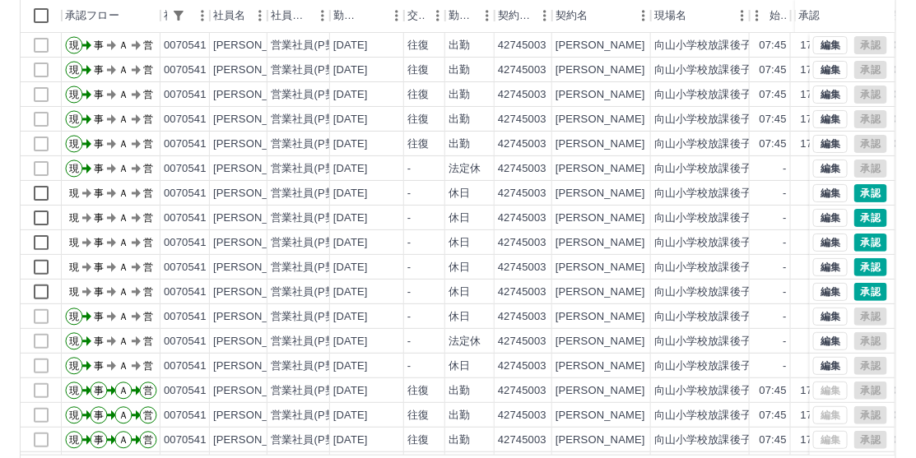
scroll to position [236, 0]
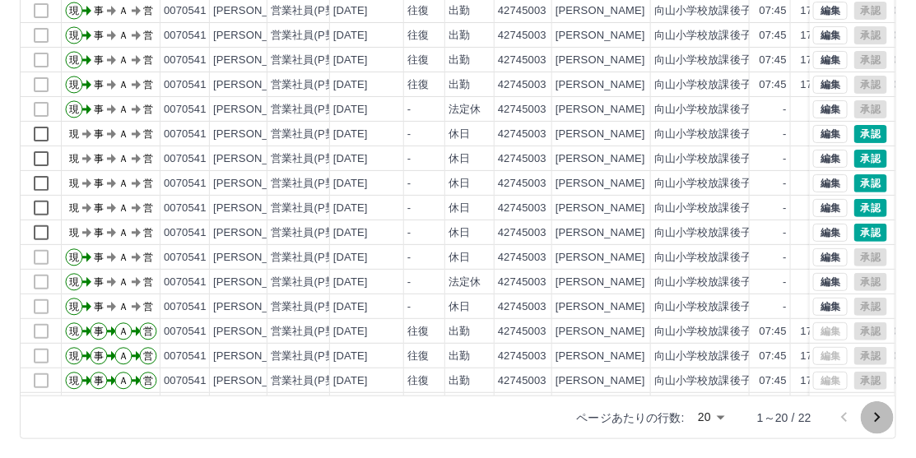
click at [879, 417] on icon "次のページへ" at bounding box center [878, 418] width 6 height 10
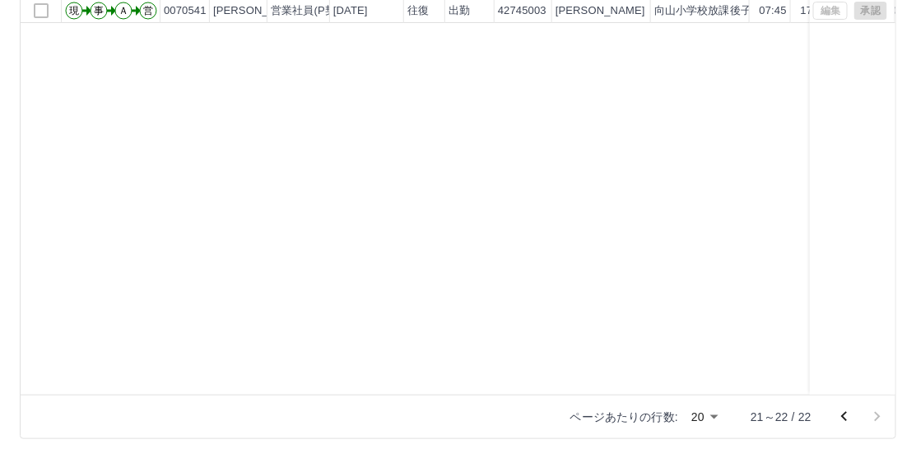
click at [849, 412] on icon "前のページへ" at bounding box center [845, 417] width 20 height 20
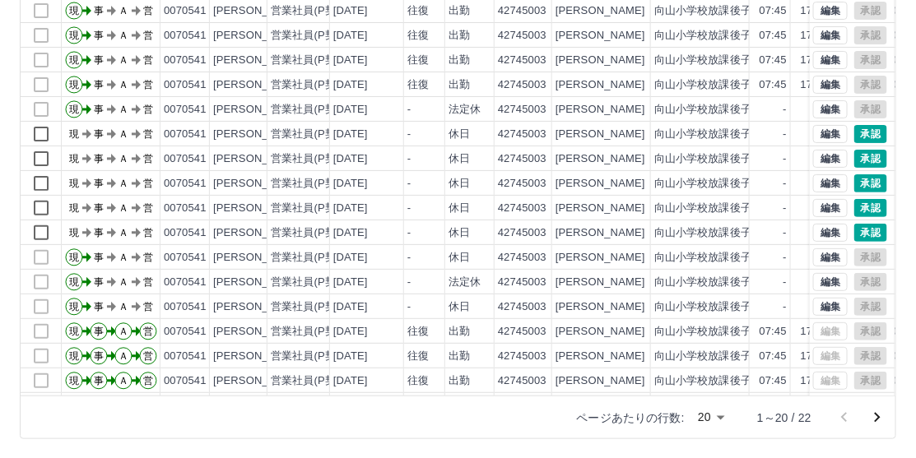
scroll to position [0, 0]
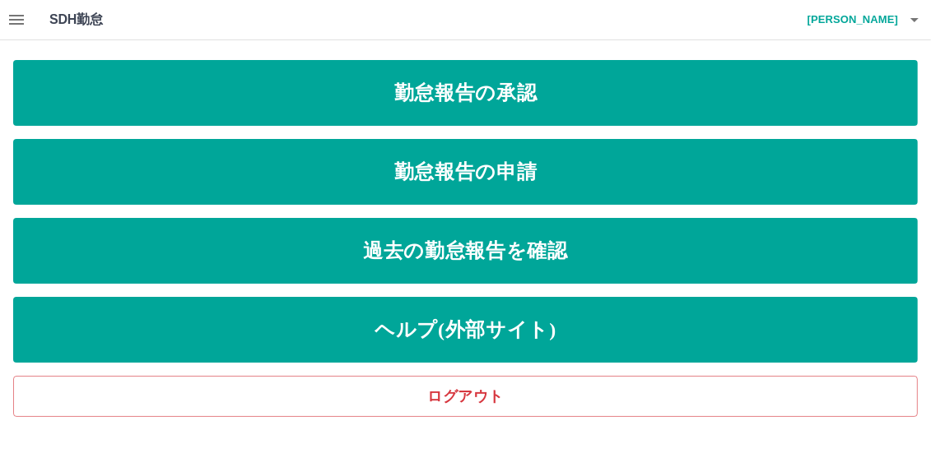
click at [23, 17] on icon "button" at bounding box center [17, 20] width 20 height 20
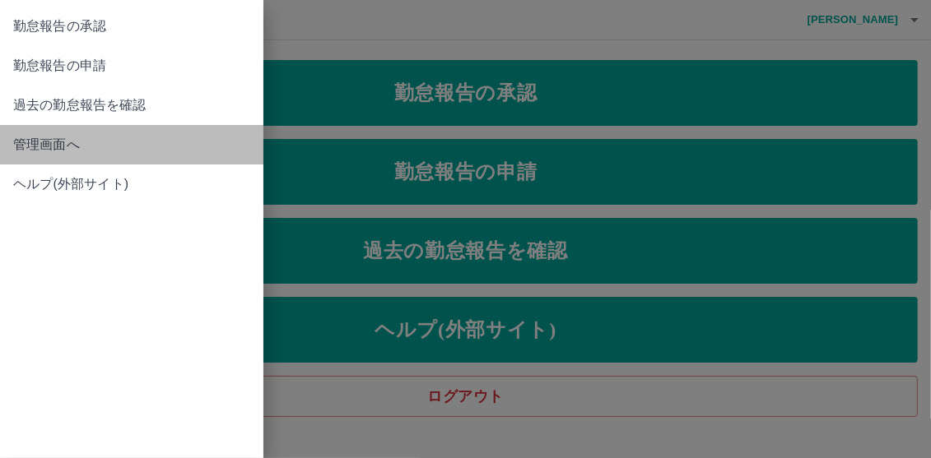
click at [41, 137] on span "管理画面へ" at bounding box center [131, 145] width 237 height 20
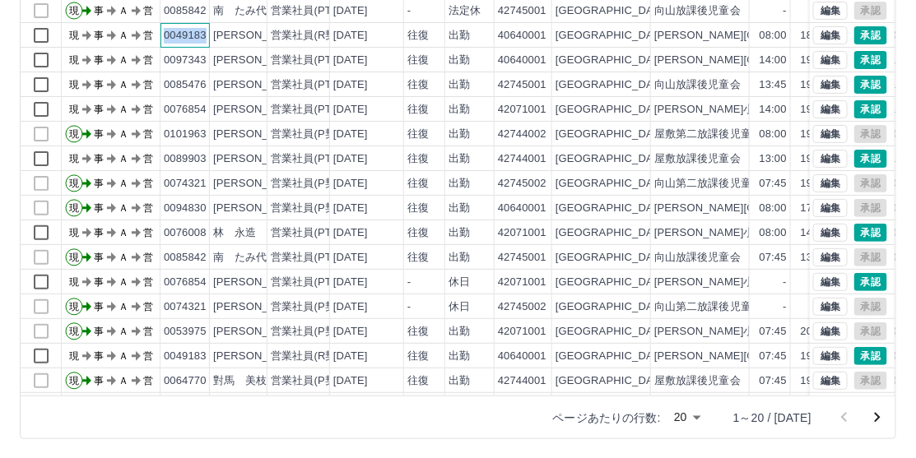
drag, startPoint x: 164, startPoint y: 33, endPoint x: 208, endPoint y: 34, distance: 44.5
click at [208, 34] on div "0049183" at bounding box center [185, 35] width 49 height 25
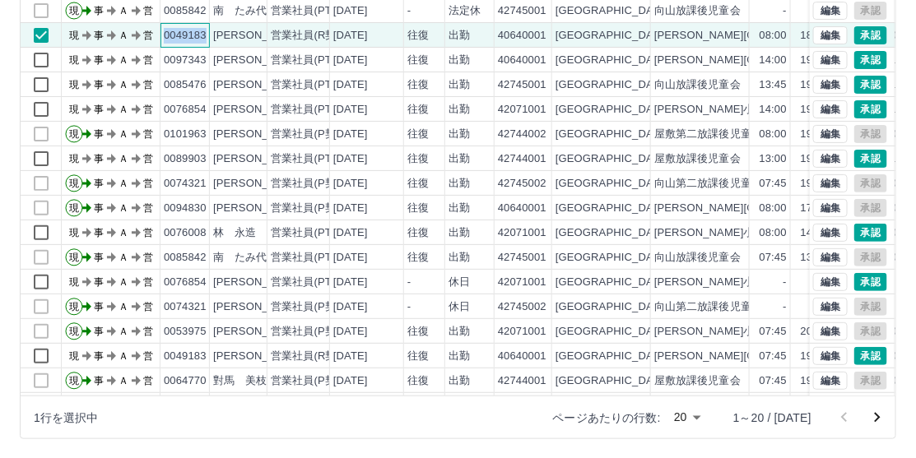
copy div "0049183"
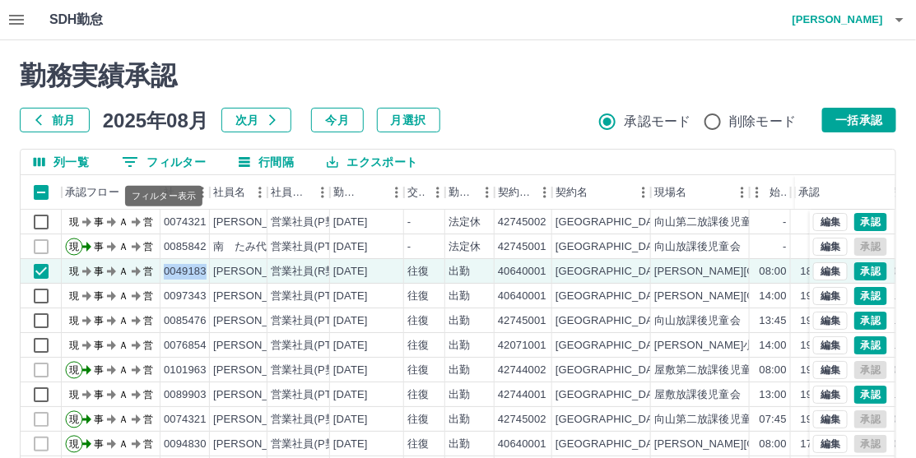
click at [176, 159] on button "0 フィルター" at bounding box center [164, 162] width 110 height 25
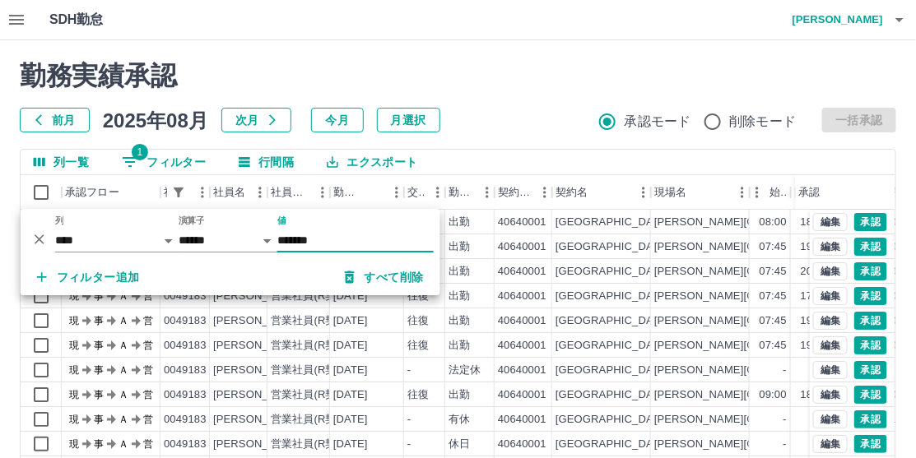
type input "*******"
click at [503, 83] on h2 "勤務実績承認" at bounding box center [458, 75] width 877 height 31
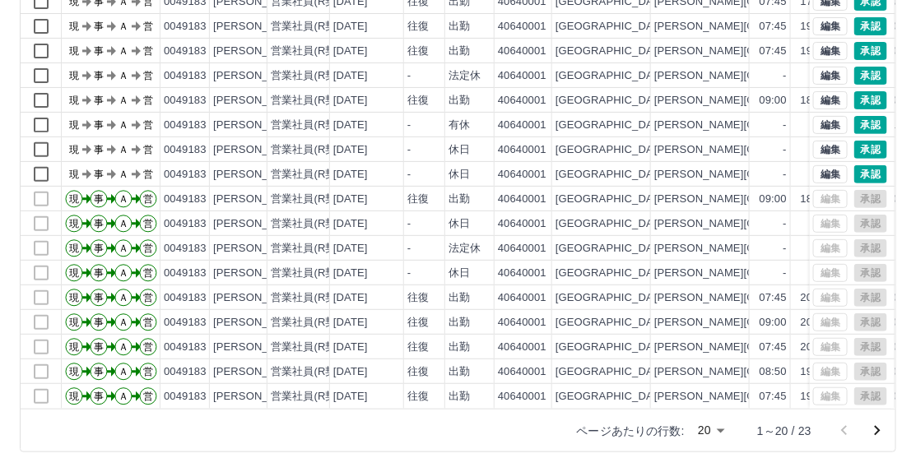
scroll to position [236, 0]
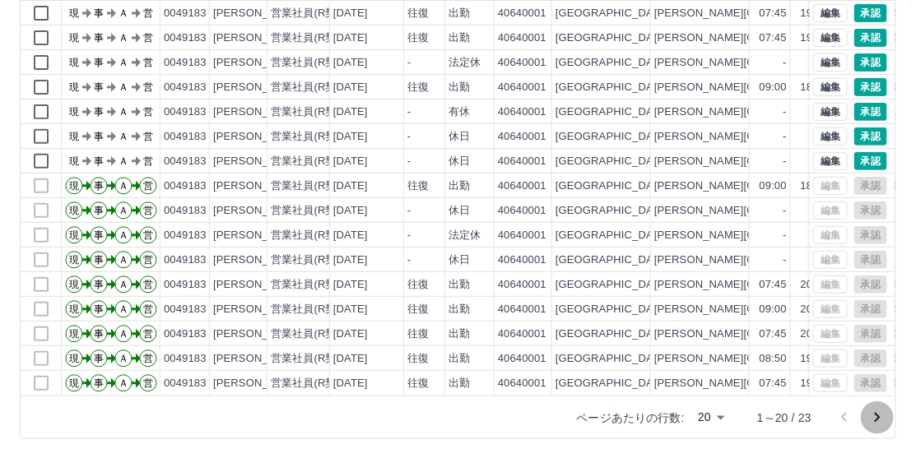
drag, startPoint x: 877, startPoint y: 413, endPoint x: 857, endPoint y: 384, distance: 34.9
click at [877, 413] on icon "次のページへ" at bounding box center [878, 418] width 6 height 10
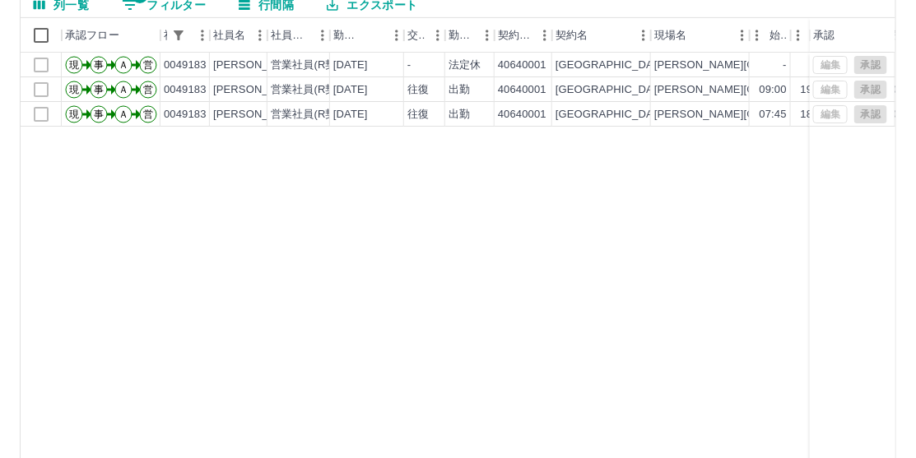
scroll to position [72, 0]
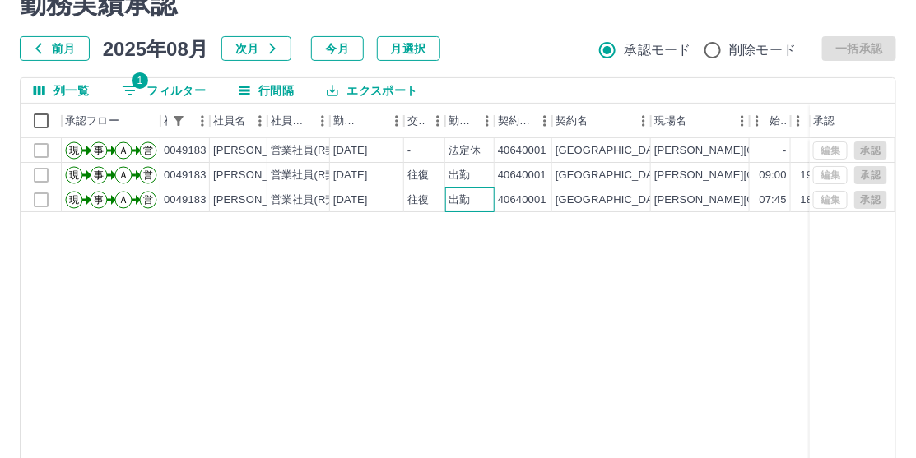
click at [459, 201] on div "出勤" at bounding box center [459, 201] width 21 height 16
click at [461, 177] on div "出勤" at bounding box center [459, 176] width 21 height 16
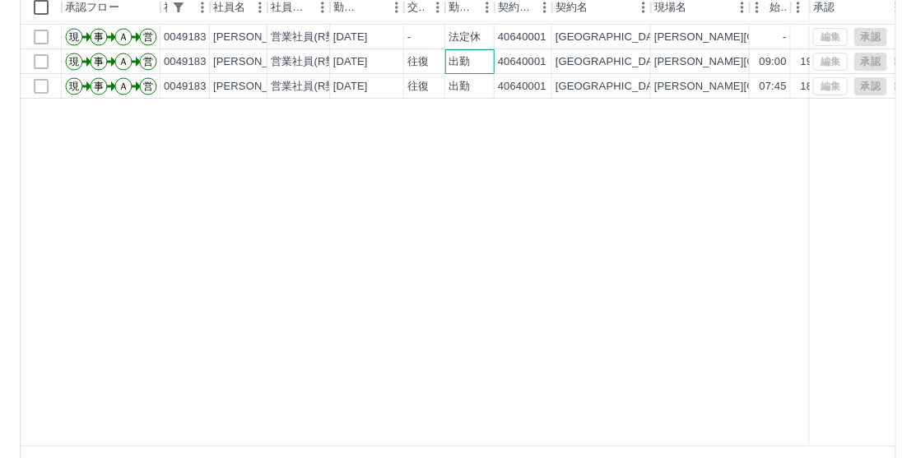
scroll to position [236, 0]
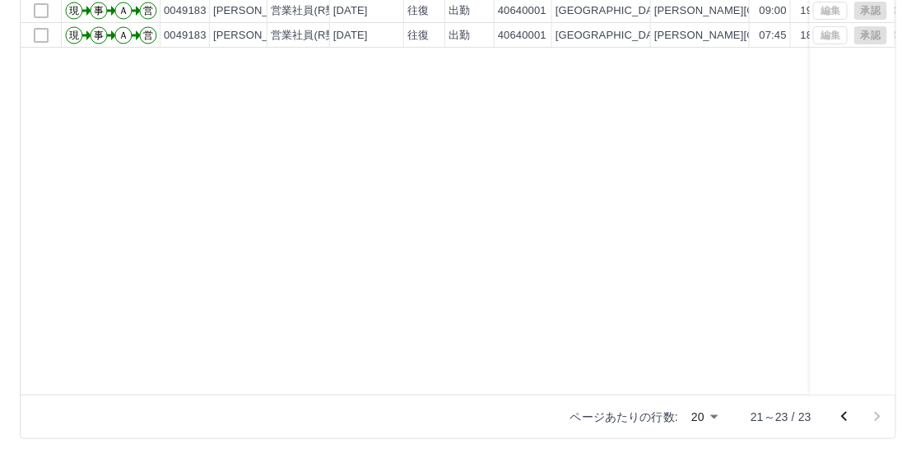
click at [841, 411] on icon "前のページへ" at bounding box center [845, 417] width 20 height 20
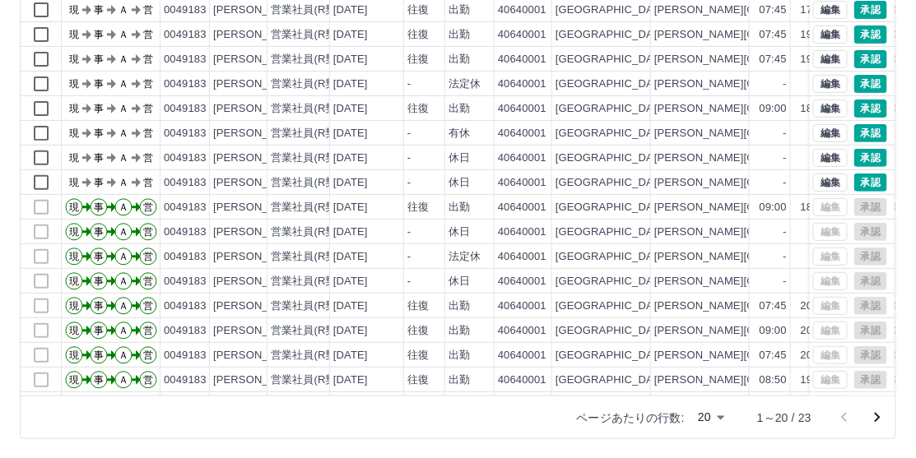
scroll to position [85, 0]
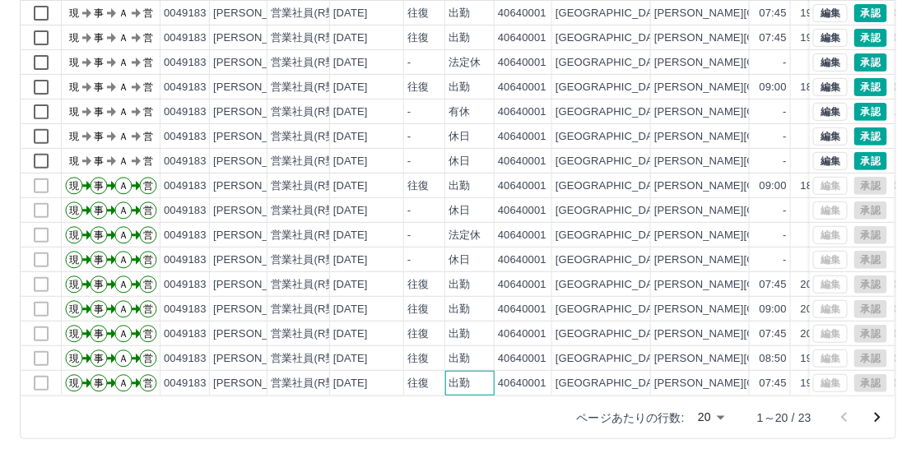
click at [462, 376] on div "出勤" at bounding box center [459, 384] width 21 height 16
click at [463, 351] on div "出勤" at bounding box center [459, 359] width 21 height 16
click at [463, 327] on div "出勤" at bounding box center [459, 335] width 21 height 16
click at [465, 302] on div "出勤" at bounding box center [459, 310] width 21 height 16
click at [465, 277] on div "出勤" at bounding box center [459, 285] width 21 height 16
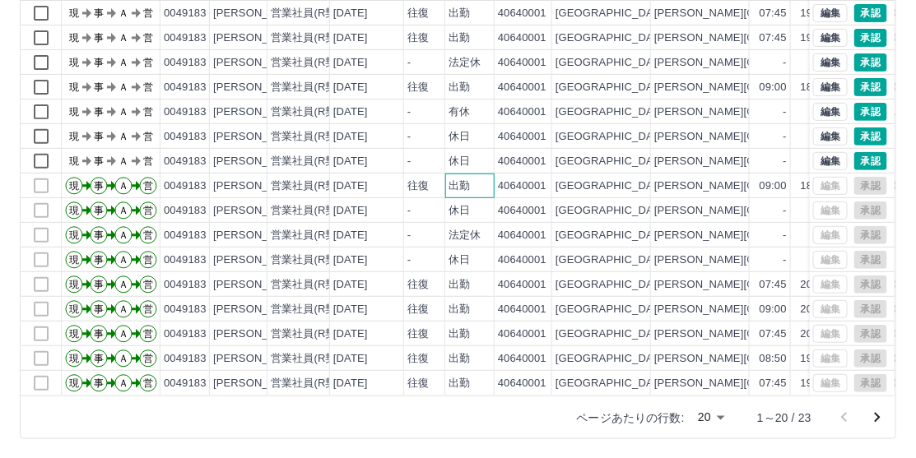
click at [462, 179] on div "出勤" at bounding box center [459, 187] width 21 height 16
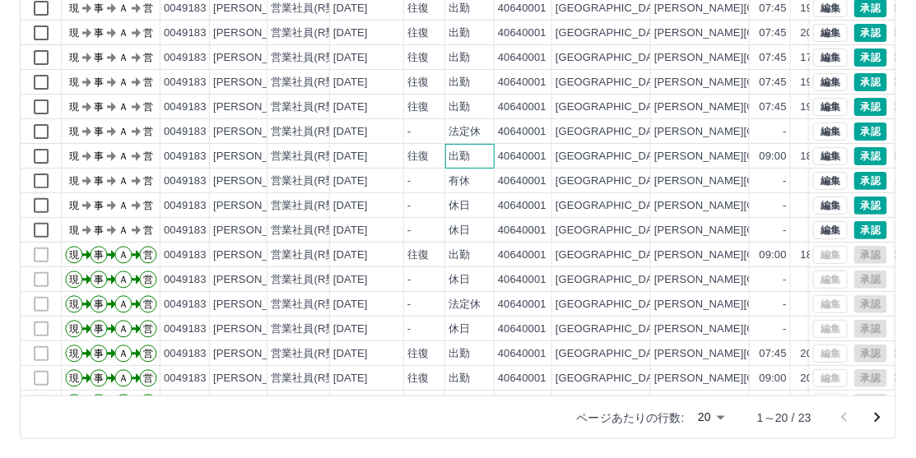
click at [464, 151] on div "出勤" at bounding box center [459, 157] width 21 height 16
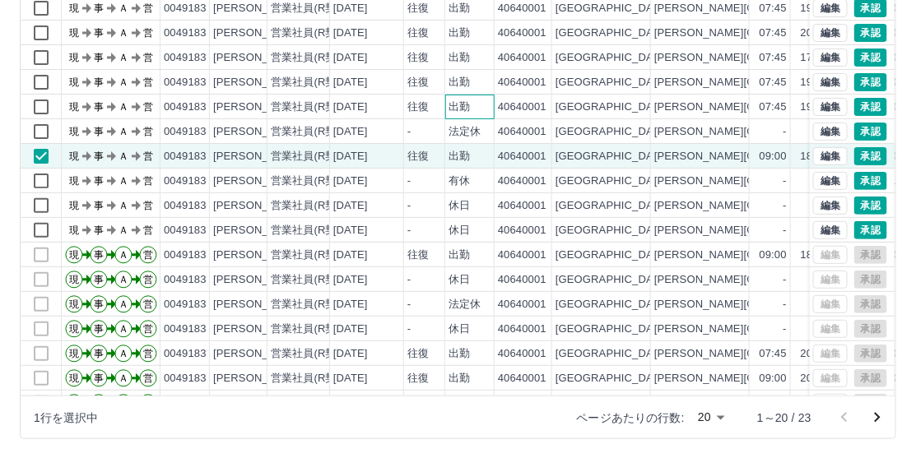
click at [465, 109] on div "出勤" at bounding box center [459, 108] width 21 height 16
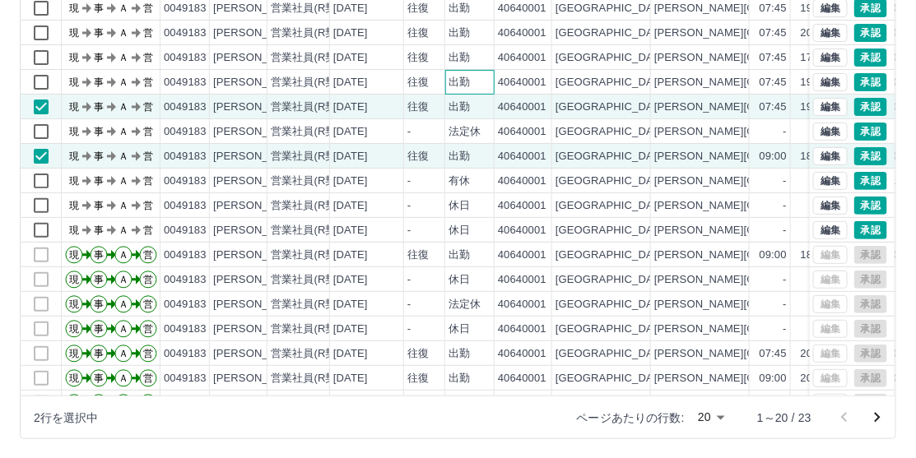
click at [463, 81] on div "出勤" at bounding box center [459, 83] width 21 height 16
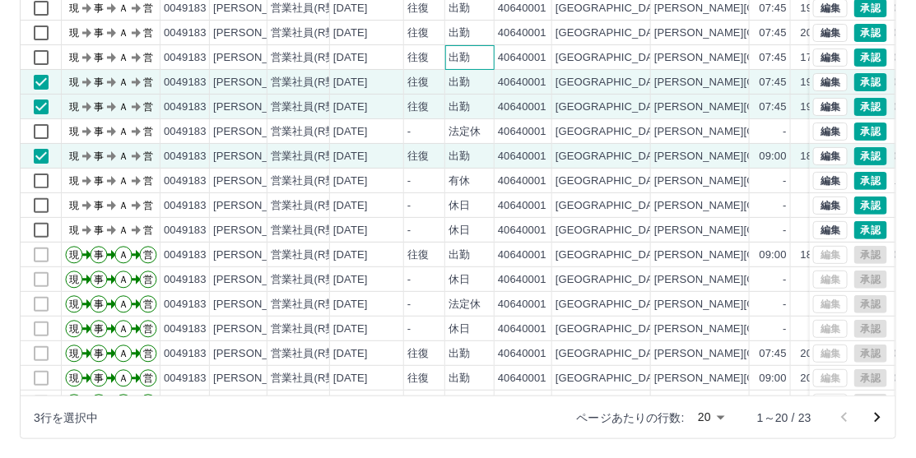
click at [463, 53] on div "出勤" at bounding box center [459, 58] width 21 height 16
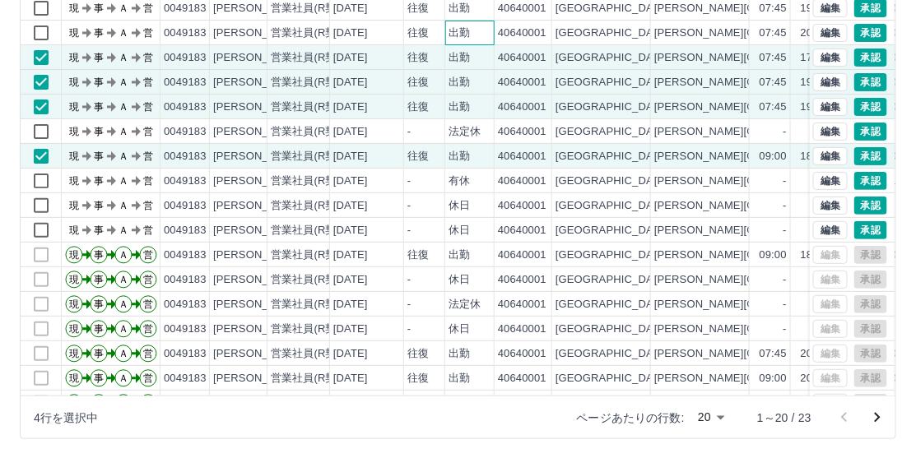
click at [463, 31] on div "出勤" at bounding box center [459, 34] width 21 height 16
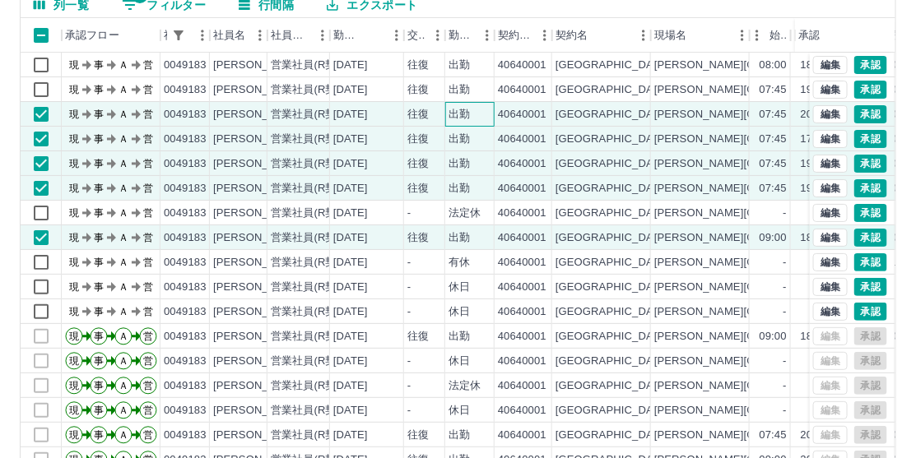
scroll to position [72, 0]
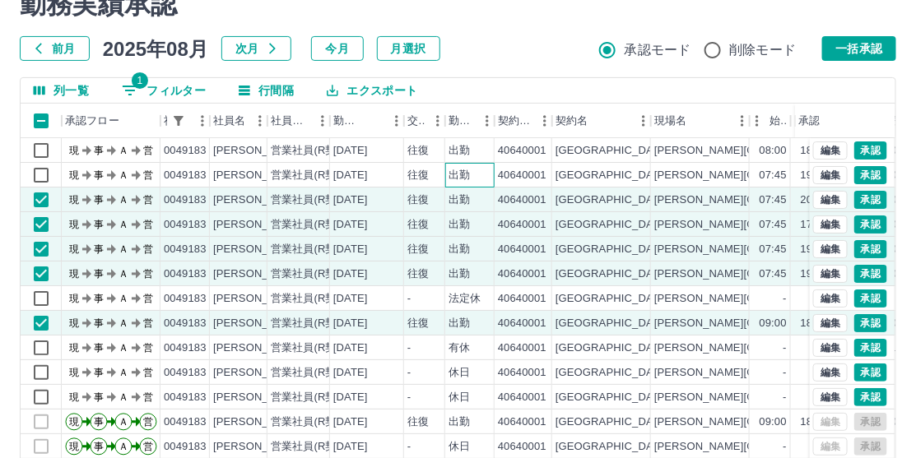
click at [468, 170] on div "出勤" at bounding box center [459, 176] width 21 height 16
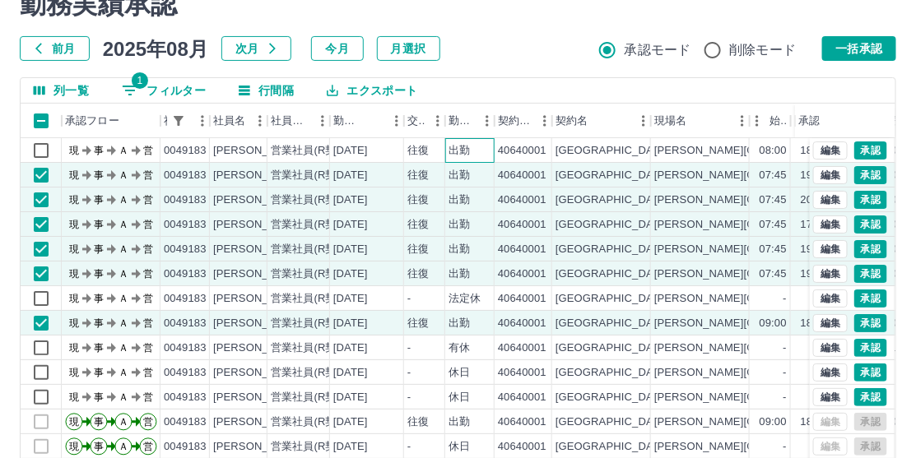
click at [466, 143] on div "出勤" at bounding box center [459, 151] width 21 height 16
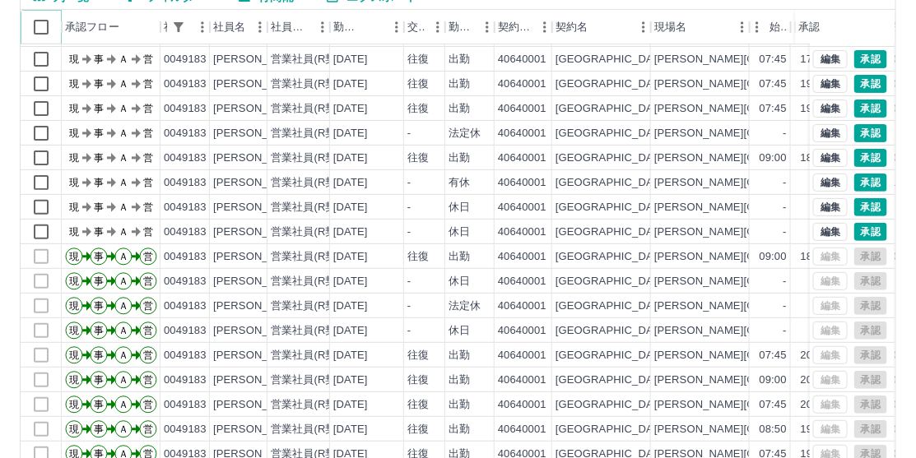
scroll to position [236, 0]
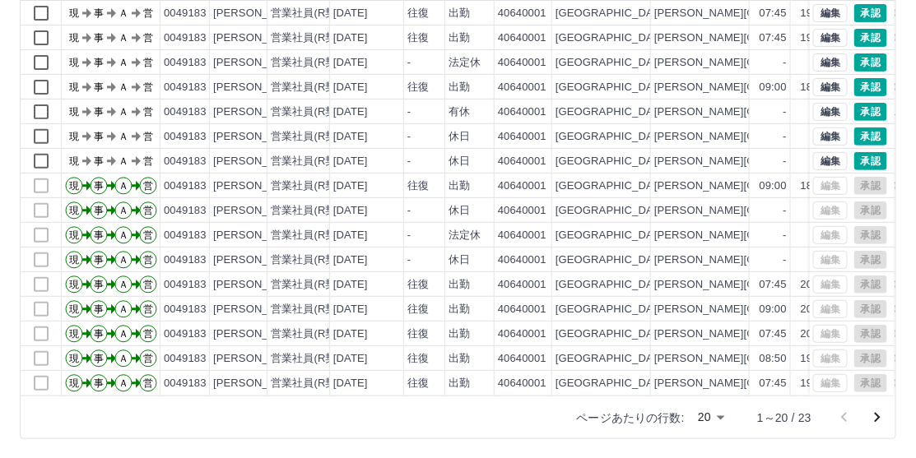
click at [880, 419] on icon "次のページへ" at bounding box center [878, 418] width 20 height 20
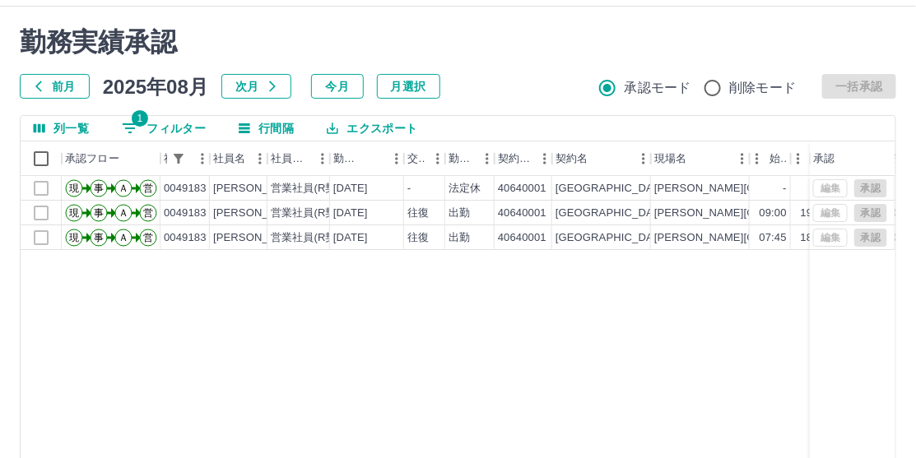
scroll to position [0, 0]
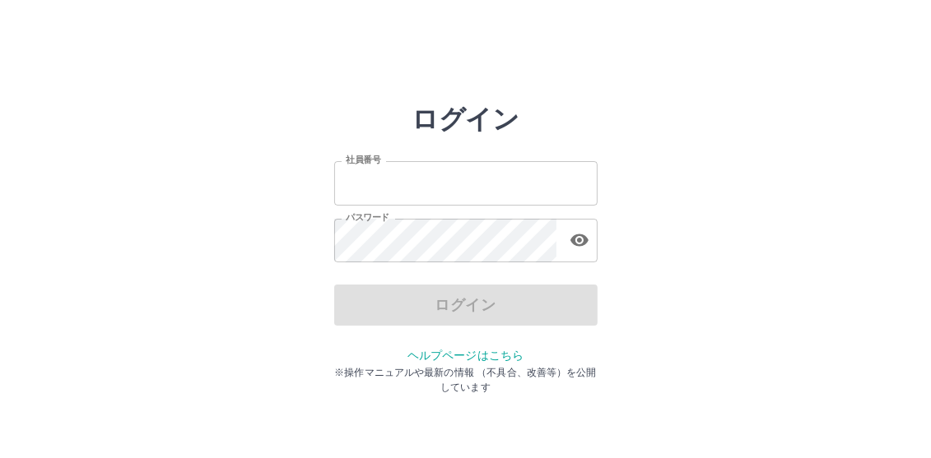
type input "*******"
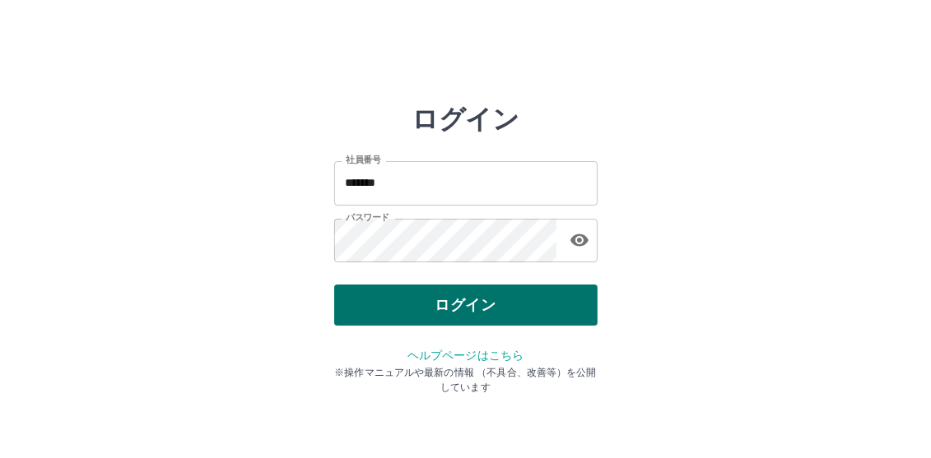
drag, startPoint x: 722, startPoint y: 316, endPoint x: 485, endPoint y: 314, distance: 237.1
click at [719, 318] on div "ログイン 社員番号 ******* 社員番号 パスワード パスワード ログイン ヘルプページはこちら ※操作マニュアルや最新の情報 （不具合、改善等）を公開し…" at bounding box center [465, 235] width 931 height 263
click at [481, 314] on button "ログイン" at bounding box center [465, 305] width 263 height 41
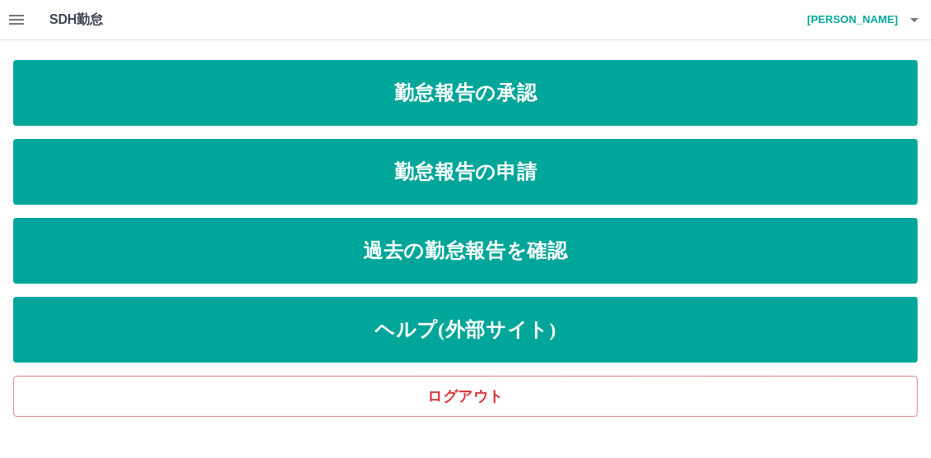
click at [15, 13] on icon "button" at bounding box center [17, 20] width 20 height 20
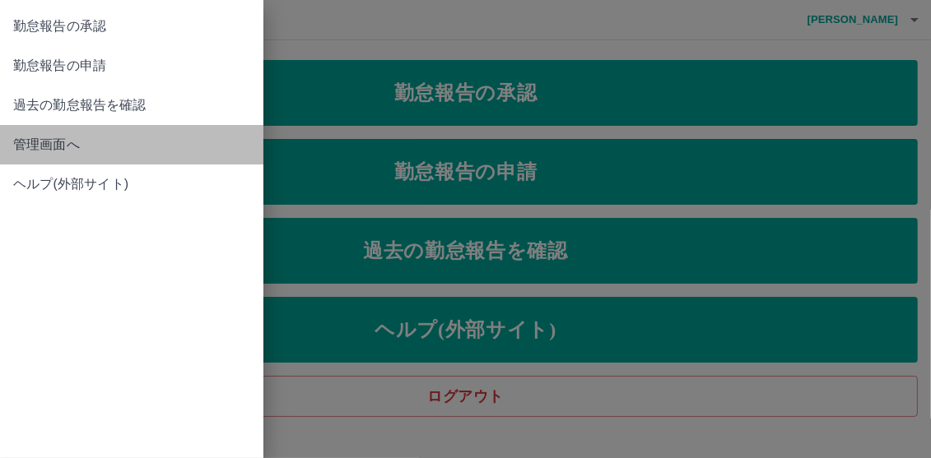
click at [51, 151] on span "管理画面へ" at bounding box center [131, 145] width 237 height 20
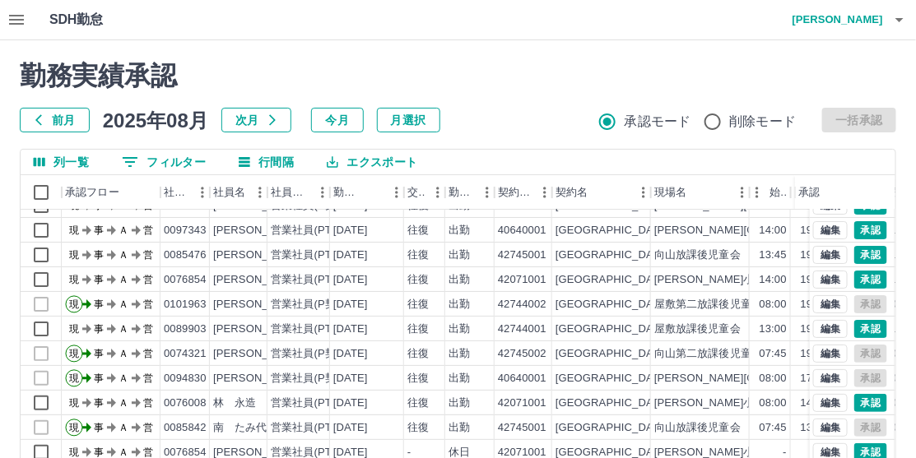
scroll to position [85, 0]
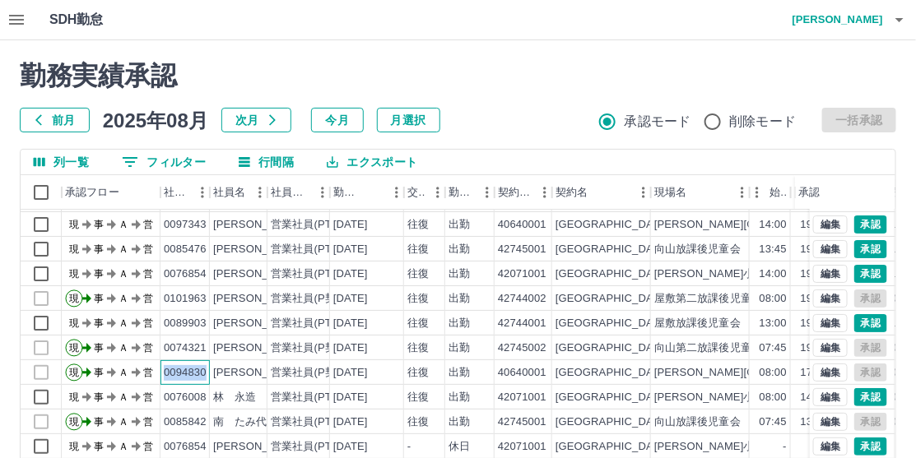
drag, startPoint x: 165, startPoint y: 357, endPoint x: 204, endPoint y: 357, distance: 38.7
click at [204, 365] on div "0094830" at bounding box center [185, 373] width 43 height 16
copy div "0094830"
click at [161, 161] on button "0 フィルター" at bounding box center [164, 162] width 110 height 25
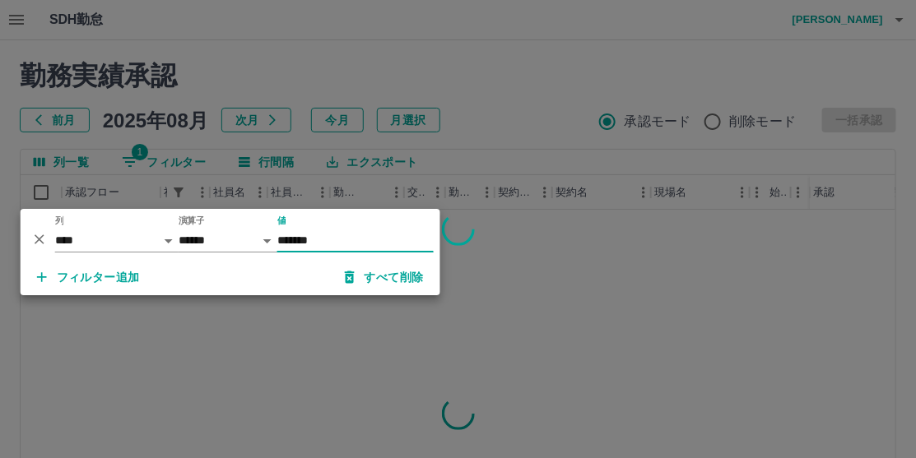
scroll to position [0, 0]
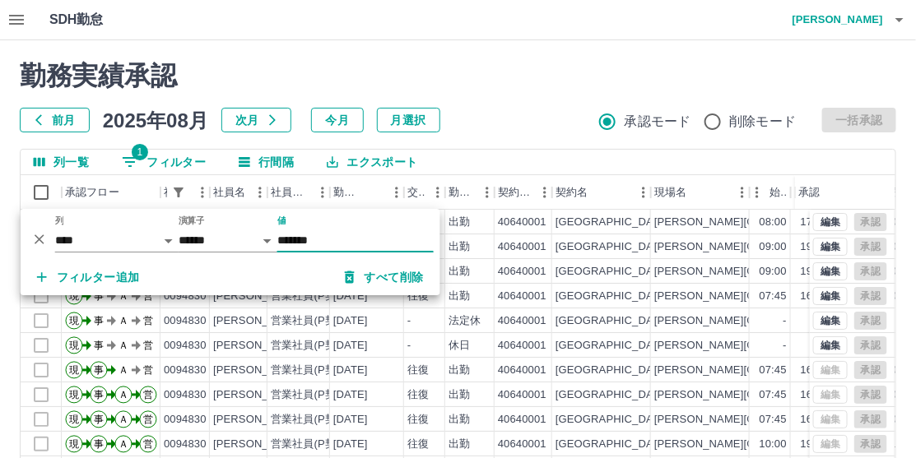
type input "*******"
click at [523, 91] on h2 "勤務実績承認" at bounding box center [458, 75] width 877 height 31
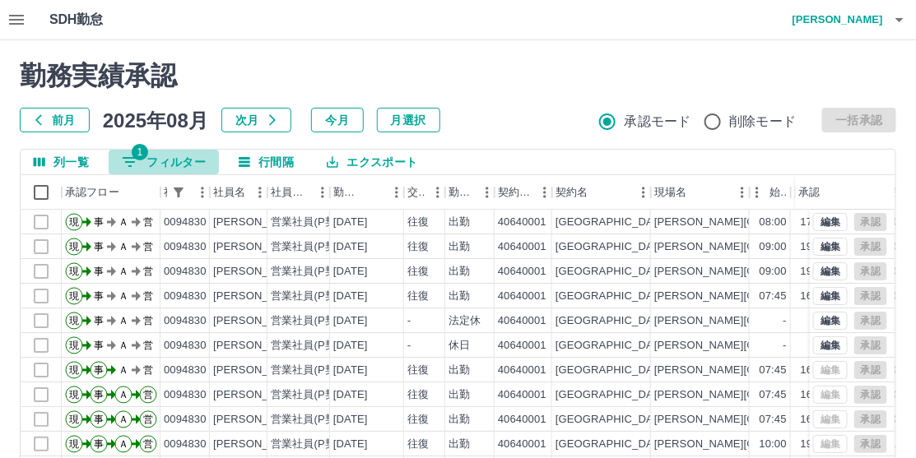
click at [191, 161] on button "1 フィルター" at bounding box center [164, 162] width 110 height 25
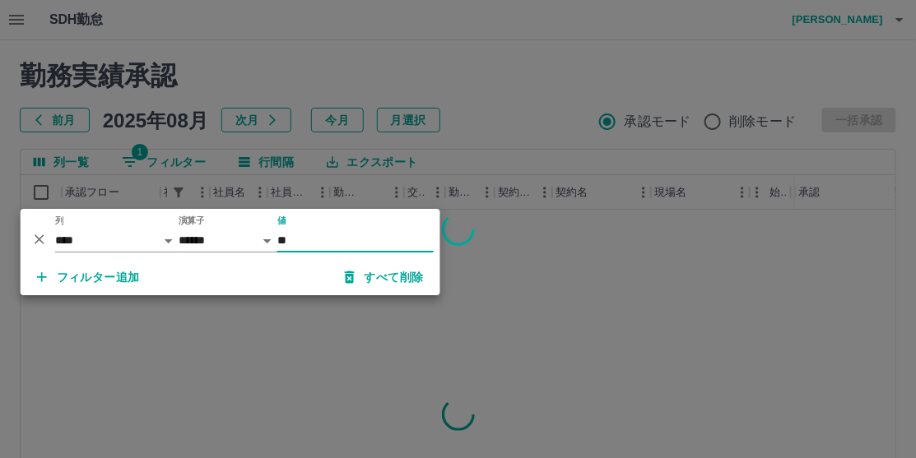
type input "*"
type input "*******"
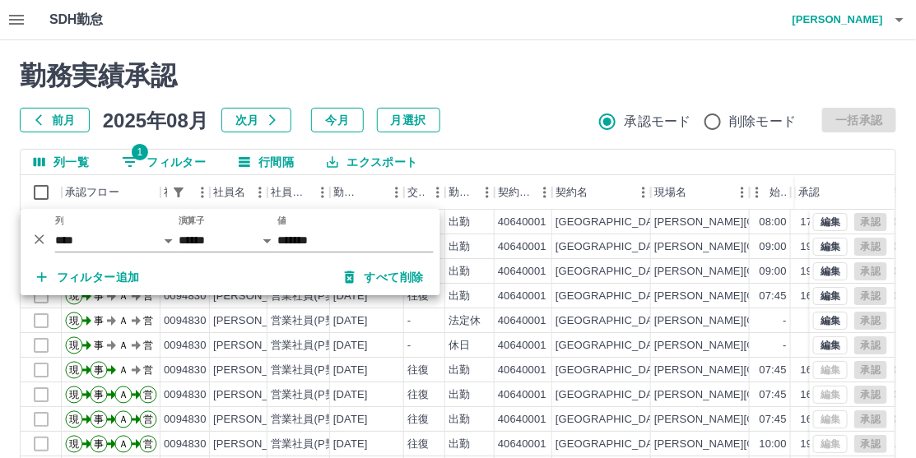
click at [519, 100] on div "勤務実績承認 前月 [DATE] 次月 今月 月選択 承認モード 削除モード 一括承認" at bounding box center [458, 96] width 877 height 72
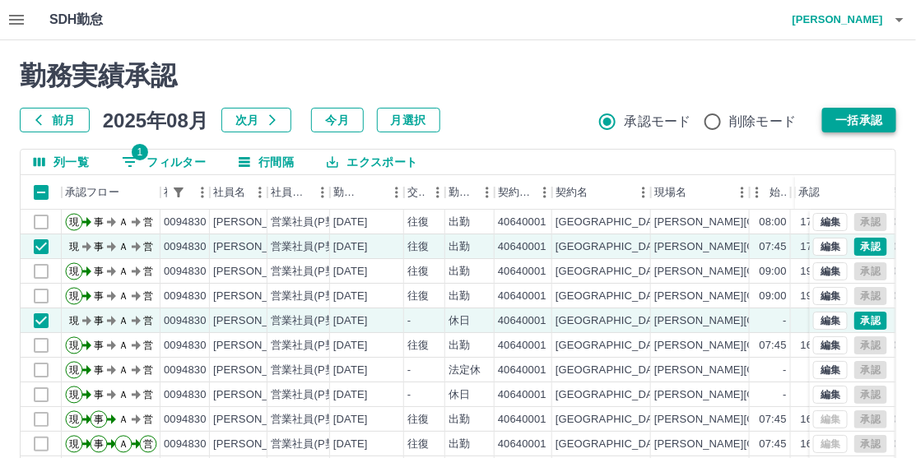
click at [859, 121] on button "一括承認" at bounding box center [859, 120] width 74 height 25
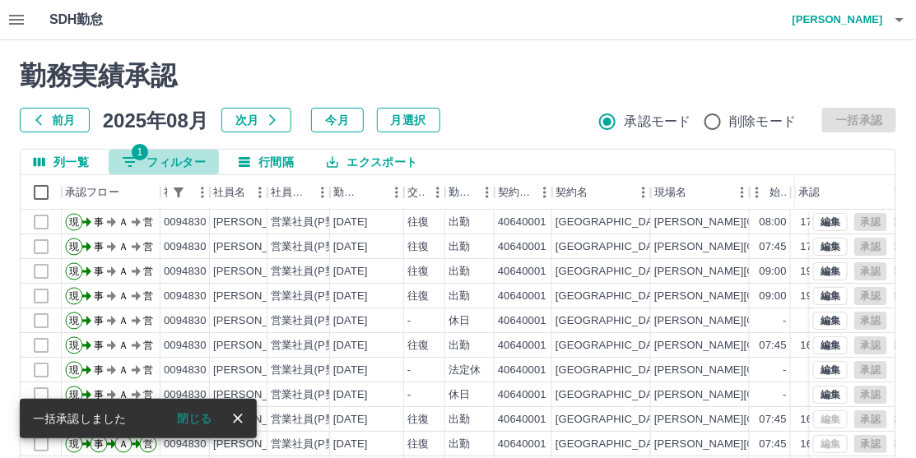
click at [169, 162] on button "1 フィルター" at bounding box center [164, 162] width 110 height 25
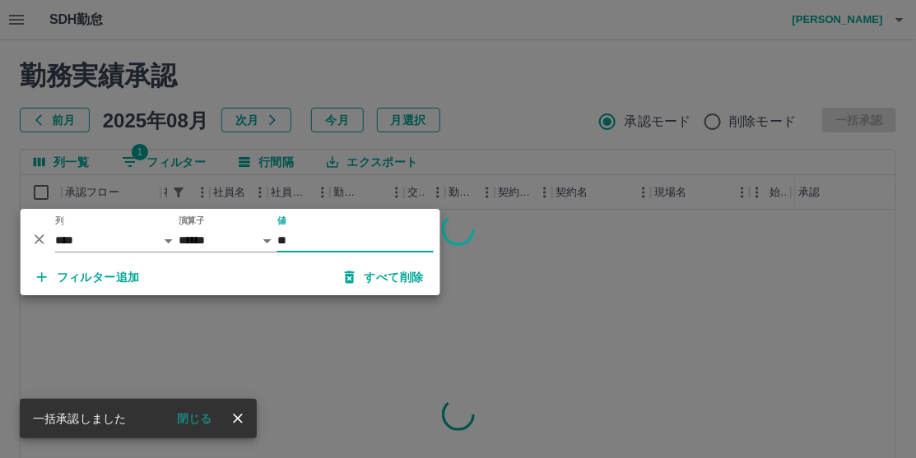
type input "*"
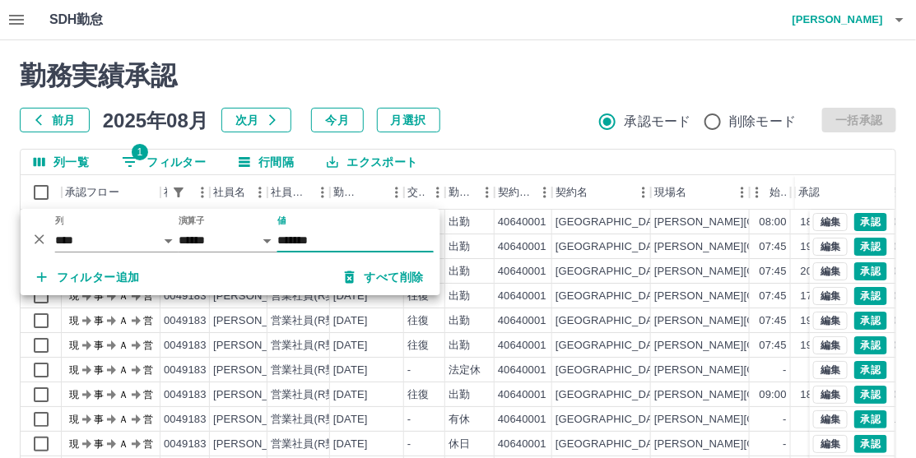
type input "*******"
click at [535, 107] on div "勤務実績承認 前月 [DATE] 次月 今月 月選択 承認モード 削除モード 一括承認" at bounding box center [458, 96] width 877 height 72
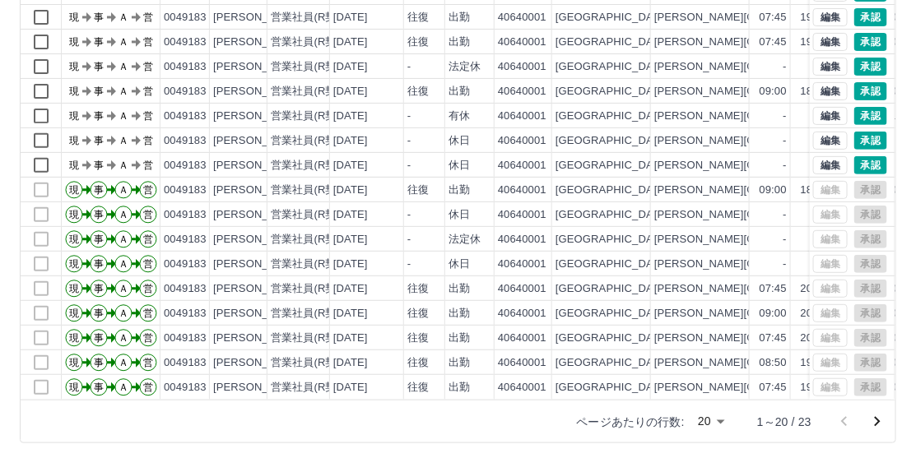
scroll to position [236, 0]
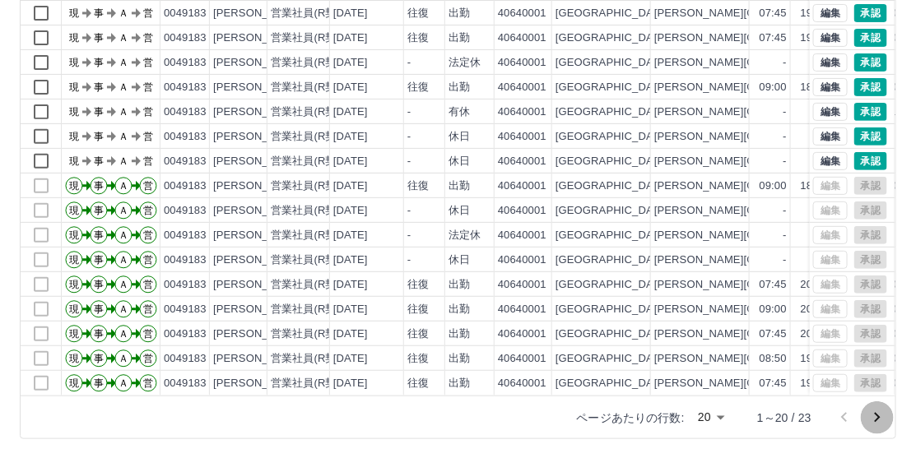
click at [868, 413] on icon "次のページへ" at bounding box center [878, 418] width 20 height 20
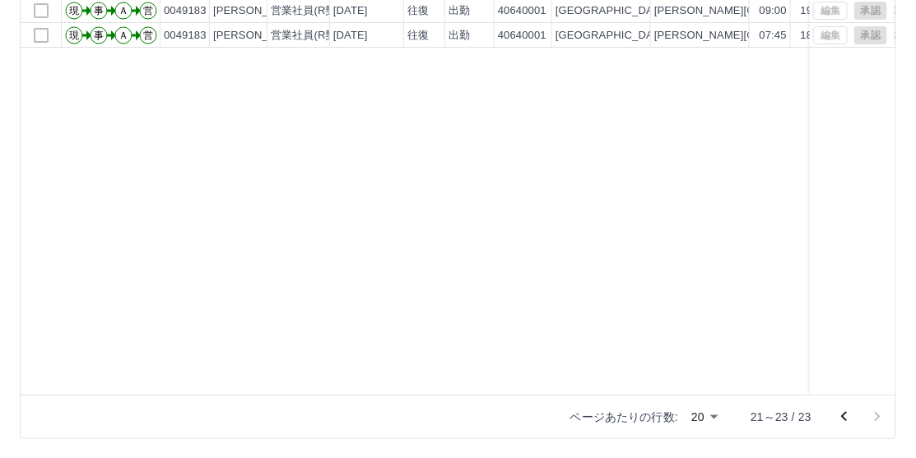
click at [837, 416] on icon "前のページへ" at bounding box center [845, 417] width 20 height 20
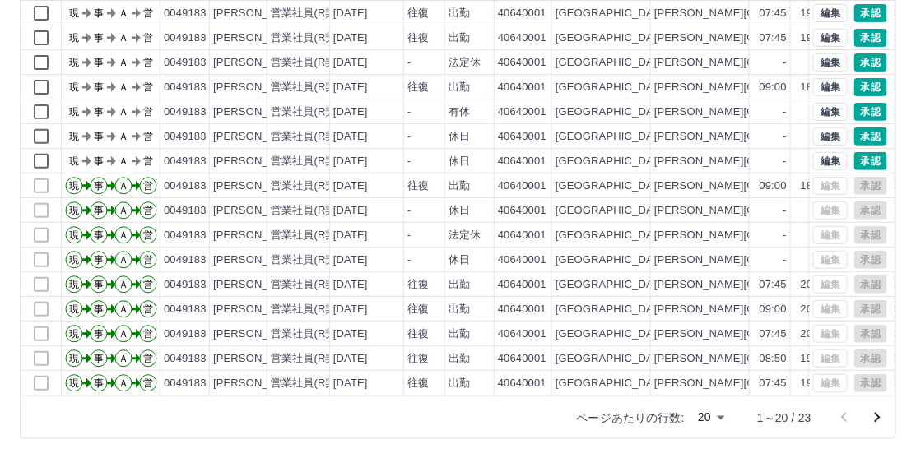
drag, startPoint x: 878, startPoint y: 415, endPoint x: 548, endPoint y: 104, distance: 453.6
click at [878, 415] on icon "次のページへ" at bounding box center [878, 418] width 6 height 10
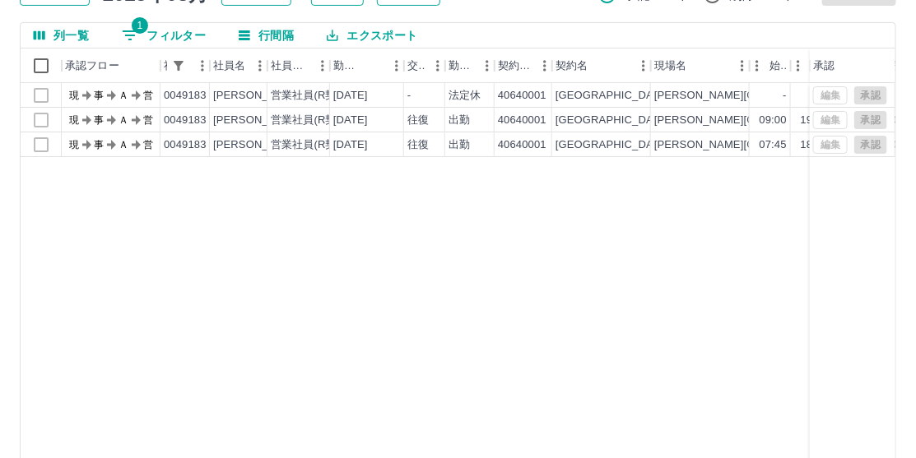
scroll to position [0, 0]
